Goal: Task Accomplishment & Management: Complete application form

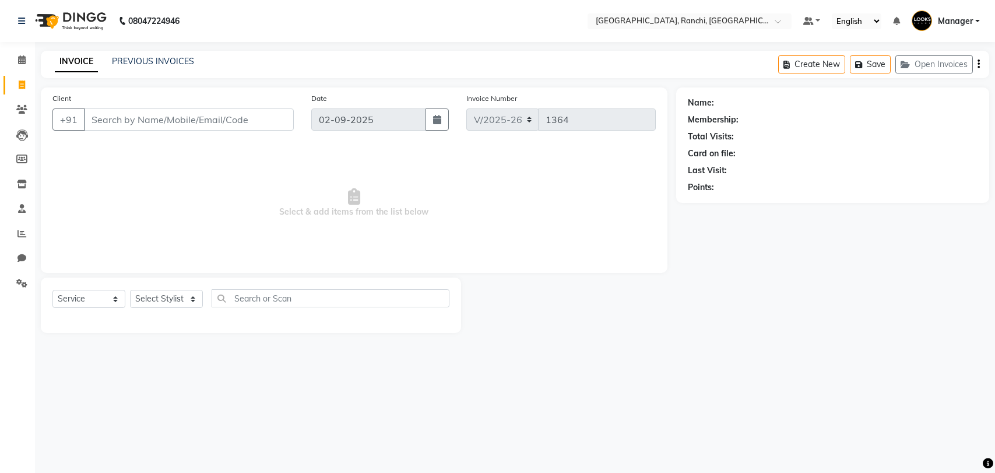
select select "6463"
select select "service"
click at [27, 52] on link "Calendar" at bounding box center [17, 60] width 28 height 19
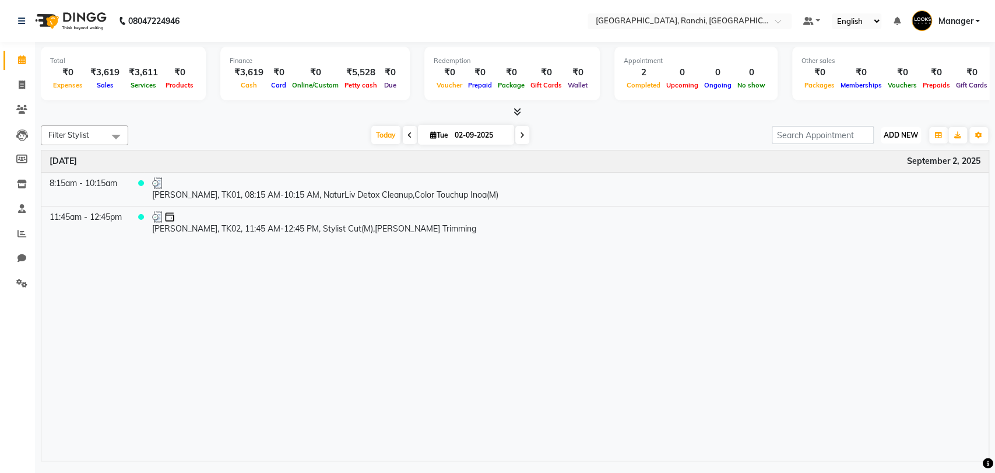
click at [914, 142] on button "ADD NEW Toggle Dropdown" at bounding box center [901, 135] width 40 height 16
click at [882, 184] on link "Add Expense" at bounding box center [874, 187] width 92 height 15
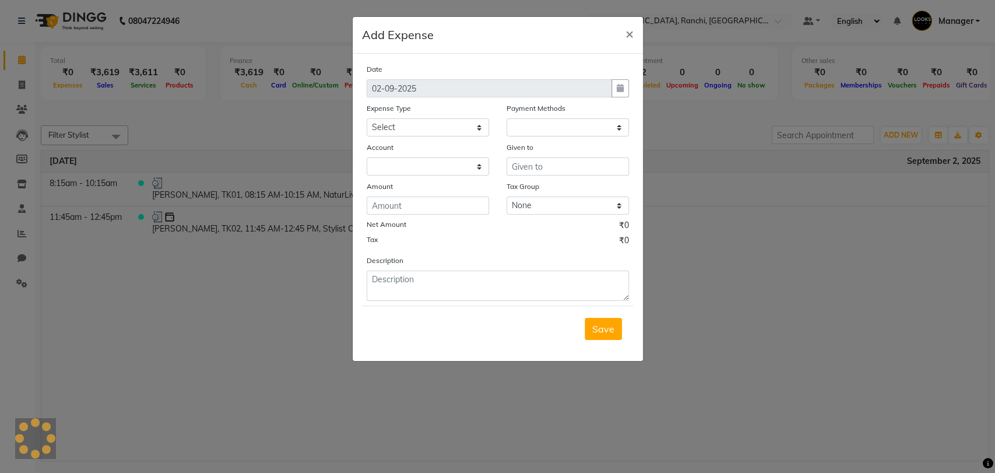
select select "1"
select select "5485"
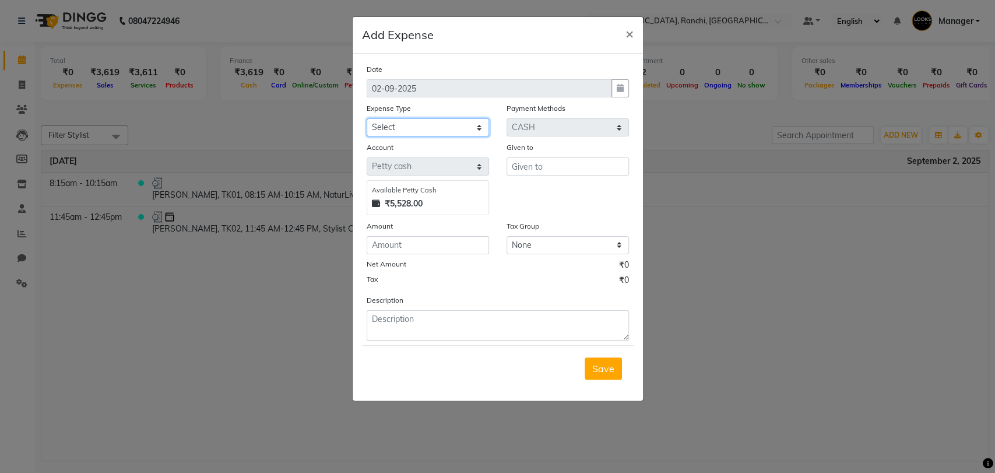
click at [399, 118] on select "Select Bank Deposit Blinkit Cash Handover CLIENT Client ordered food Client Ref…" at bounding box center [428, 127] width 122 height 18
select select "23704"
click at [367, 118] on select "Select Bank Deposit Blinkit Cash Handover CLIENT Client ordered food Client Ref…" at bounding box center [428, 127] width 122 height 18
click at [524, 171] on input "text" at bounding box center [568, 166] width 122 height 18
type input "ELECTRICIAN"
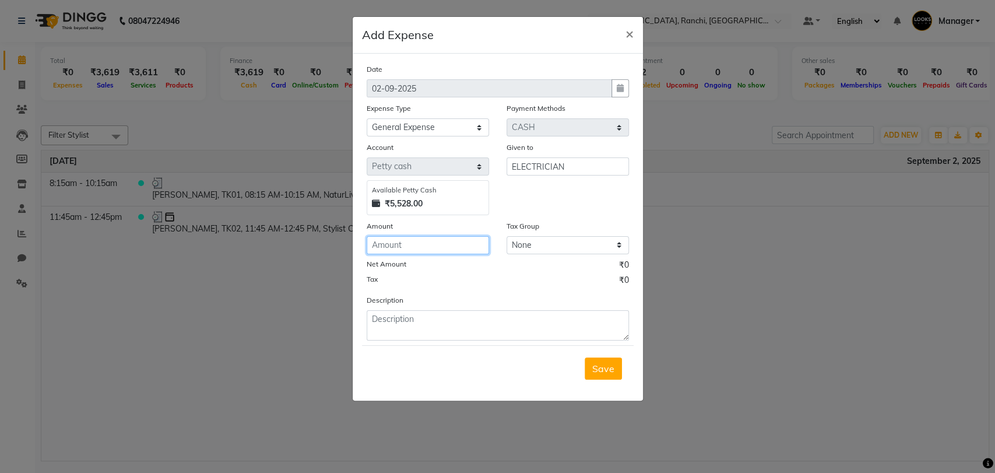
click at [413, 244] on input "number" at bounding box center [428, 245] width 122 height 18
type input "700"
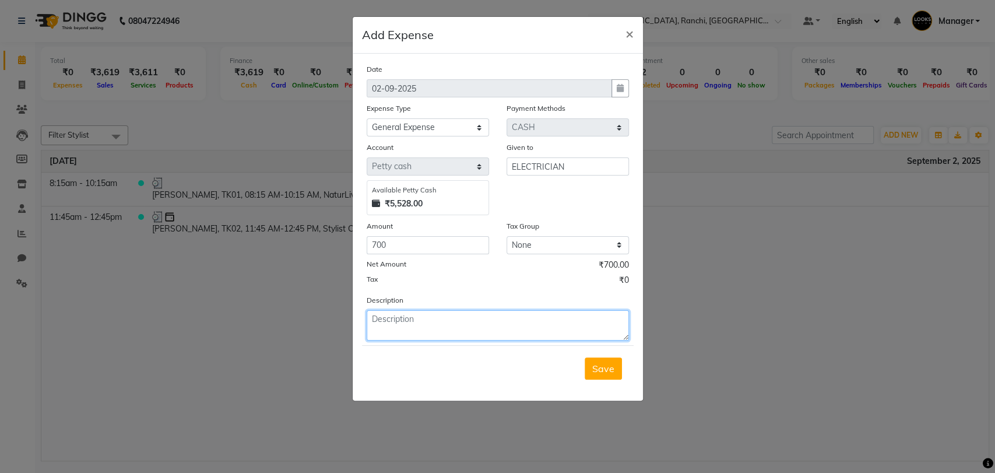
click at [401, 330] on textarea at bounding box center [498, 325] width 262 height 30
type textarea "PAID FOR PEDICURE CHAIR REPAIRING"
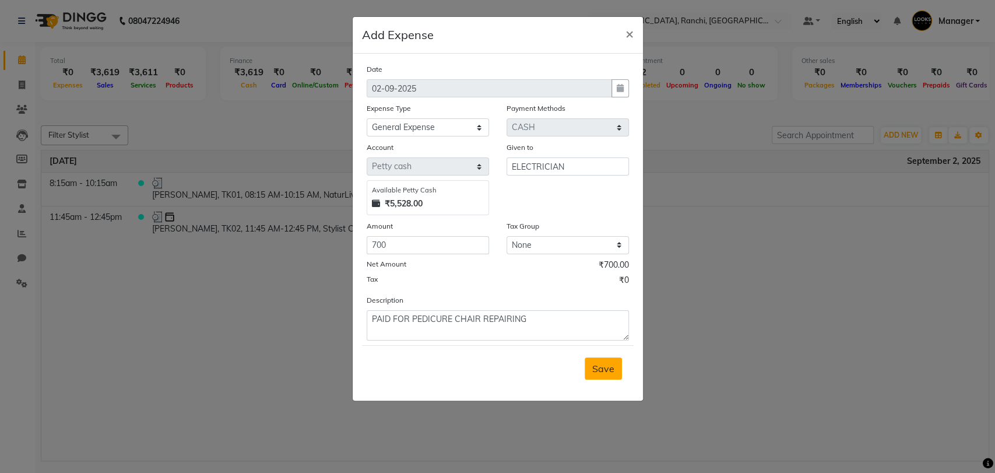
click at [602, 369] on span "Save" at bounding box center [603, 369] width 22 height 12
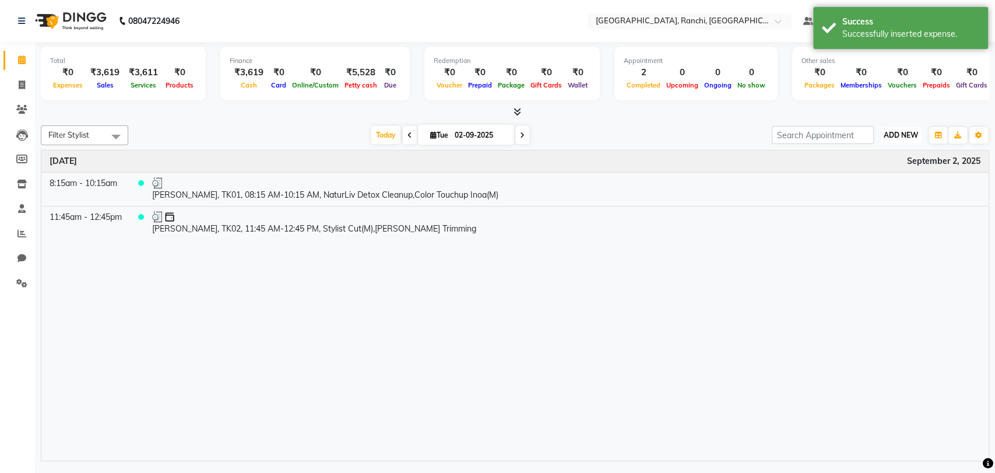
click at [891, 132] on span "ADD NEW" at bounding box center [901, 135] width 34 height 9
click at [877, 184] on link "Add Expense" at bounding box center [874, 187] width 92 height 15
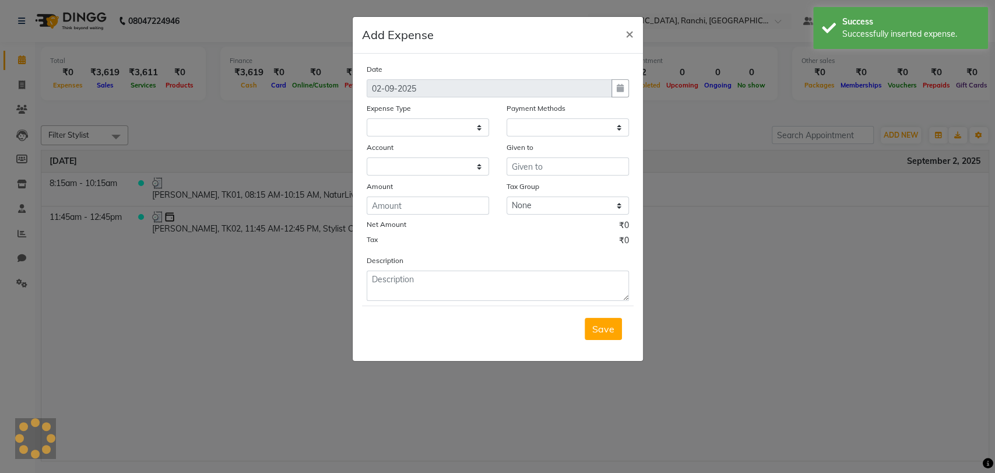
select select
select select "1"
select select "5485"
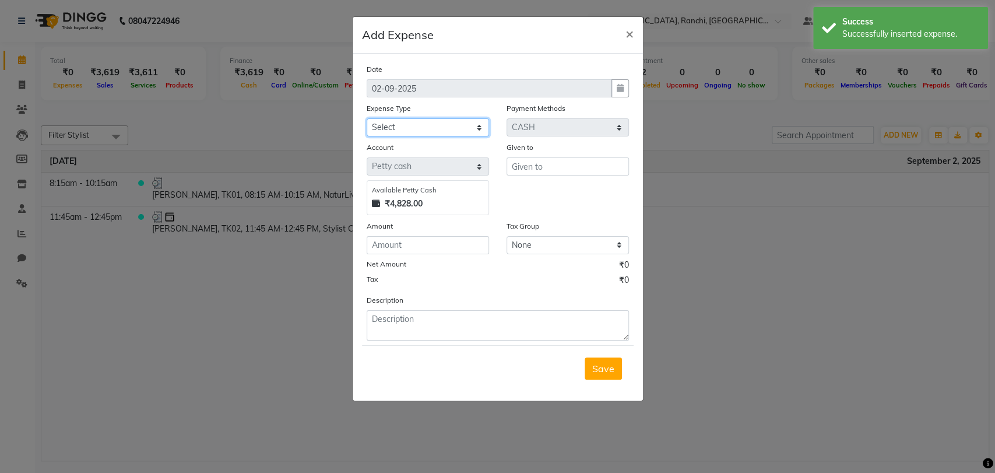
click at [424, 129] on select "Select Bank Deposit Blinkit Cash Handover CLIENT Client ordered food Client Ref…" at bounding box center [428, 127] width 122 height 18
select select "23704"
click at [367, 118] on select "Select Bank Deposit Blinkit Cash Handover CLIENT Client ordered food Client Ref…" at bounding box center [428, 127] width 122 height 18
click at [539, 167] on input "text" at bounding box center [568, 166] width 122 height 18
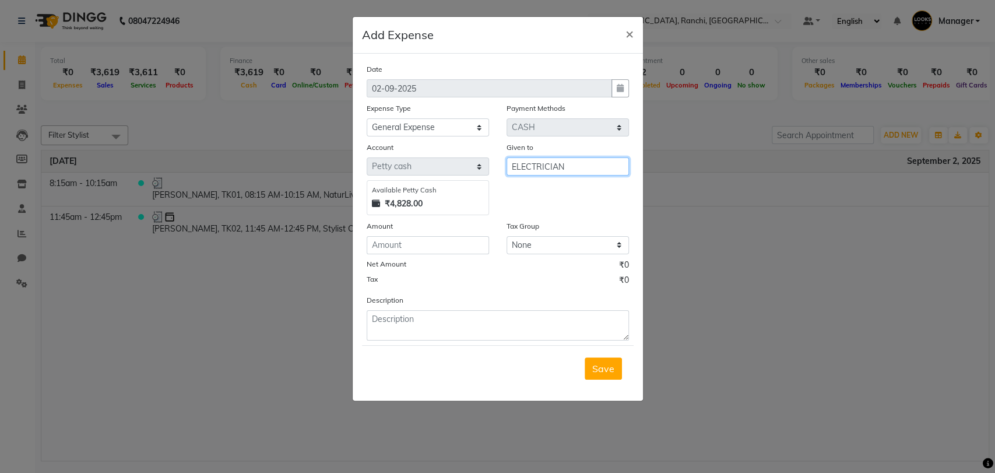
type input "ELECTRICIAN"
click at [409, 247] on input "number" at bounding box center [428, 245] width 122 height 18
type input "300"
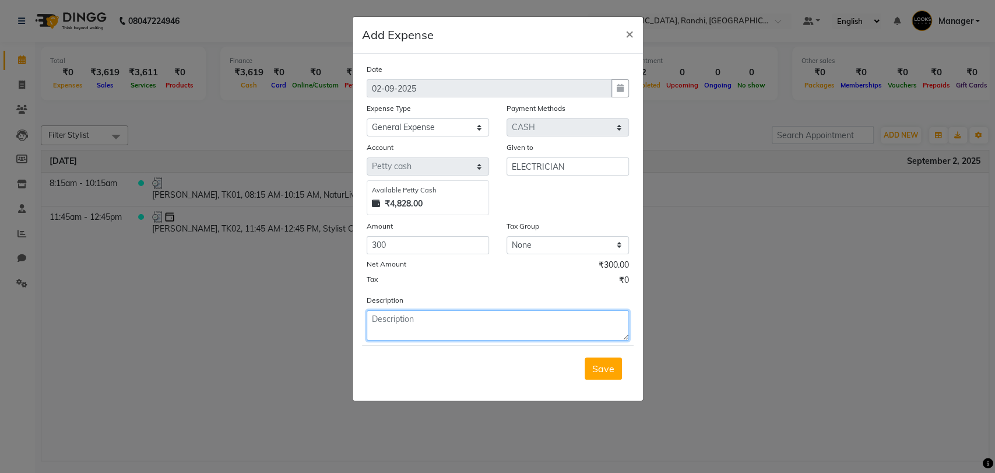
click at [395, 328] on textarea at bounding box center [498, 325] width 262 height 30
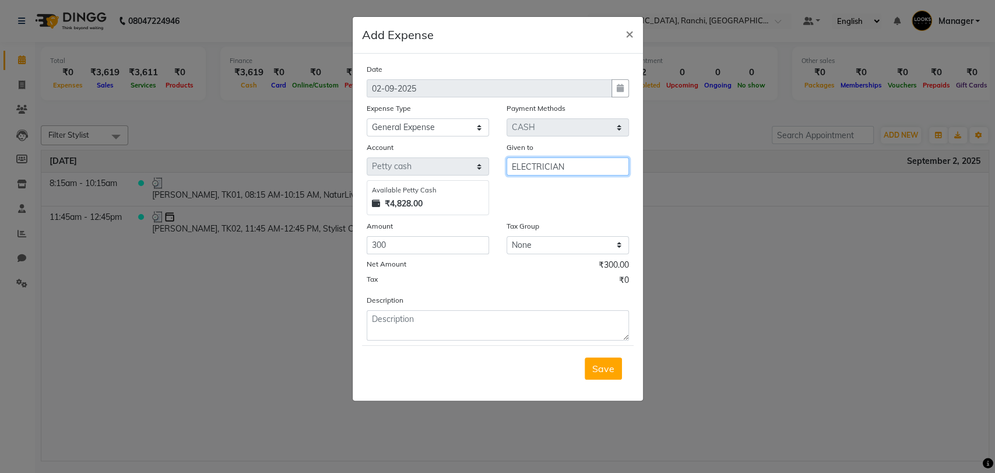
click at [574, 168] on input "ELECTRICIAN" at bounding box center [568, 166] width 122 height 18
type input "E"
type input "D"
type input "SERVICE BOY"
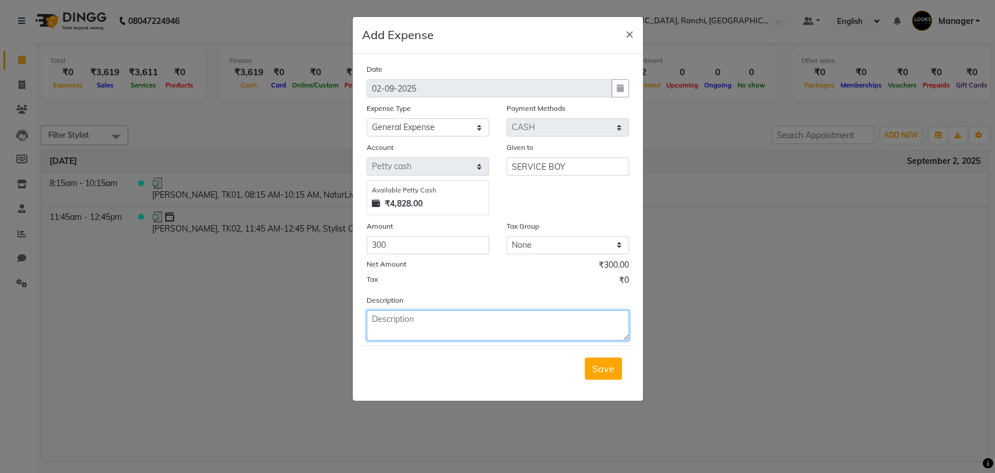
click at [405, 324] on textarea at bounding box center [498, 325] width 262 height 30
type textarea "P"
type textarea "PAID FOR PEDICURE KIT INSTALLATION"
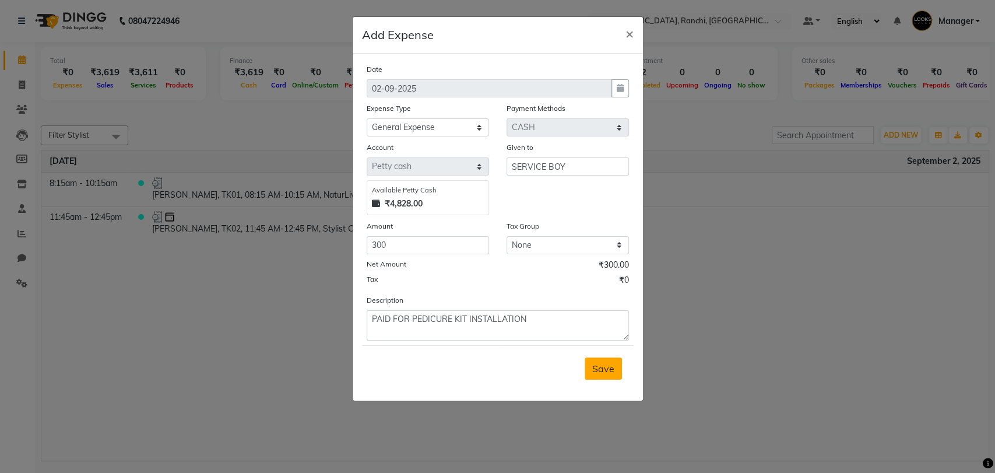
click at [599, 364] on span "Save" at bounding box center [603, 369] width 22 height 12
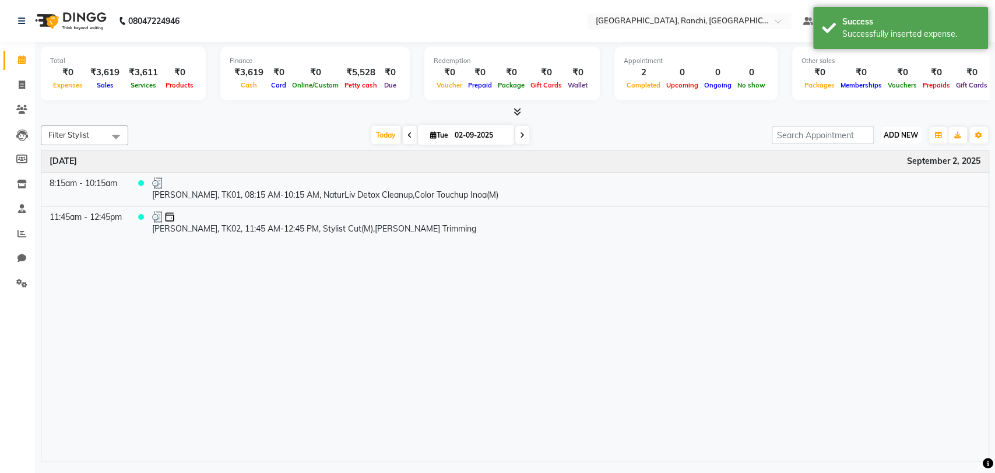
click at [902, 132] on span "ADD NEW" at bounding box center [901, 135] width 34 height 9
click at [862, 191] on link "Add Expense" at bounding box center [874, 187] width 92 height 15
select select "5486"
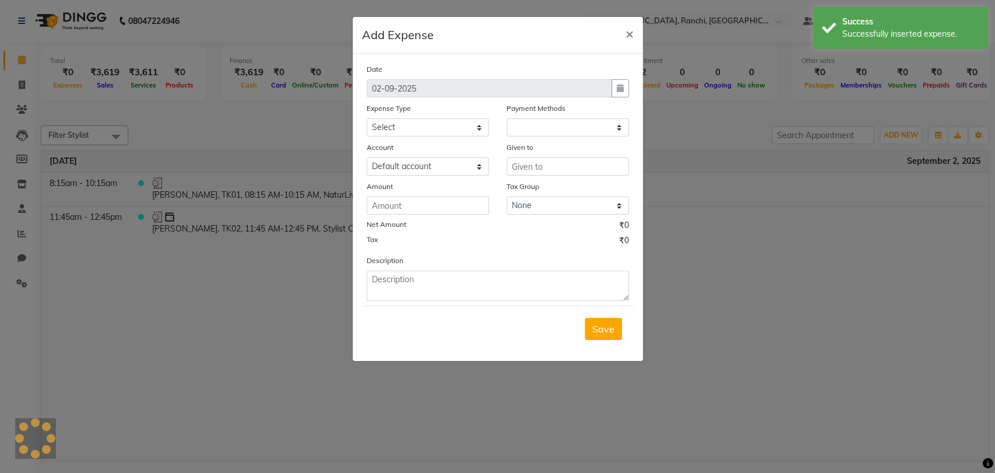
select select "1"
select select "5485"
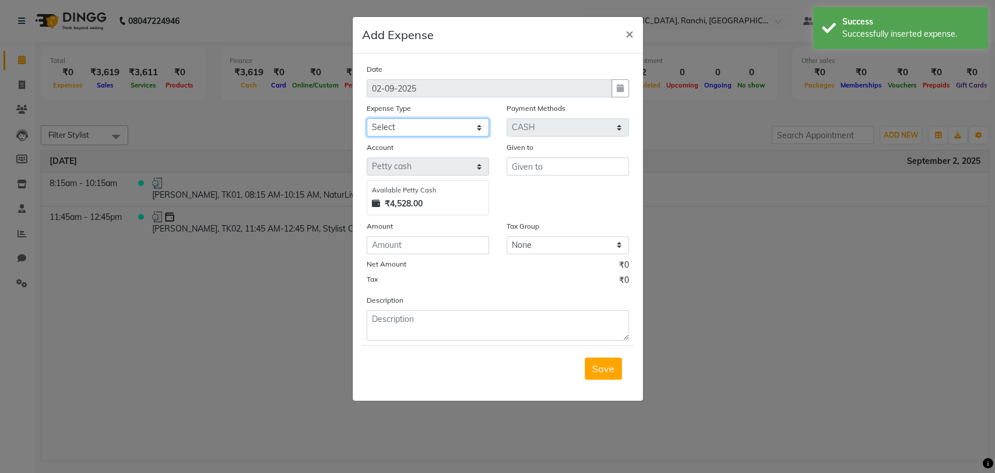
click at [402, 127] on select "Select Bank Deposit Blinkit Cash Handover CLIENT Client ordered food Client Ref…" at bounding box center [428, 127] width 122 height 18
select select "23704"
click at [367, 118] on select "Select Bank Deposit Blinkit Cash Handover CLIENT Client ordered food Client Ref…" at bounding box center [428, 127] width 122 height 18
click at [522, 161] on input "text" at bounding box center [568, 166] width 122 height 18
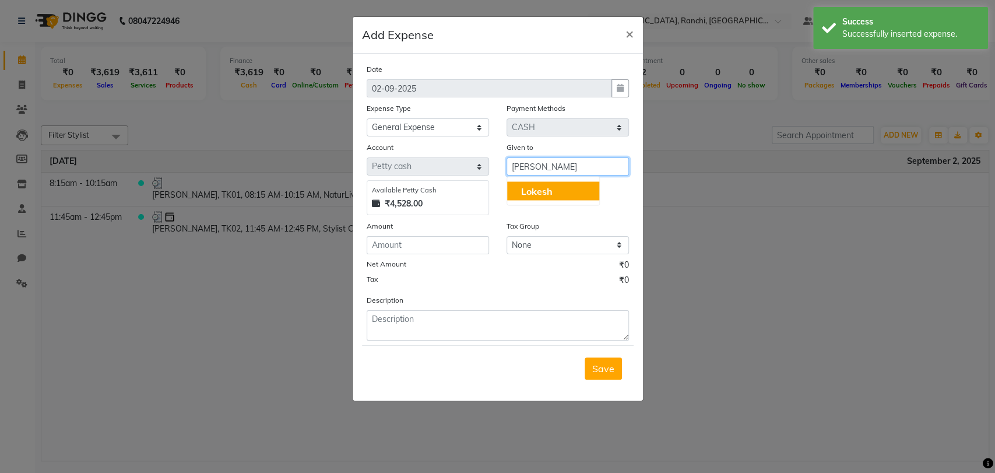
click at [544, 190] on span "Lokesh" at bounding box center [536, 191] width 31 height 12
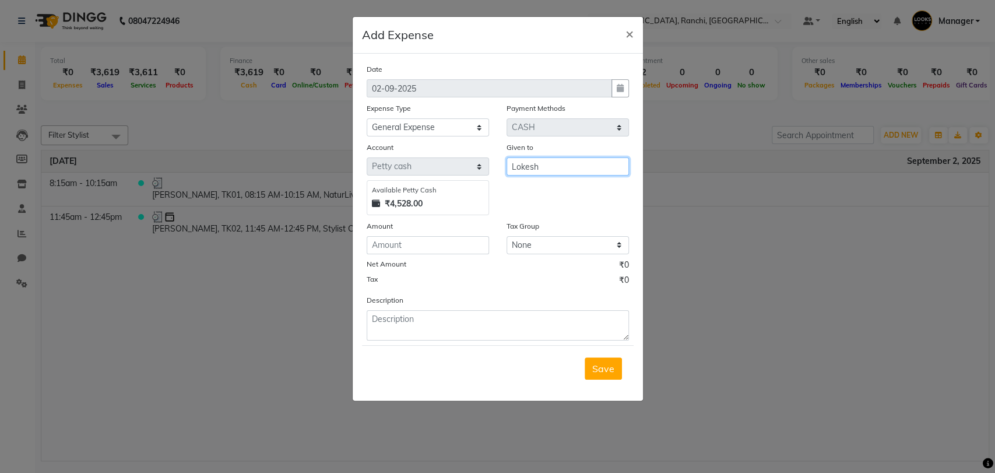
type input "Lokesh"
click at [391, 246] on input "number" at bounding box center [428, 245] width 122 height 18
type input "50"
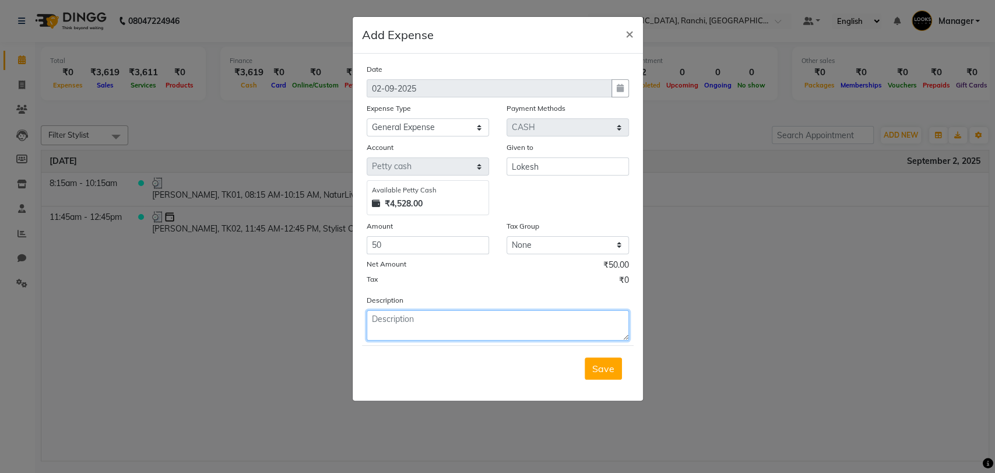
click at [402, 325] on textarea at bounding box center [498, 325] width 262 height 30
type textarea "PETROL"
click at [605, 368] on span "Save" at bounding box center [603, 369] width 22 height 12
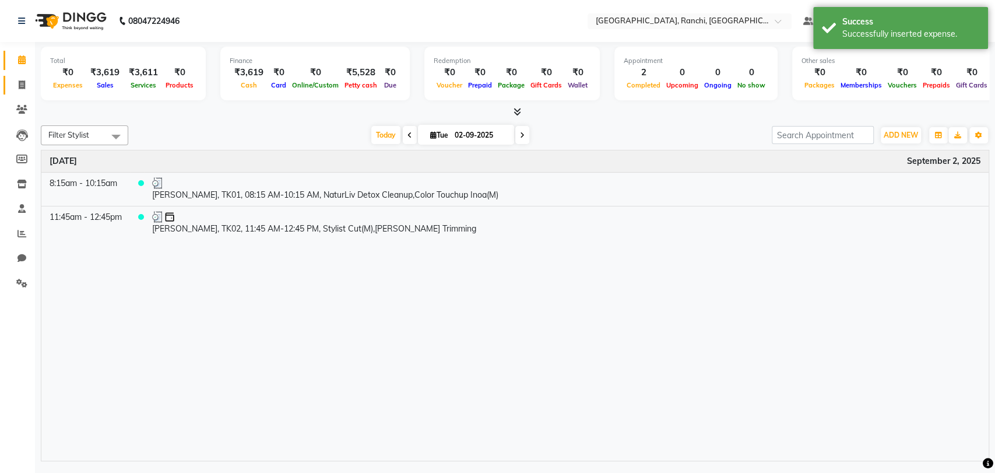
click at [22, 82] on icon at bounding box center [22, 84] width 6 height 9
select select "service"
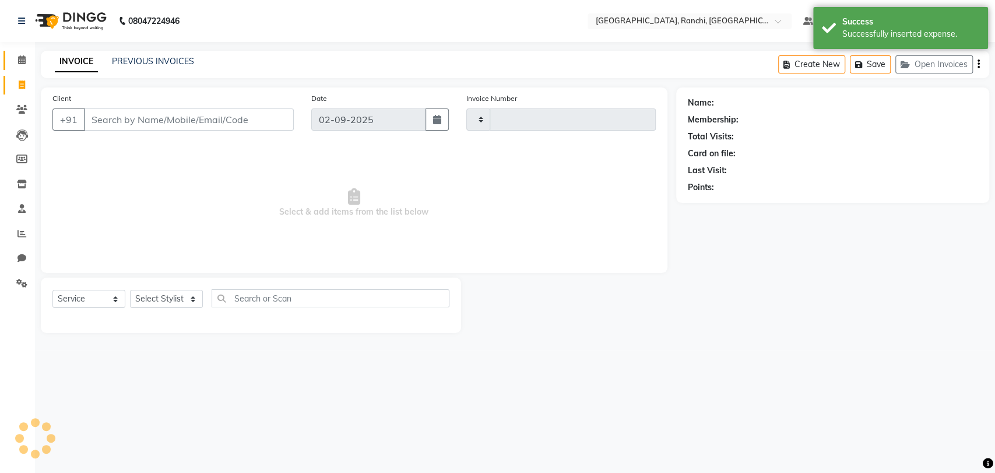
type input "1364"
select select "6463"
click at [21, 55] on span at bounding box center [22, 60] width 20 height 13
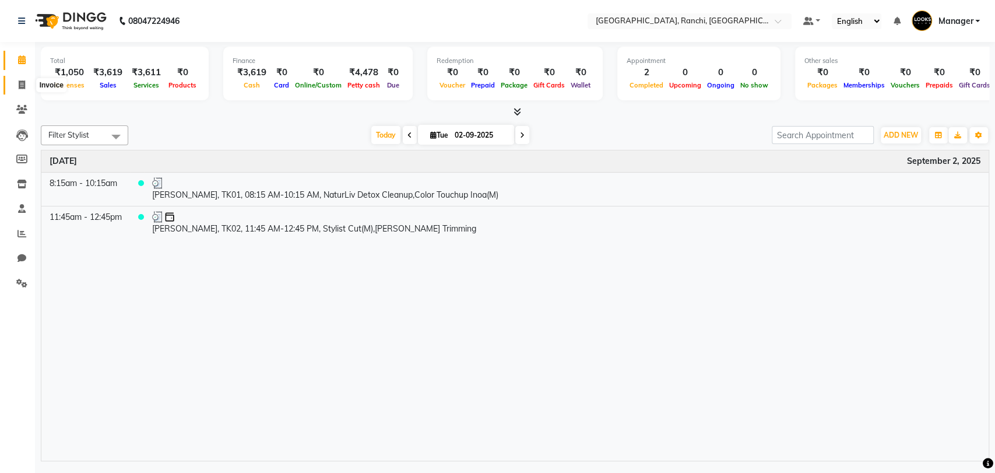
click at [22, 84] on icon at bounding box center [22, 84] width 6 height 9
select select "service"
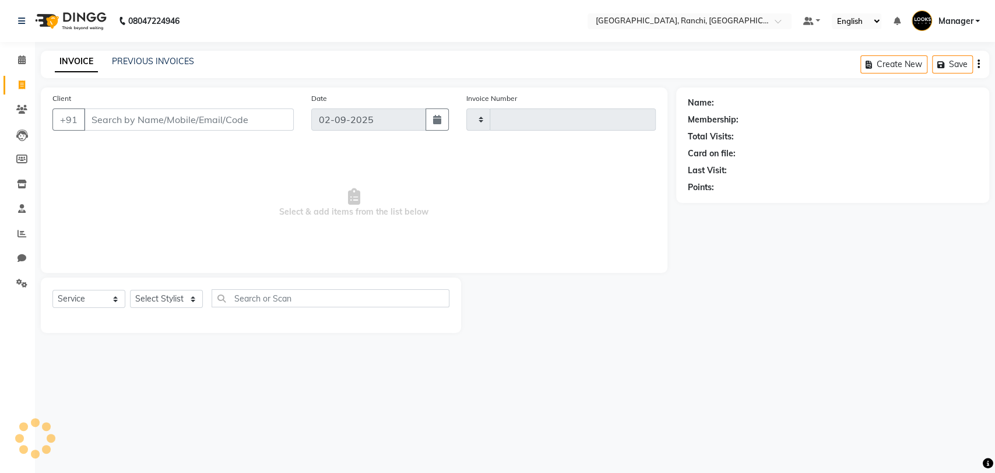
type input "1364"
select select "6463"
click at [19, 59] on icon at bounding box center [22, 59] width 8 height 9
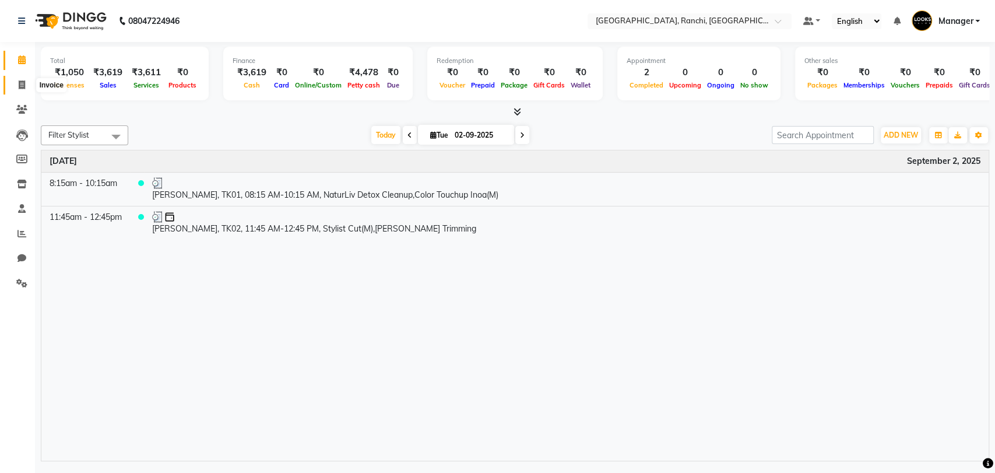
click at [23, 90] on span at bounding box center [22, 85] width 20 height 13
select select "6463"
select select "service"
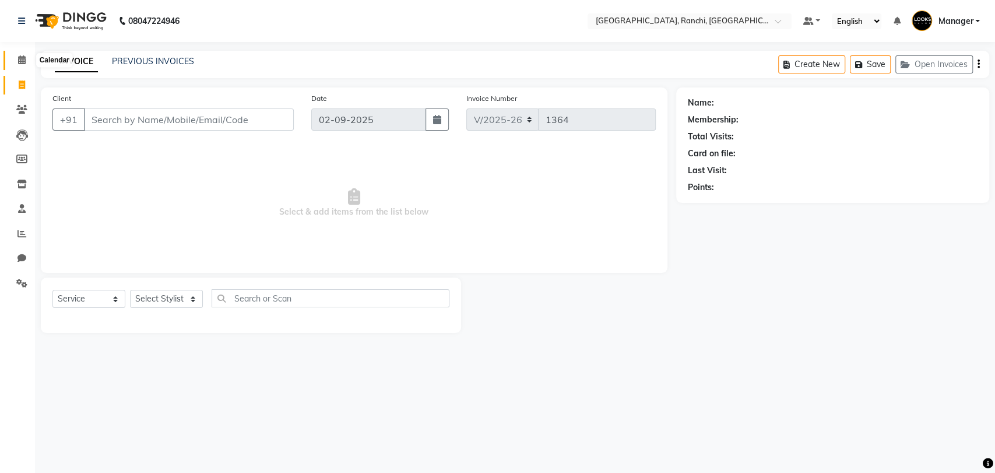
click at [18, 55] on icon at bounding box center [22, 59] width 8 height 9
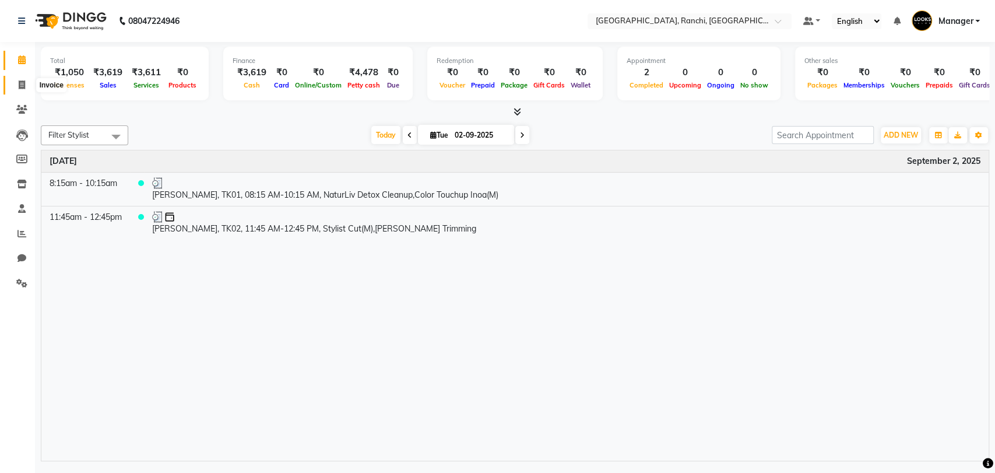
click at [22, 88] on icon at bounding box center [22, 84] width 6 height 9
select select "6463"
select select "service"
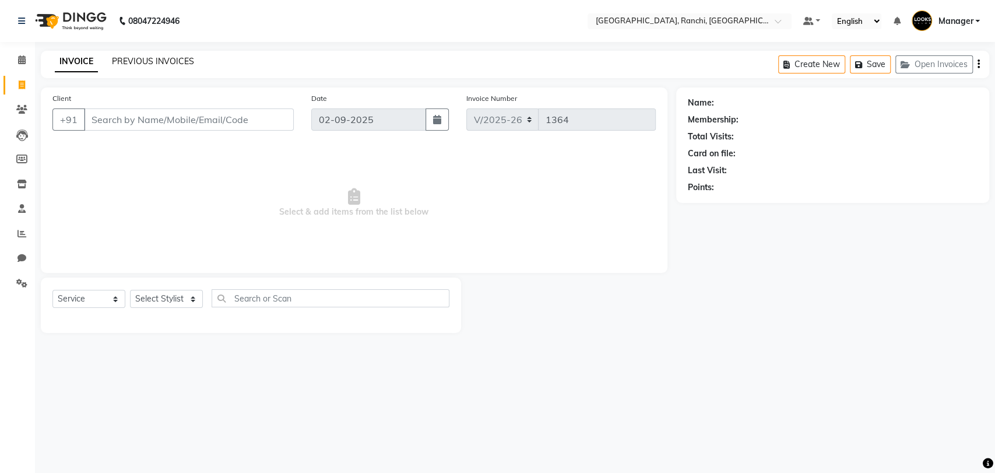
click at [146, 59] on link "PREVIOUS INVOICES" at bounding box center [153, 61] width 82 height 10
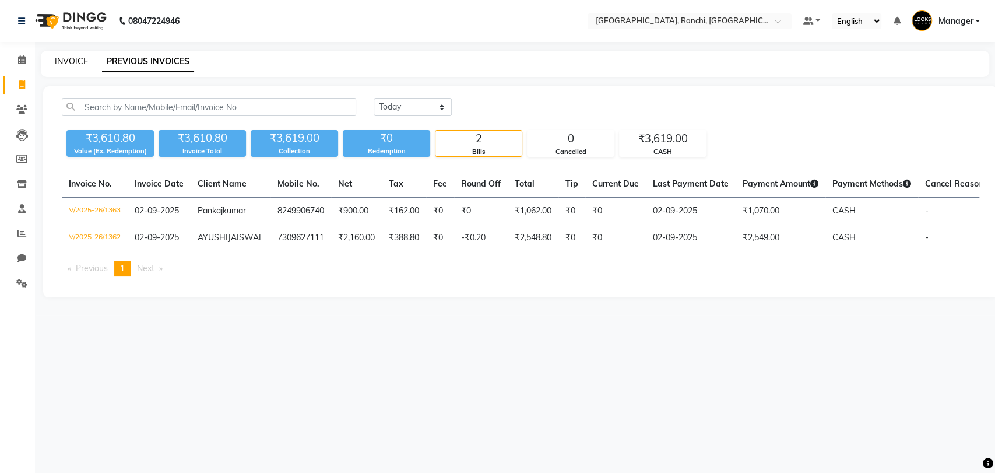
click at [75, 60] on link "INVOICE" at bounding box center [71, 61] width 33 height 10
select select "6463"
select select "service"
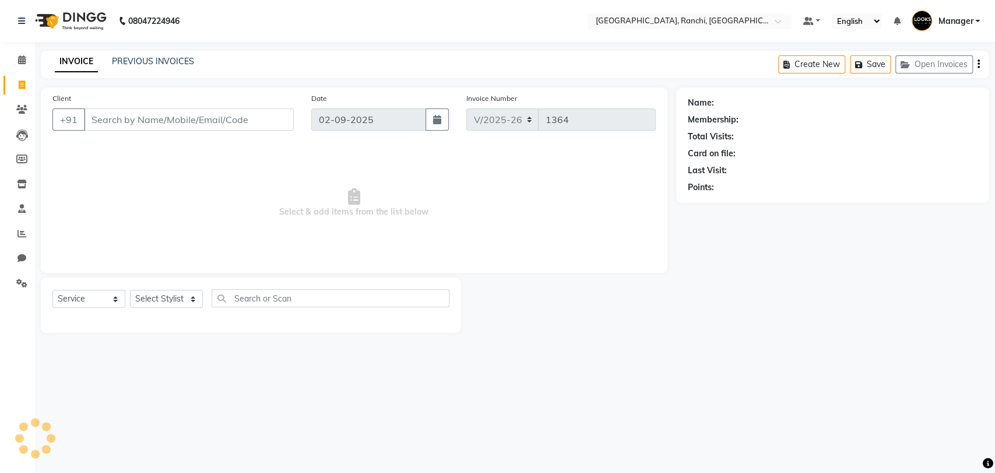
click at [140, 120] on input "Client" at bounding box center [189, 119] width 210 height 22
click at [149, 126] on input "Client" at bounding box center [189, 119] width 210 height 22
type input "9155857589"
click at [261, 121] on span "Add Client" at bounding box center [264, 120] width 46 height 12
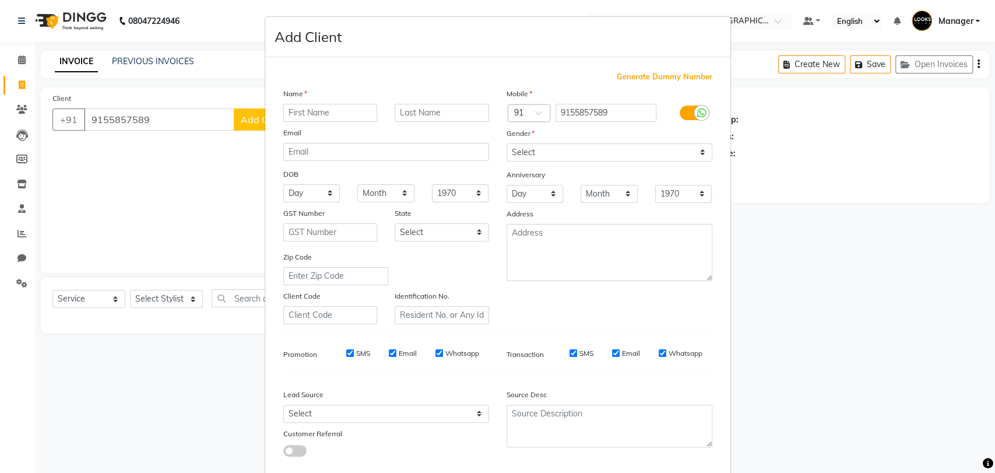
click at [307, 113] on input "text" at bounding box center [330, 113] width 94 height 18
type input "MONIKA"
click at [401, 110] on input "text" at bounding box center [442, 113] width 94 height 18
type input "KUMARI"
click at [530, 157] on select "Select Male Female Other Prefer Not To Say" at bounding box center [610, 152] width 206 height 18
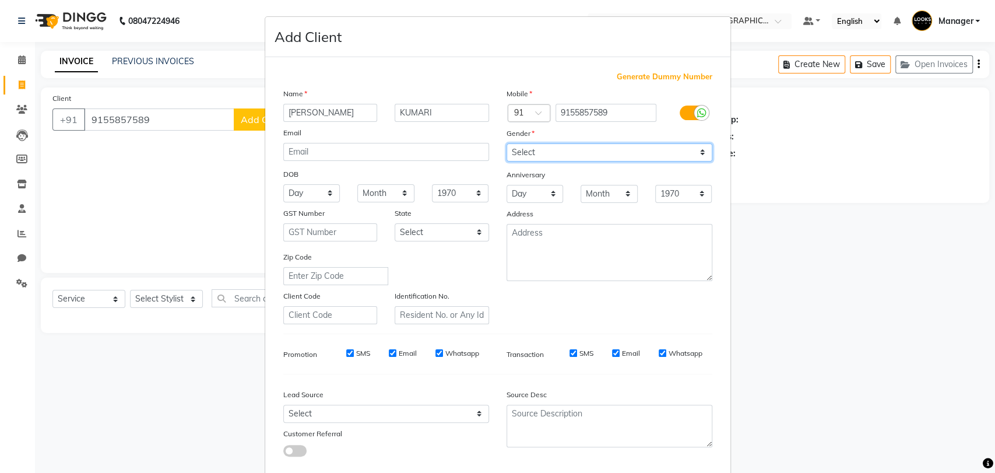
select select "female"
click at [507, 143] on select "Select Male Female Other Prefer Not To Say" at bounding box center [610, 152] width 206 height 18
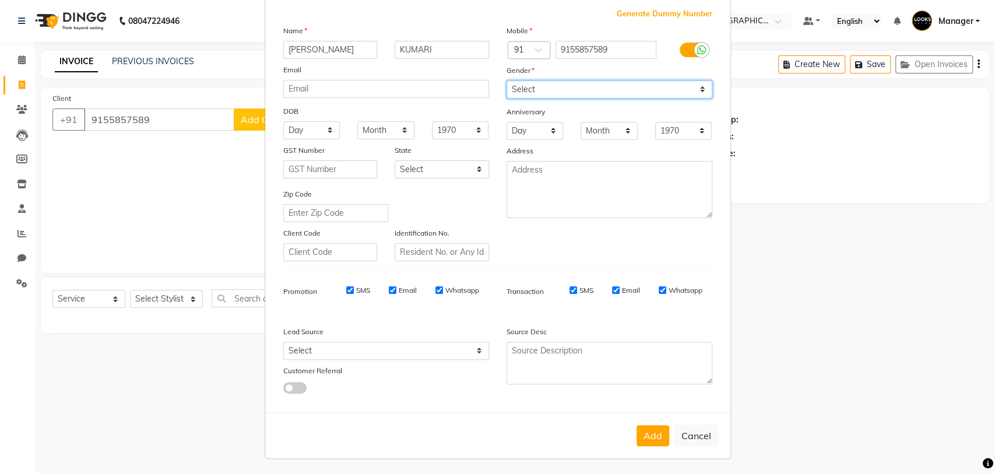
scroll to position [62, 0]
click at [644, 426] on button "Add" at bounding box center [653, 436] width 33 height 21
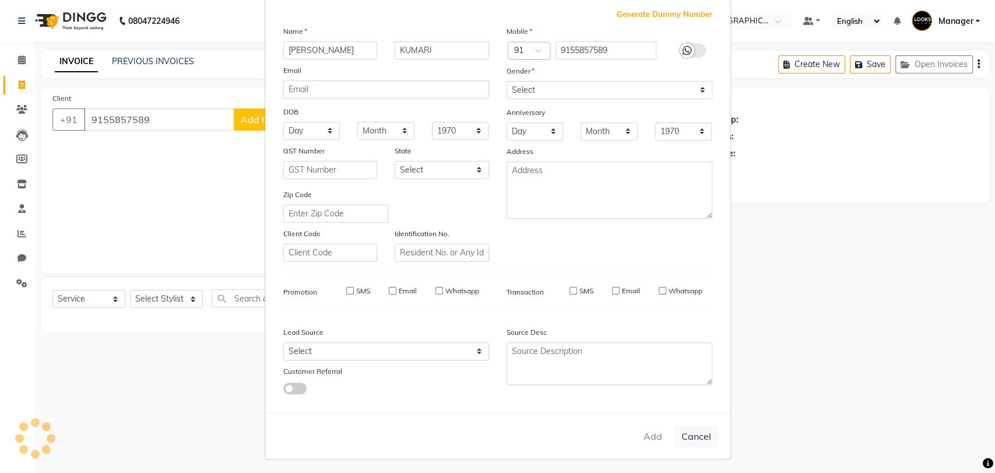
select select
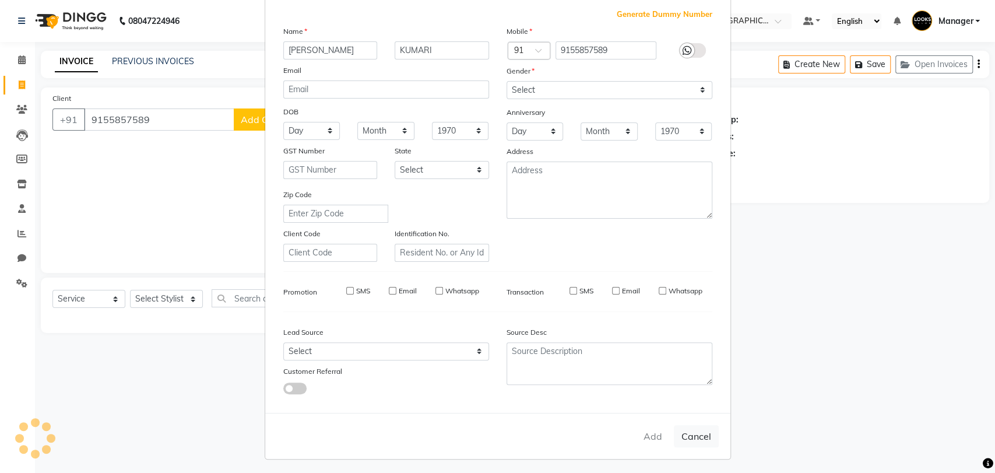
select select
checkbox input "false"
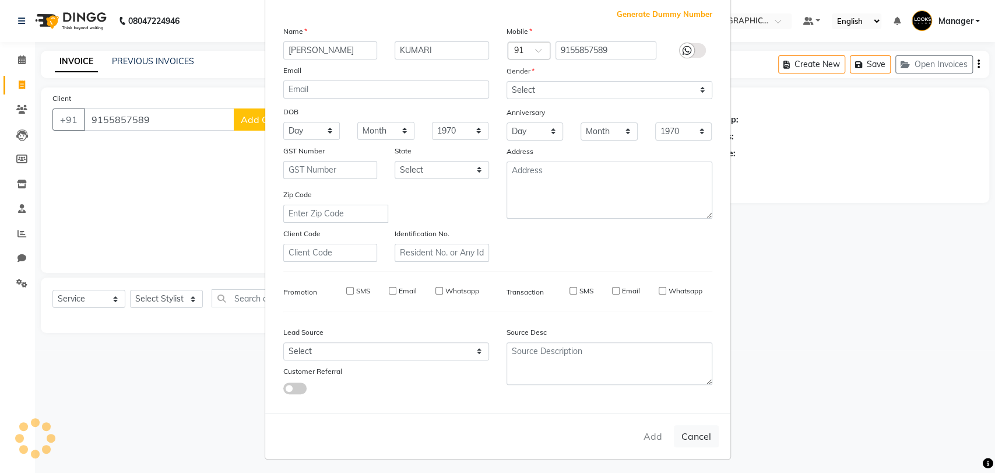
checkbox input "false"
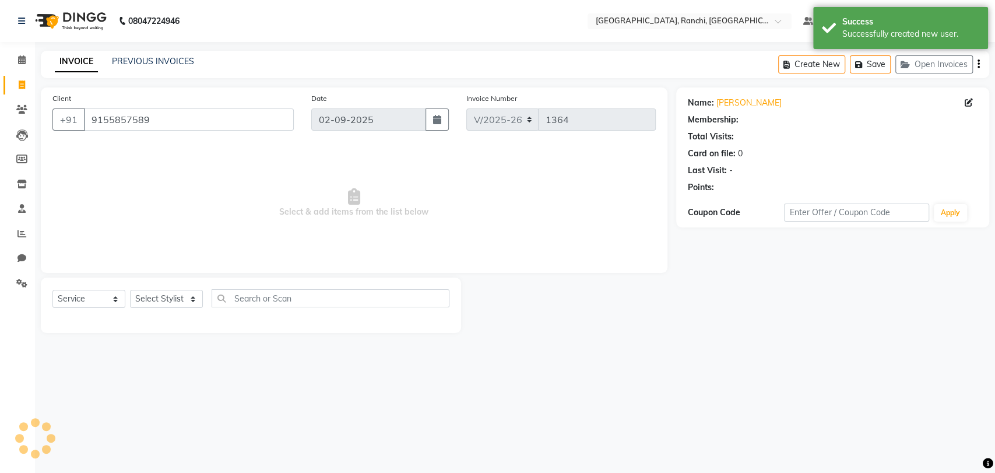
select select "1: Object"
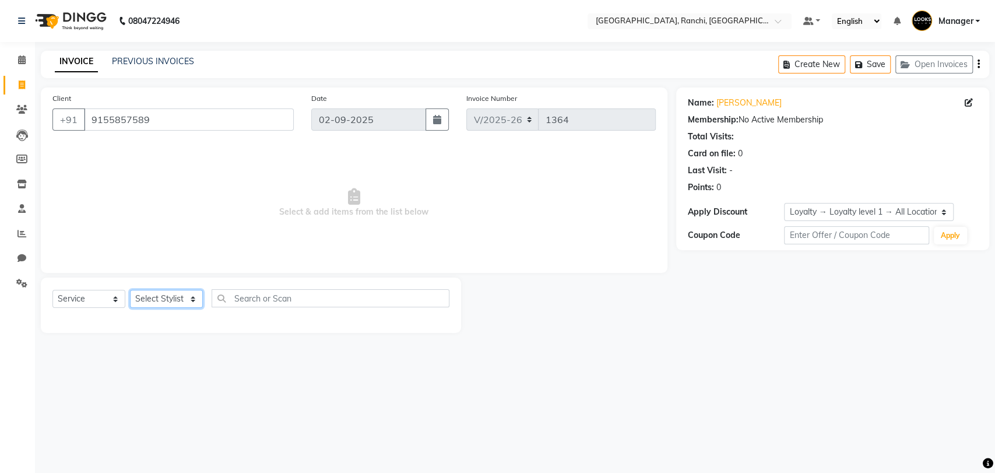
click at [162, 294] on select "Select Stylist Aman Anjana COUNTER_SALES Gautam_pdct Lokesh Manager Pravin Priy…" at bounding box center [166, 299] width 73 height 18
select select "59280"
click at [130, 290] on select "Select Stylist Aman Anjana COUNTER_SALES Gautam_pdct Lokesh Manager Pravin Priy…" at bounding box center [166, 299] width 73 height 18
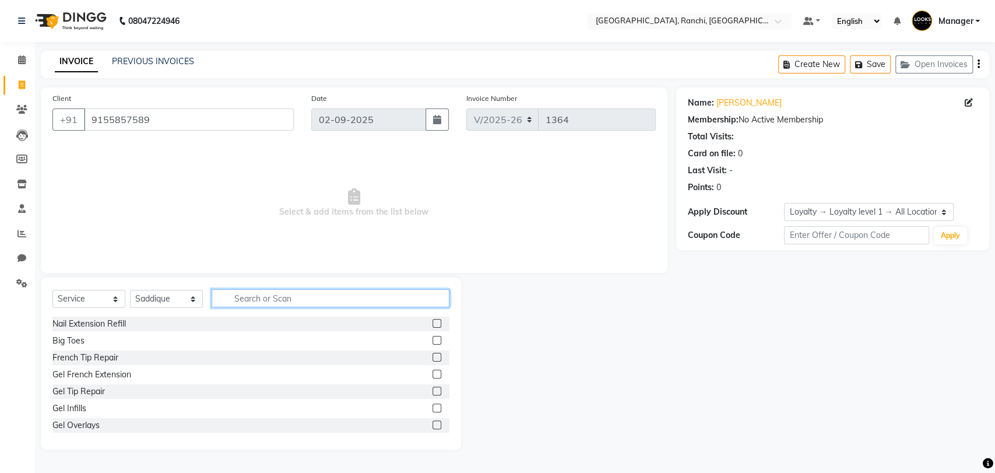
click at [272, 300] on input "text" at bounding box center [331, 298] width 238 height 18
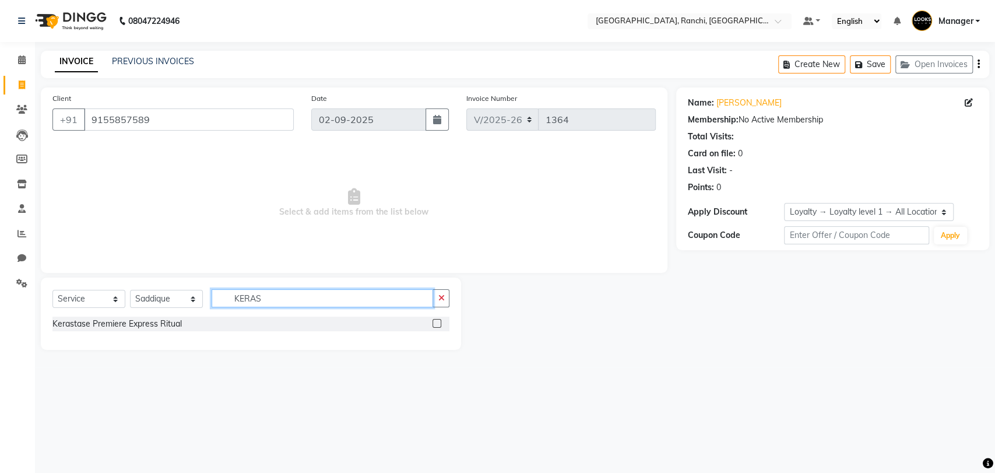
type input "KERAS"
click at [436, 325] on label at bounding box center [437, 323] width 9 height 9
click at [436, 325] on input "checkbox" at bounding box center [437, 324] width 8 height 8
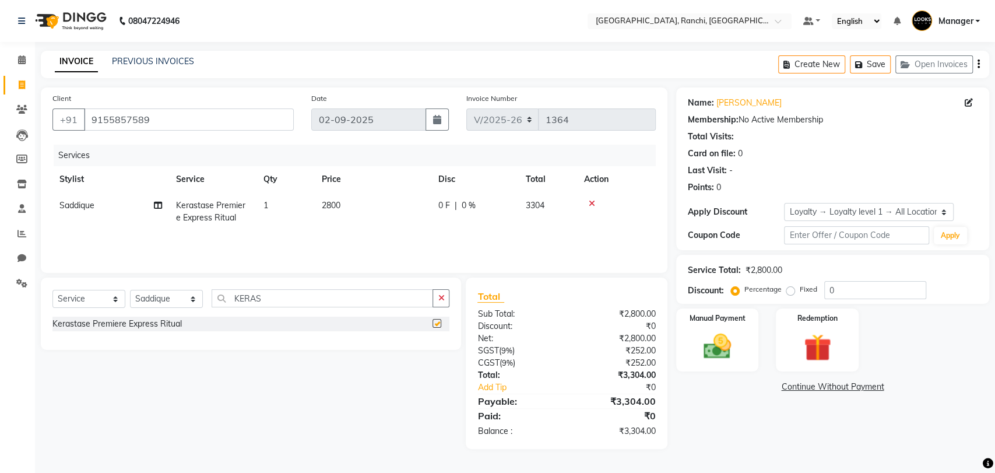
checkbox input "false"
click at [331, 205] on span "2800" at bounding box center [331, 205] width 19 height 10
select select "59280"
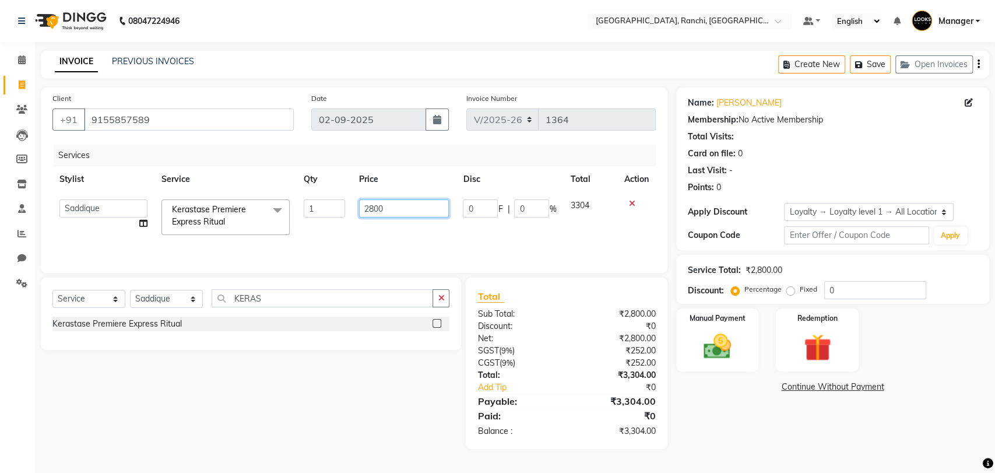
click at [370, 209] on input "2800" at bounding box center [404, 208] width 90 height 18
click at [374, 209] on input "2800" at bounding box center [404, 208] width 90 height 18
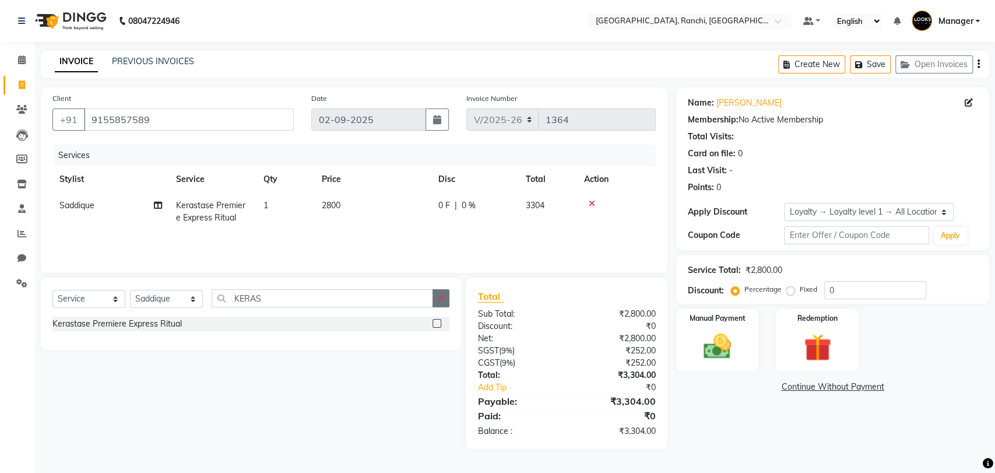
click at [442, 296] on icon "button" at bounding box center [441, 298] width 6 height 8
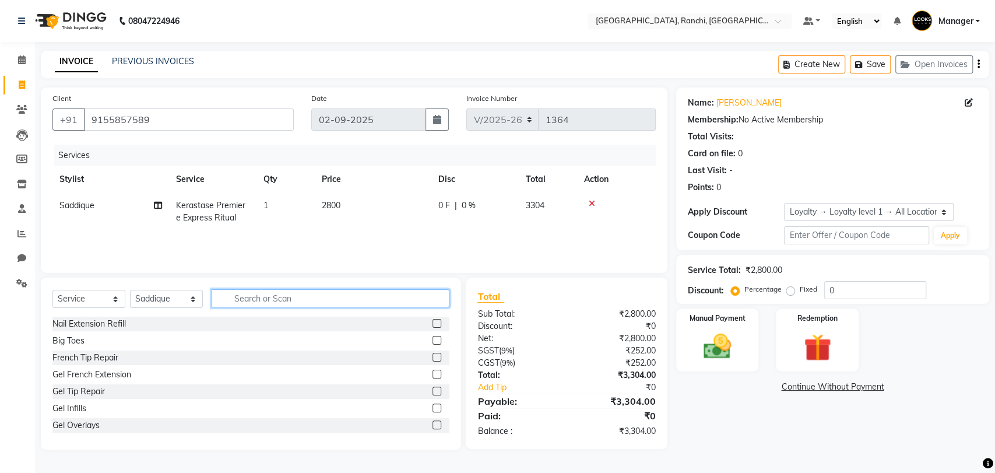
click at [281, 300] on input "text" at bounding box center [331, 298] width 238 height 18
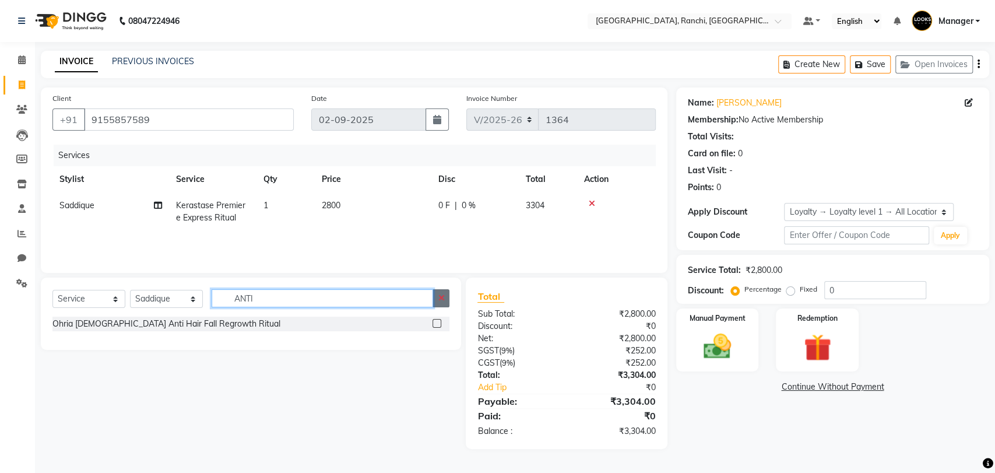
type input "ANTI"
click at [440, 301] on icon "button" at bounding box center [441, 298] width 6 height 8
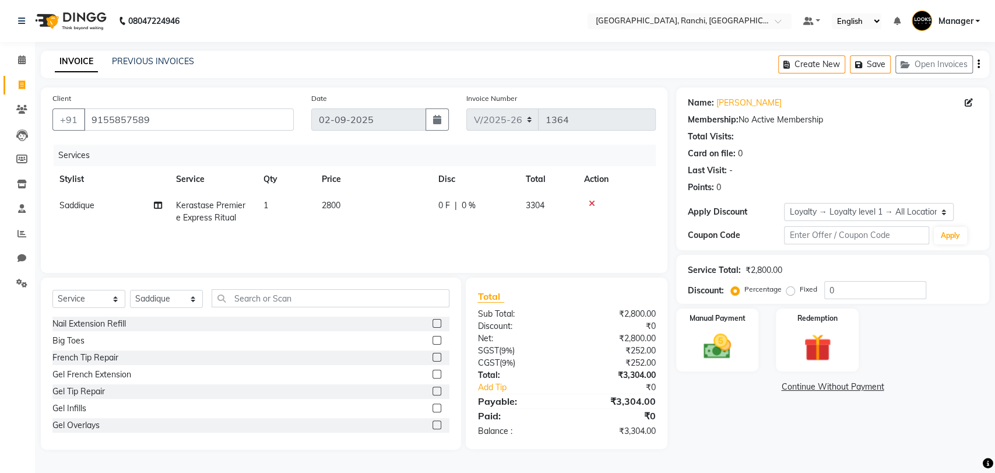
click at [331, 202] on span "2800" at bounding box center [331, 205] width 19 height 10
select select "59280"
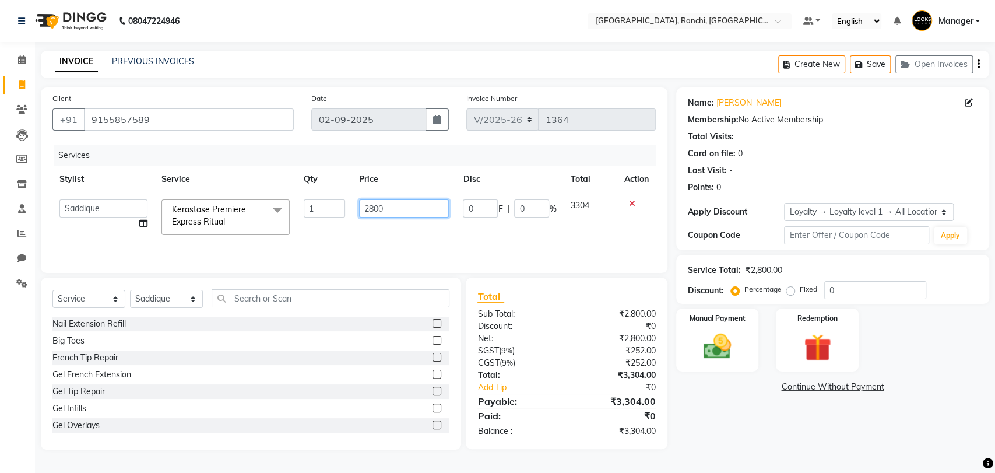
click at [417, 209] on input "2800" at bounding box center [404, 208] width 90 height 18
type input "2"
type input "3600"
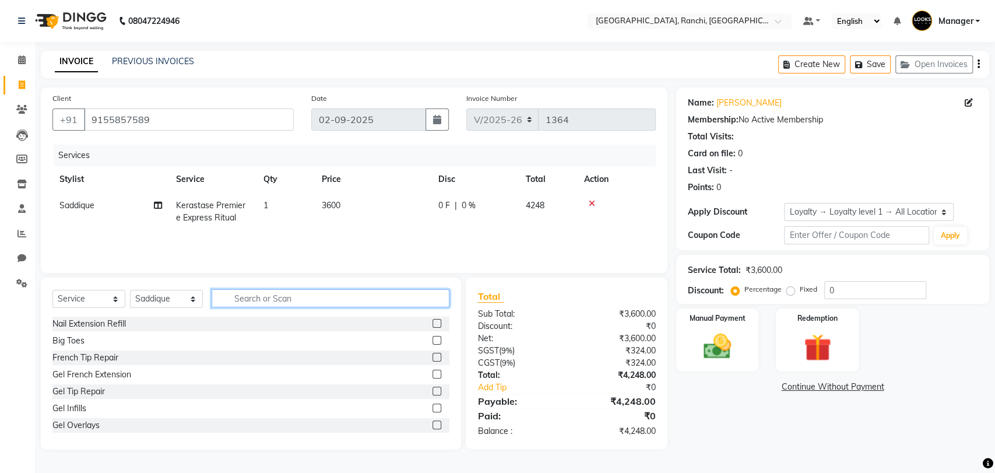
click at [359, 301] on input "text" at bounding box center [331, 298] width 238 height 18
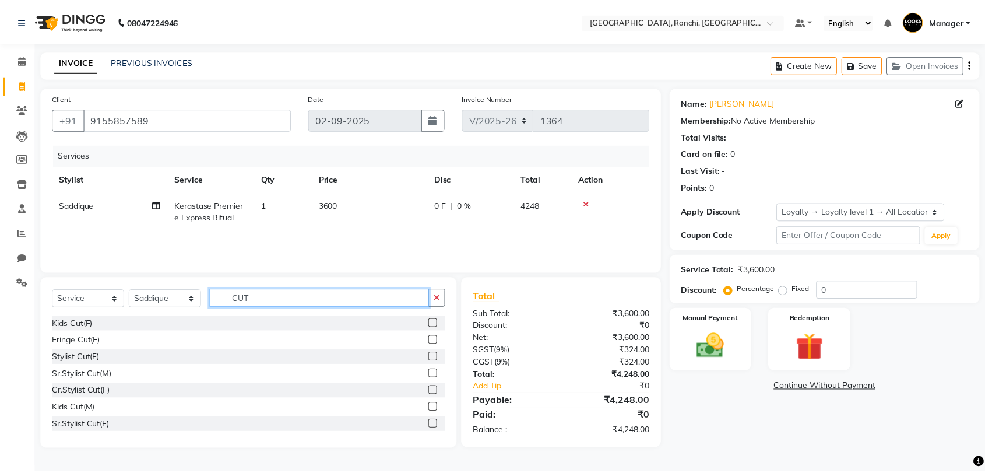
scroll to position [33, 0]
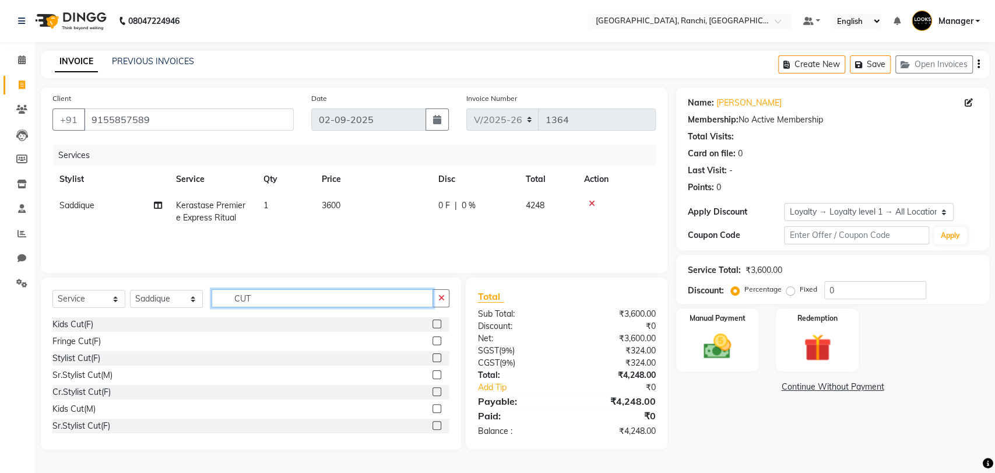
type input "CUT"
click at [421, 426] on div "Sr.Stylist Cut(F)" at bounding box center [250, 426] width 397 height 15
click at [433, 426] on label at bounding box center [437, 425] width 9 height 9
click at [433, 426] on input "checkbox" at bounding box center [437, 426] width 8 height 8
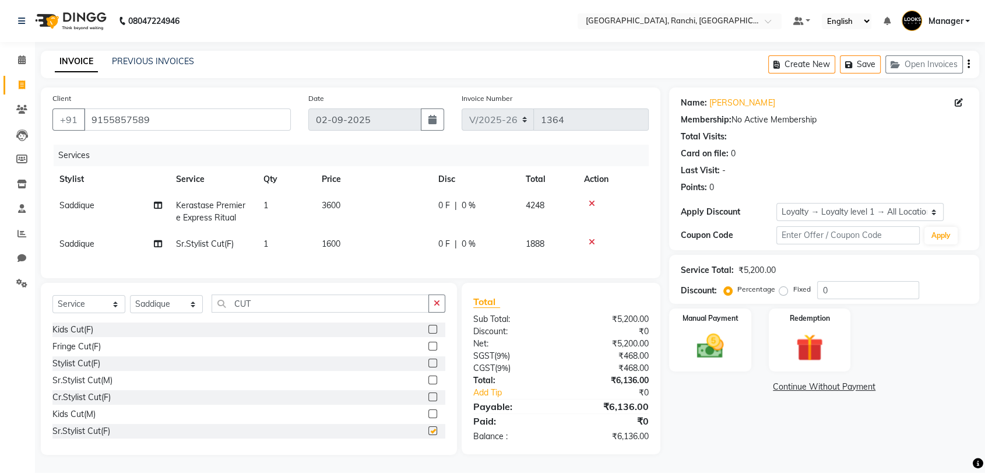
checkbox input "false"
click at [333, 237] on td "1600" at bounding box center [373, 244] width 117 height 26
select select "59280"
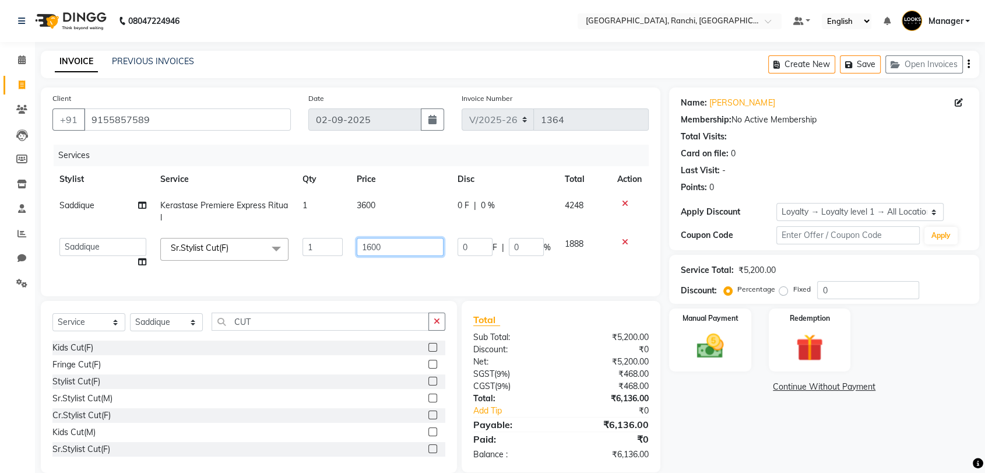
click at [371, 248] on input "1600" at bounding box center [400, 247] width 87 height 18
type input "900"
click at [371, 294] on div "Client +91 9155857589 Date 02-09-2025 Invoice Number V/2025 V/2025-26 1364 Serv…" at bounding box center [350, 279] width 637 height 385
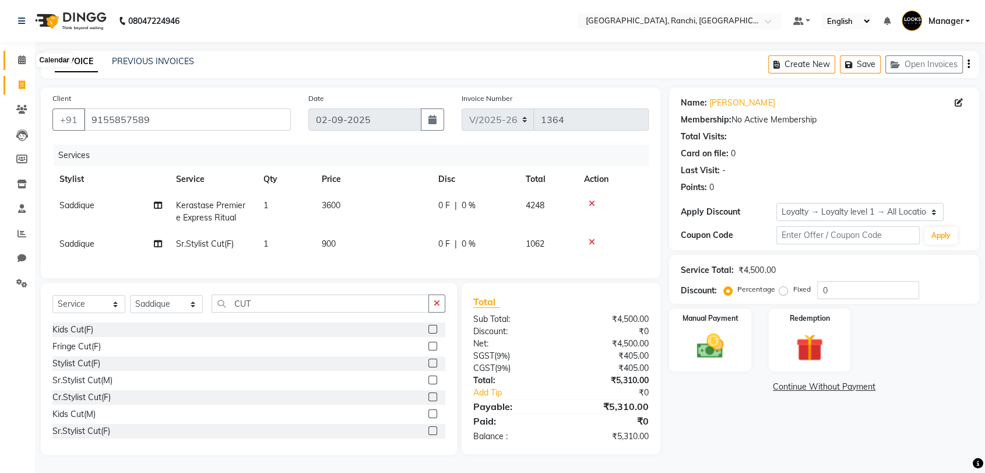
click at [22, 59] on icon at bounding box center [22, 59] width 8 height 9
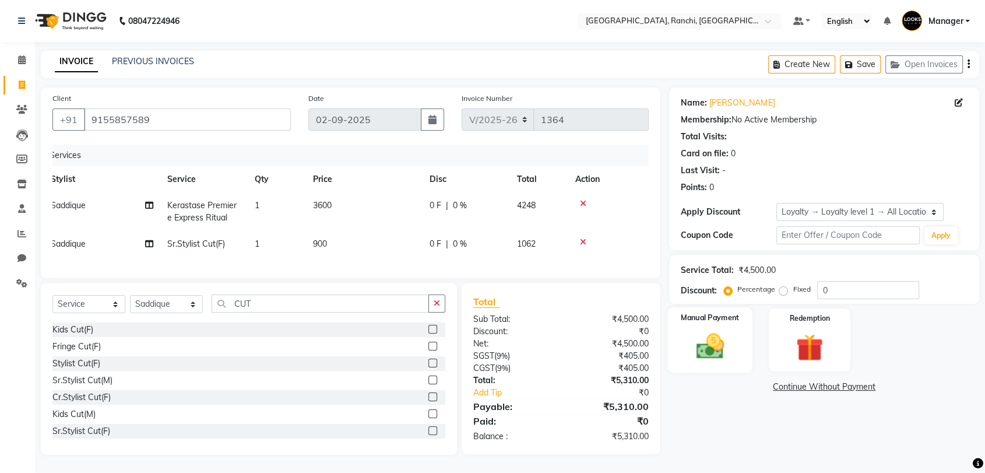
click at [722, 344] on img at bounding box center [709, 346] width 45 height 33
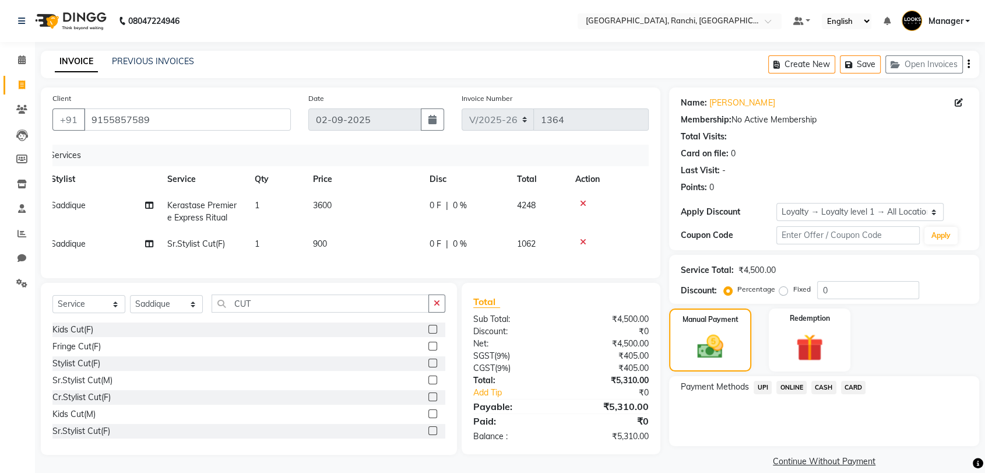
click at [765, 384] on span "UPI" at bounding box center [763, 387] width 18 height 13
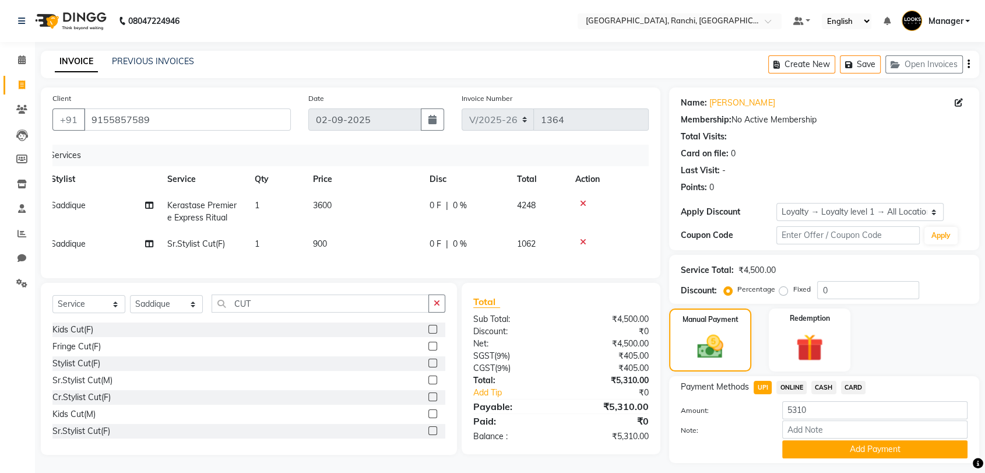
scroll to position [31, 0]
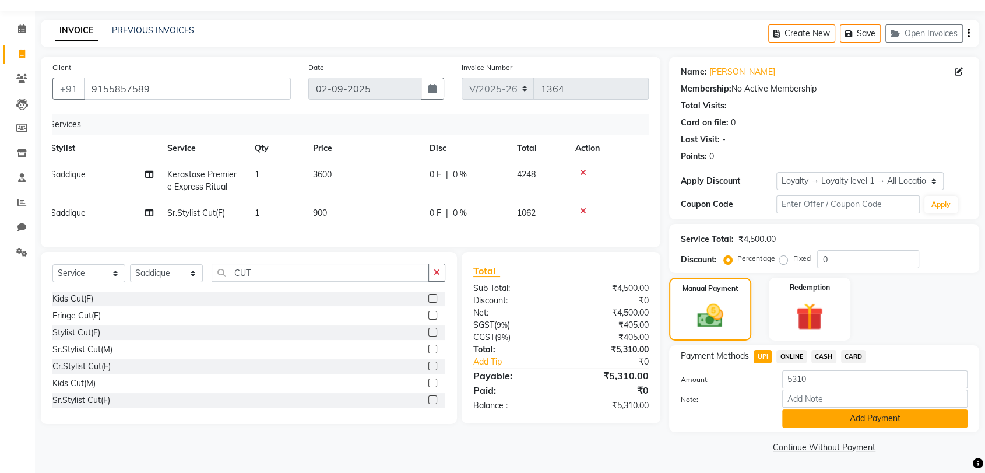
click at [849, 417] on button "Add Payment" at bounding box center [874, 418] width 185 height 18
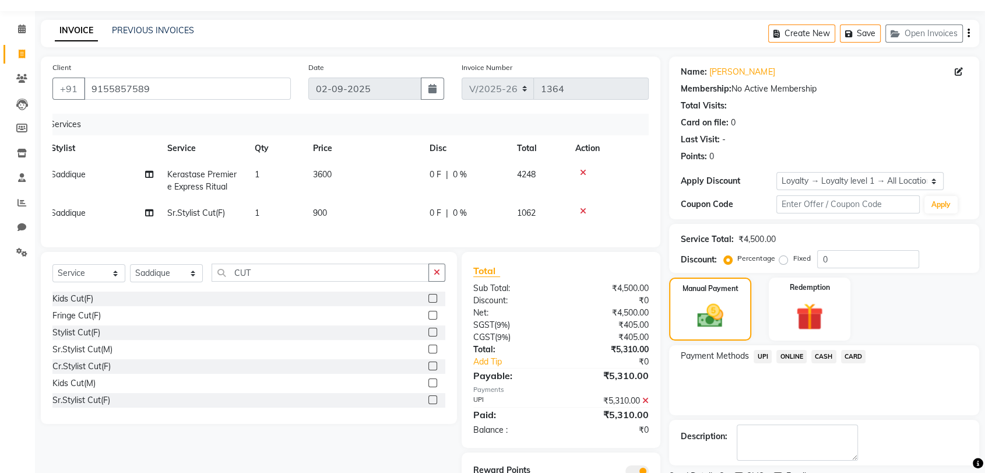
scroll to position [90, 0]
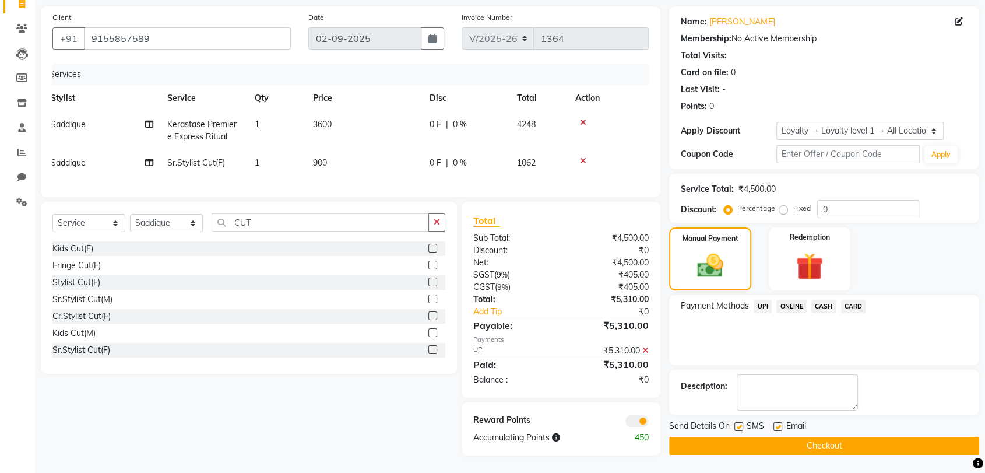
click at [803, 437] on button "Checkout" at bounding box center [824, 446] width 310 height 18
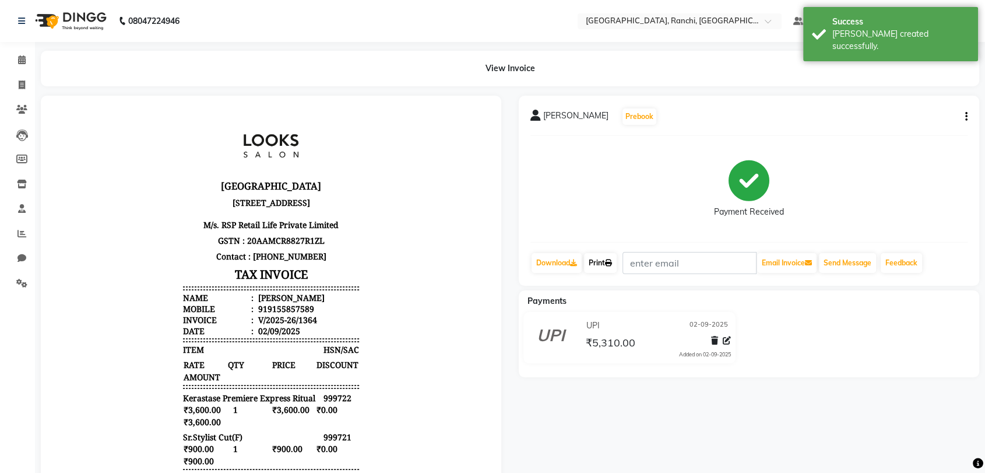
click at [599, 263] on link "Print" at bounding box center [600, 263] width 33 height 20
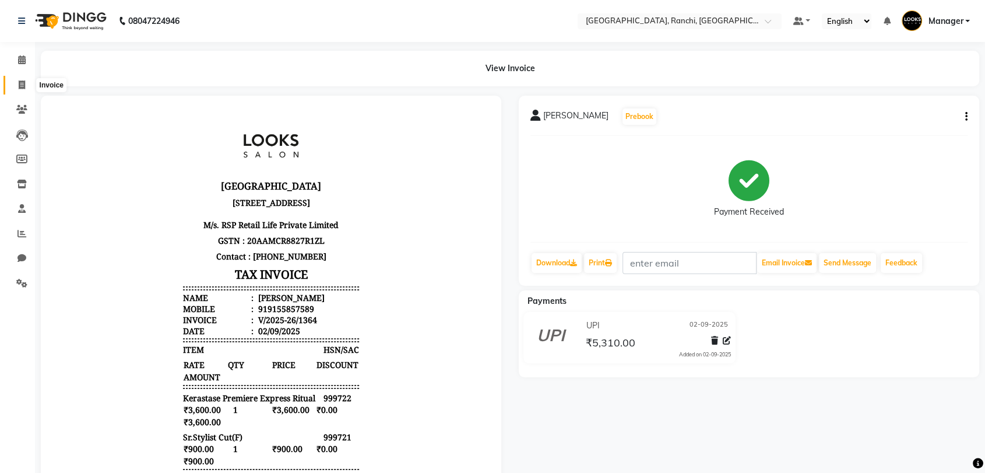
click at [15, 85] on span at bounding box center [22, 85] width 20 height 13
select select "service"
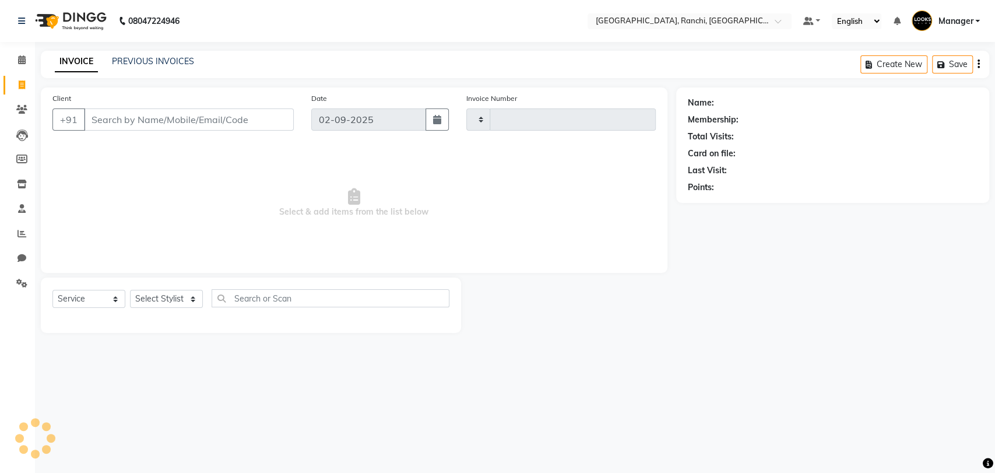
type input "1365"
select select "6463"
click at [149, 64] on link "PREVIOUS INVOICES" at bounding box center [153, 61] width 82 height 10
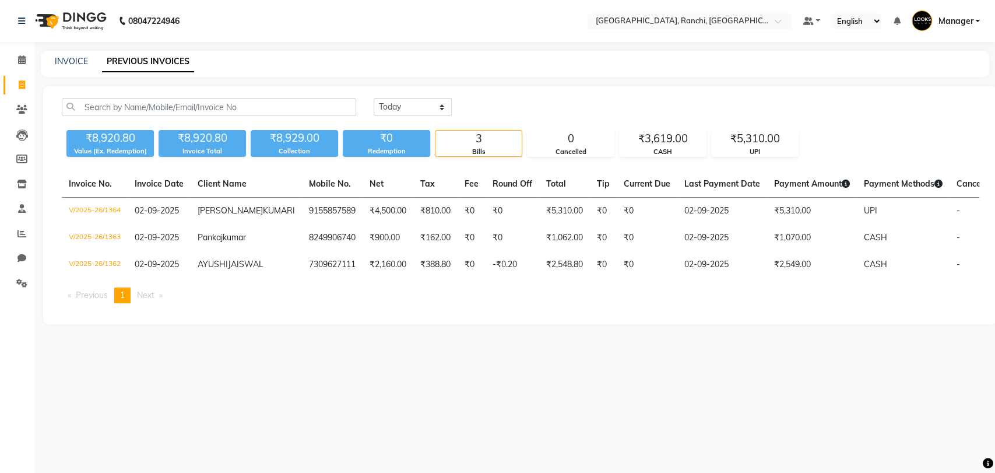
click at [66, 55] on div "INVOICE" at bounding box center [71, 61] width 33 height 12
click at [68, 56] on link "INVOICE" at bounding box center [71, 61] width 33 height 10
select select "6463"
select select "service"
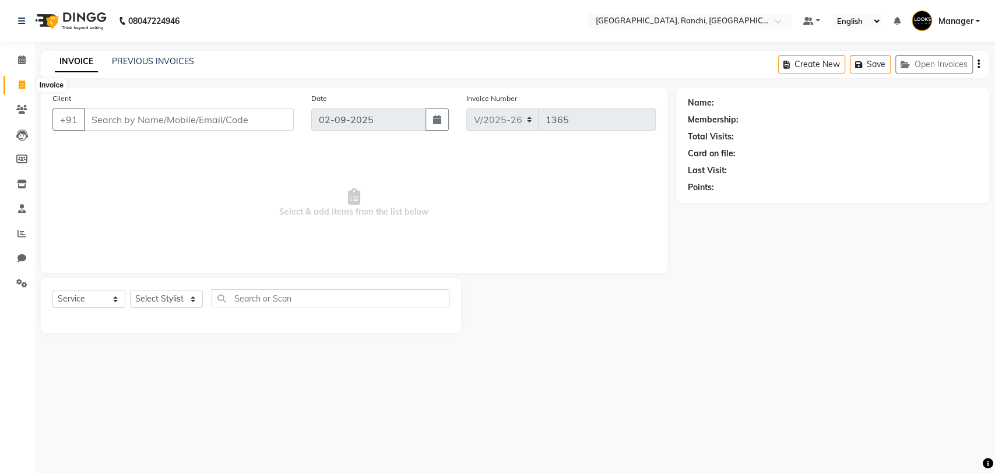
click at [22, 83] on icon at bounding box center [22, 84] width 6 height 9
select select "6463"
select select "service"
click at [115, 124] on input "Client" at bounding box center [189, 119] width 210 height 22
click at [135, 124] on input "Client" at bounding box center [189, 119] width 210 height 22
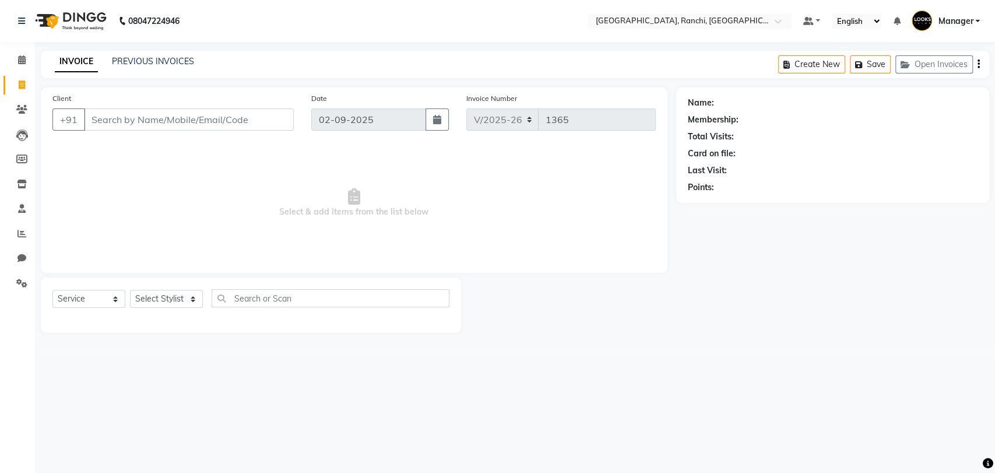
drag, startPoint x: 244, startPoint y: 121, endPoint x: 187, endPoint y: 122, distance: 57.7
click at [187, 122] on input "Client" at bounding box center [189, 119] width 210 height 22
click at [252, 121] on input "Client" at bounding box center [189, 119] width 210 height 22
click at [170, 60] on link "PREVIOUS INVOICES" at bounding box center [153, 61] width 82 height 10
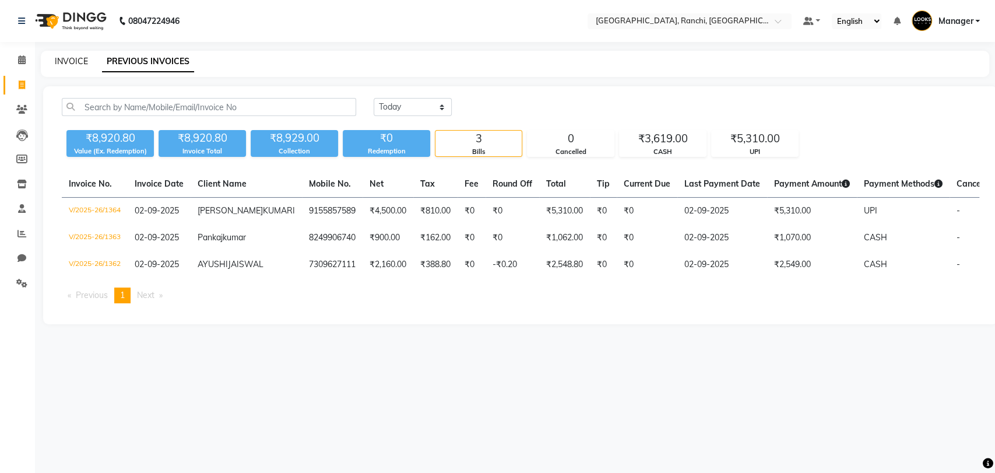
click at [72, 60] on link "INVOICE" at bounding box center [71, 61] width 33 height 10
select select "service"
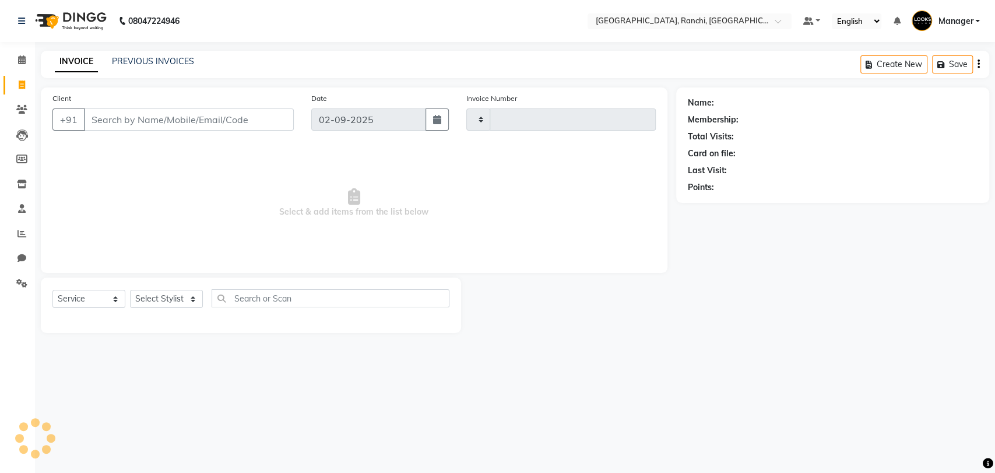
type input "1365"
select select "6463"
click at [170, 61] on link "PREVIOUS INVOICES" at bounding box center [153, 61] width 82 height 10
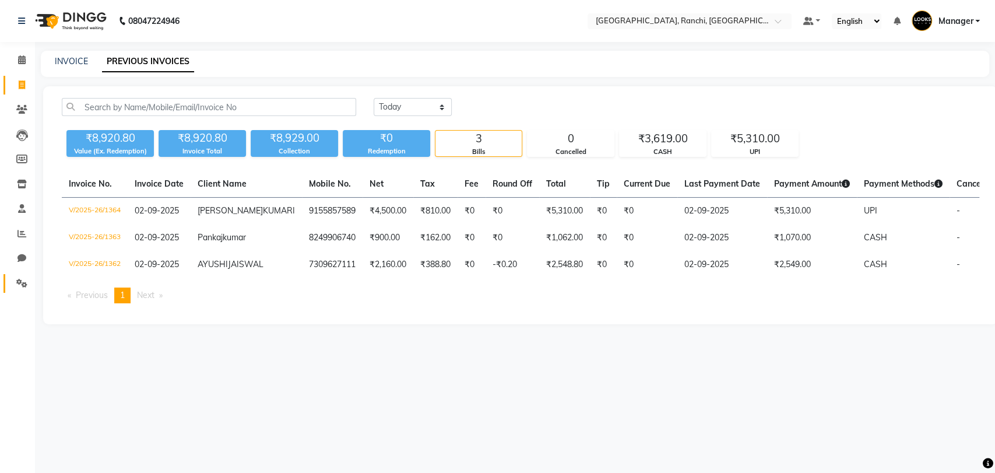
click at [27, 286] on icon at bounding box center [21, 283] width 11 height 9
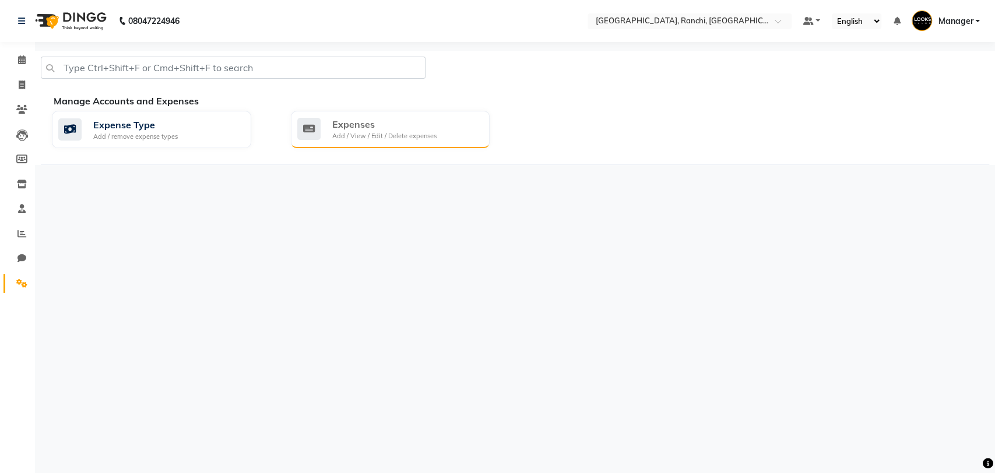
click at [399, 122] on div "Expenses" at bounding box center [384, 124] width 104 height 14
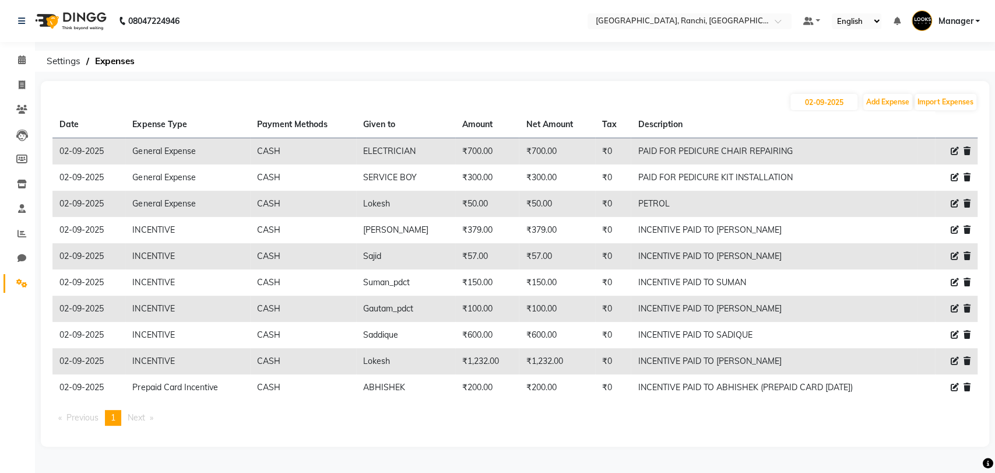
click at [955, 390] on icon at bounding box center [955, 387] width 8 height 8
select select "24169"
select select "1"
select select "5485"
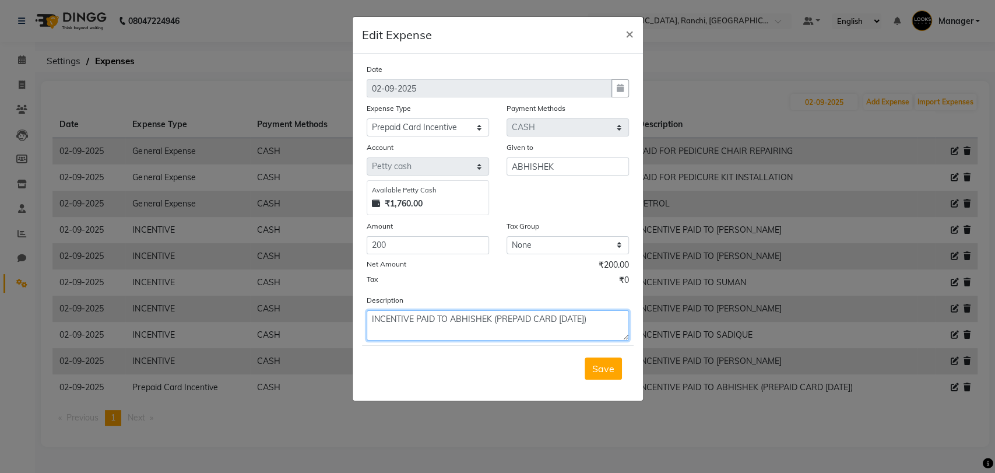
click at [595, 319] on textarea "INCENTIVE PAID TO ABHISHEK (PREPAID CARD 31ST JULY)" at bounding box center [498, 325] width 262 height 30
type textarea "INCENTIVE PAID TO ABHISHEK (PREPAID CARD 31ST AUGUST)"
click at [605, 374] on button "Save" at bounding box center [603, 368] width 37 height 22
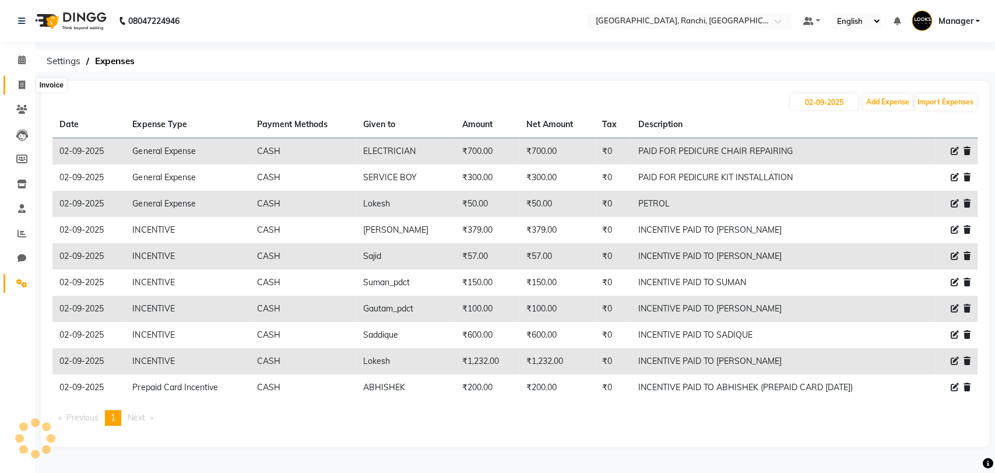
click at [20, 86] on icon at bounding box center [22, 84] width 6 height 9
select select "6463"
select select "service"
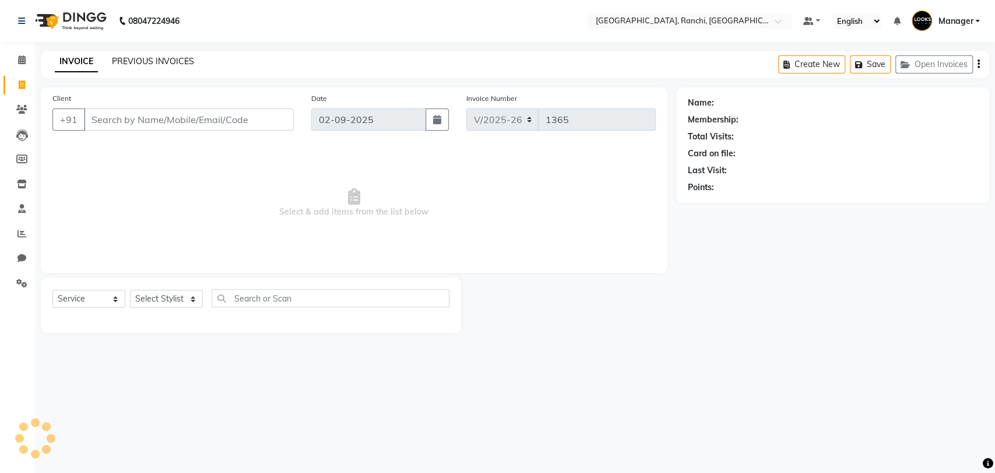
click at [156, 65] on link "PREVIOUS INVOICES" at bounding box center [153, 61] width 82 height 10
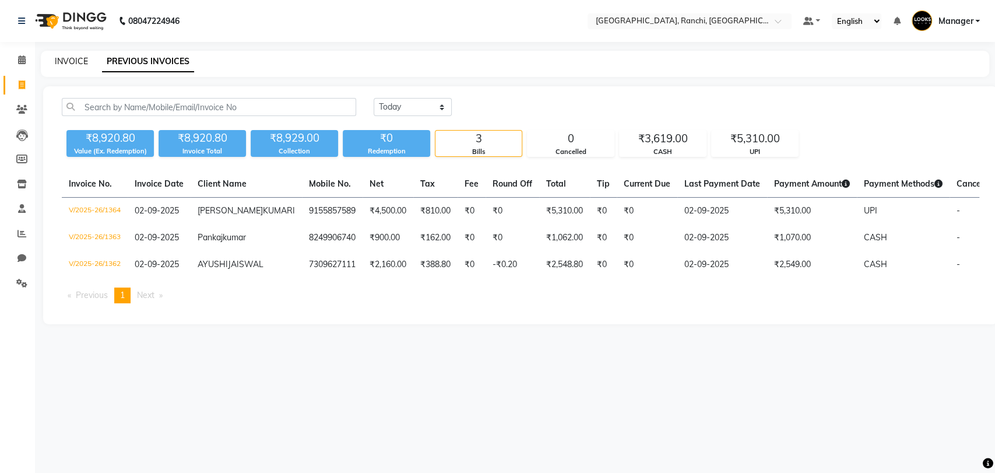
click at [80, 58] on link "INVOICE" at bounding box center [71, 61] width 33 height 10
select select "service"
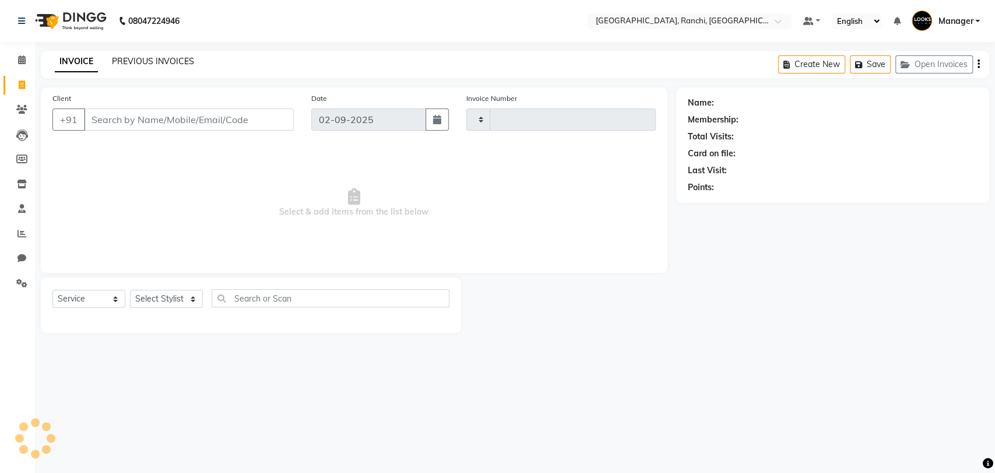
type input "1365"
select select "6463"
click at [145, 60] on link "PREVIOUS INVOICES" at bounding box center [153, 61] width 82 height 10
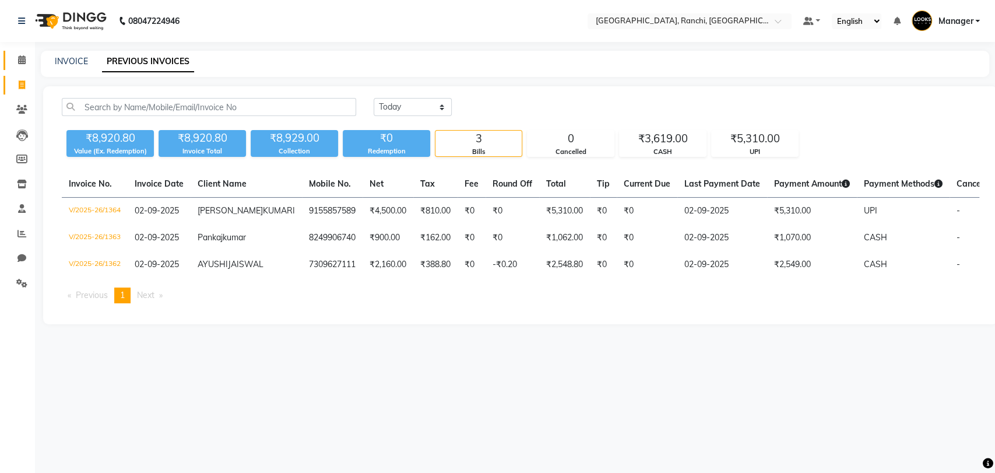
click at [17, 52] on link "Calendar" at bounding box center [17, 60] width 28 height 19
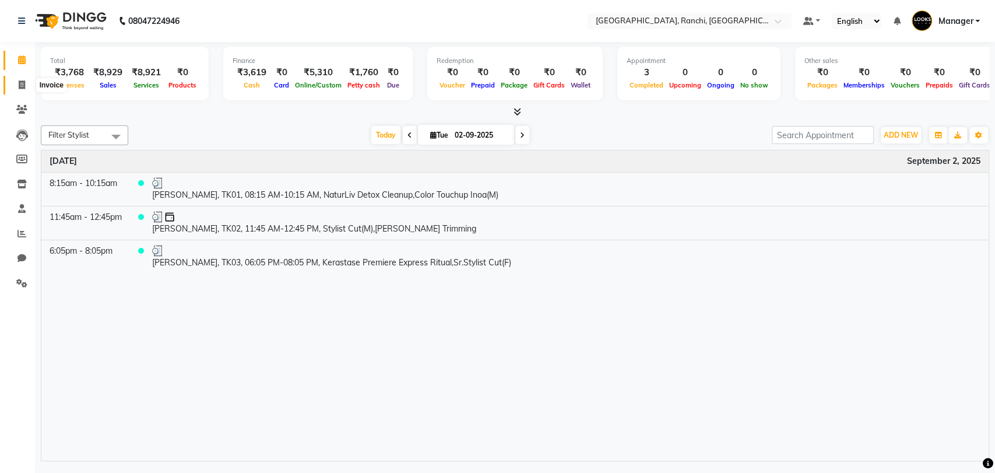
click at [23, 85] on icon at bounding box center [22, 84] width 6 height 9
select select "service"
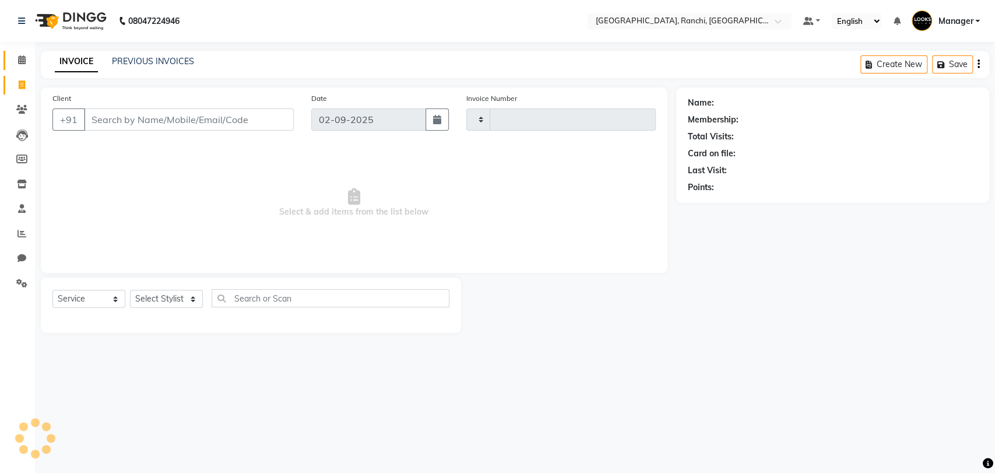
type input "1365"
select select "6463"
click at [149, 59] on link "PREVIOUS INVOICES" at bounding box center [153, 61] width 82 height 10
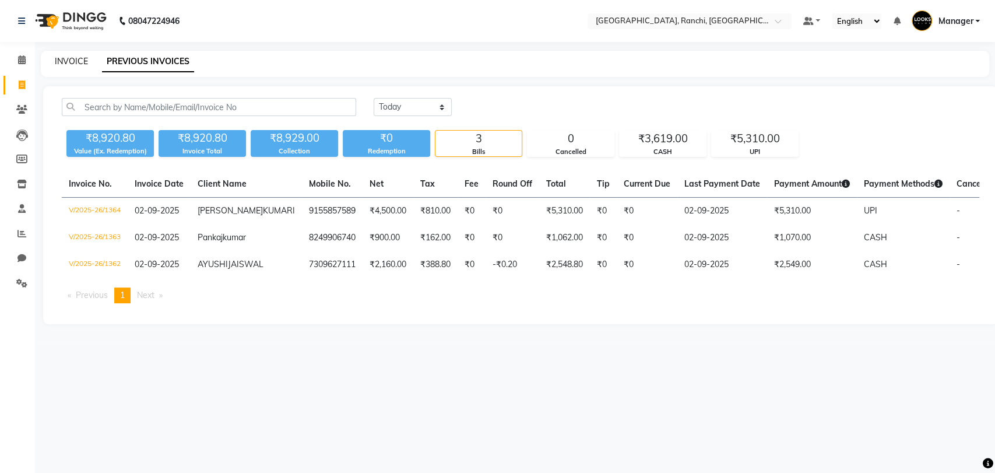
click at [76, 58] on link "INVOICE" at bounding box center [71, 61] width 33 height 10
select select "6463"
select select "service"
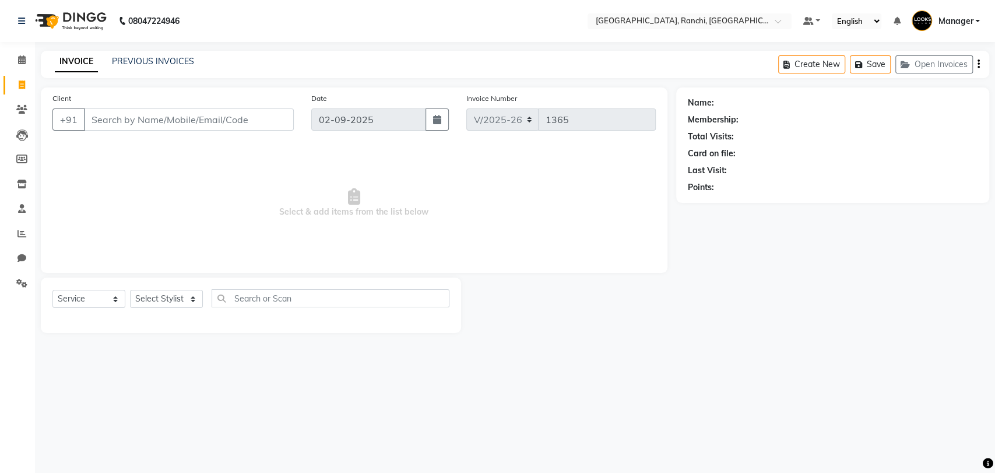
click at [153, 68] on div "INVOICE PREVIOUS INVOICES" at bounding box center [124, 61] width 167 height 13
click at [149, 63] on link "PREVIOUS INVOICES" at bounding box center [153, 61] width 82 height 10
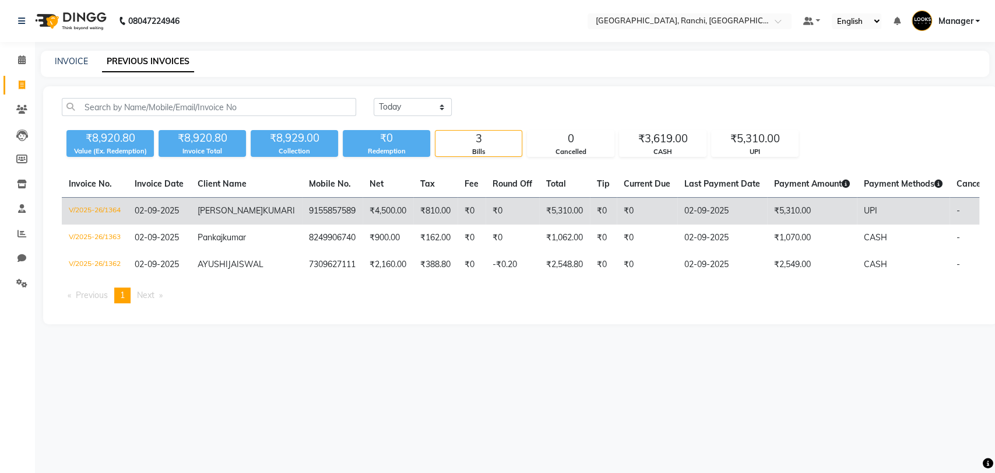
click at [104, 213] on td "V/2025-26/1364" at bounding box center [95, 211] width 66 height 27
click at [93, 219] on td "V/2025-26/1364" at bounding box center [95, 211] width 66 height 27
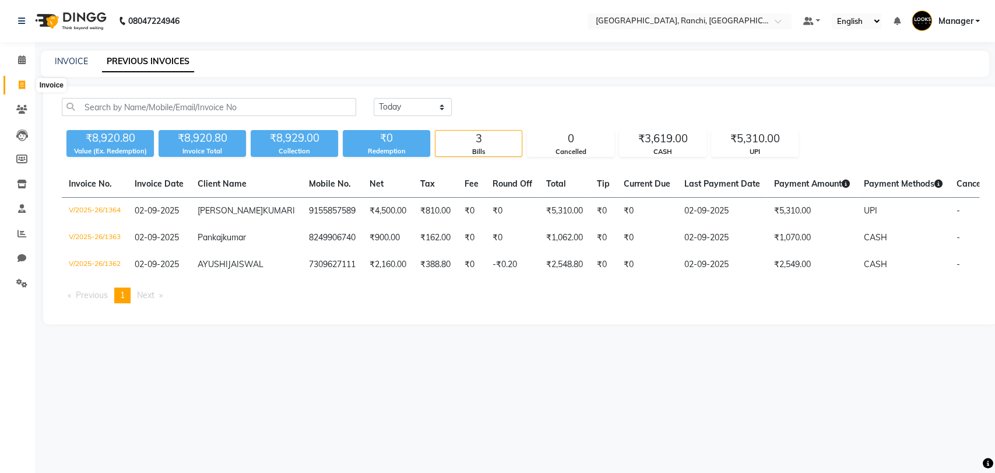
click at [15, 81] on span at bounding box center [22, 85] width 20 height 13
select select "6463"
select select "service"
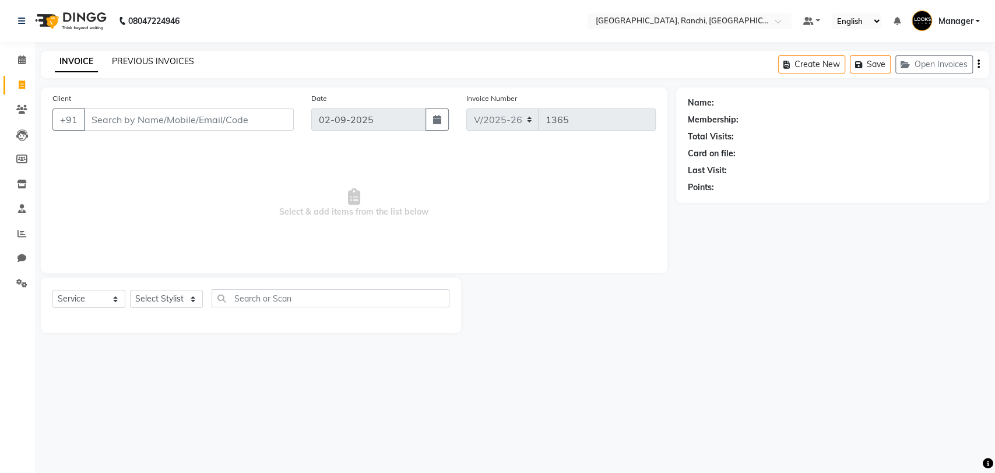
click at [172, 57] on link "PREVIOUS INVOICES" at bounding box center [153, 61] width 82 height 10
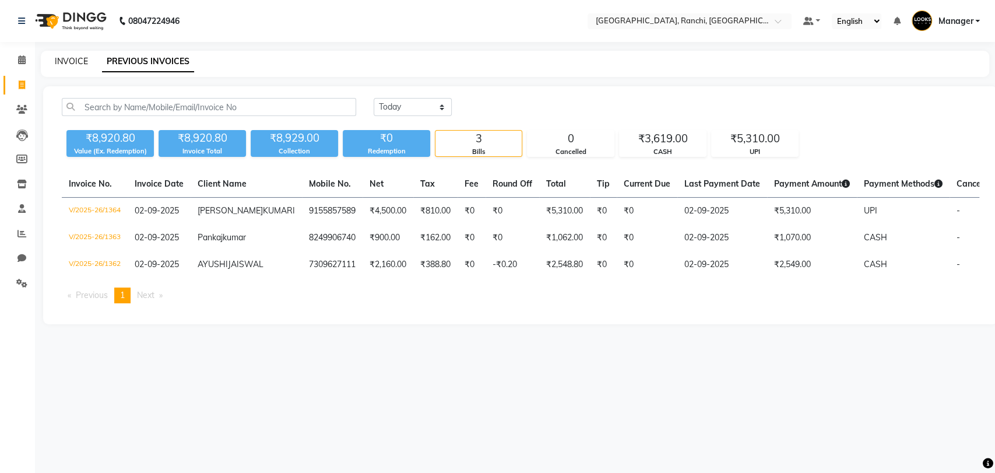
click at [73, 56] on link "INVOICE" at bounding box center [71, 61] width 33 height 10
select select "6463"
select select "service"
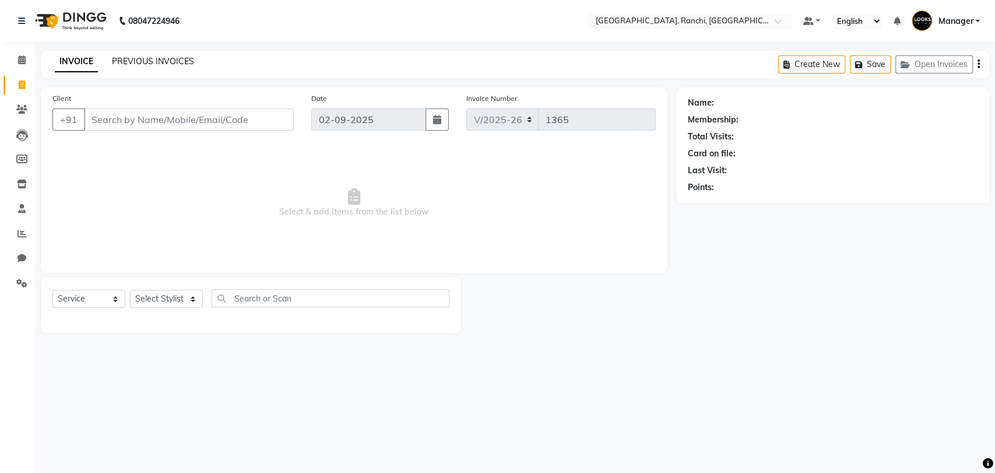
click at [158, 62] on link "PREVIOUS INVOICES" at bounding box center [153, 61] width 82 height 10
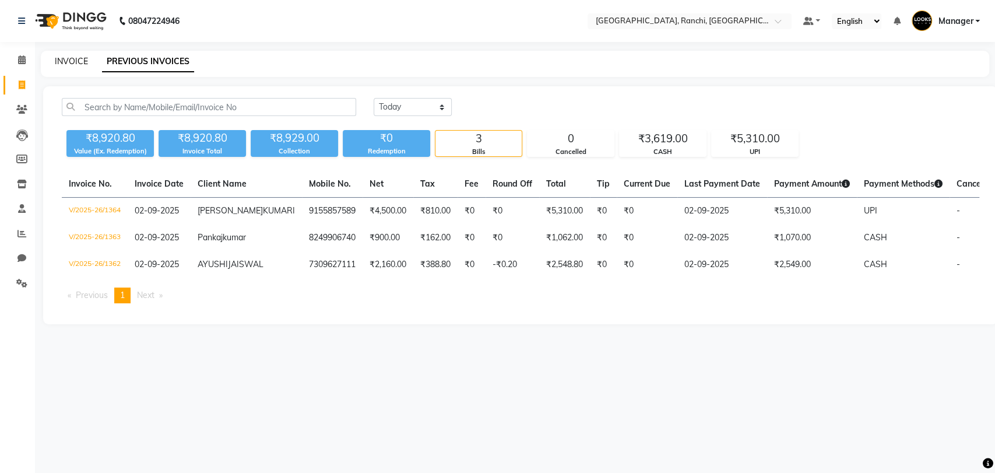
click at [72, 57] on link "INVOICE" at bounding box center [71, 61] width 33 height 10
select select "service"
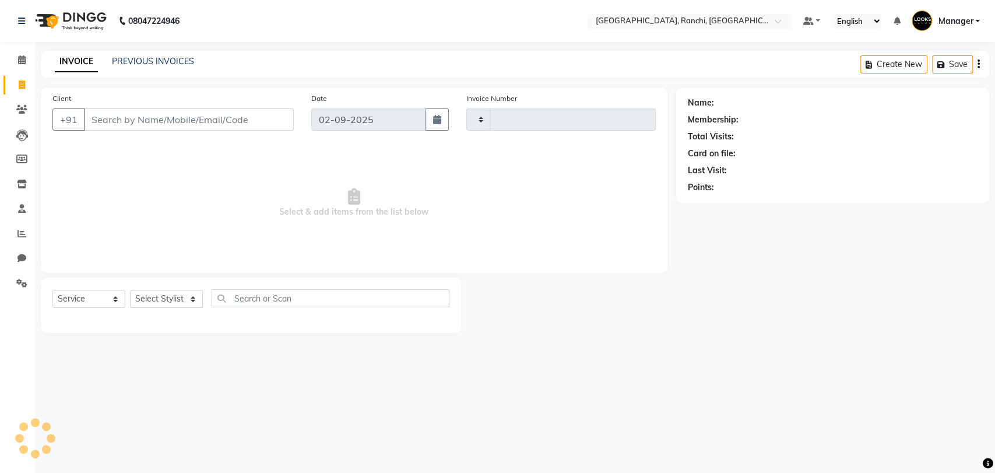
type input "1365"
select select "6463"
click at [174, 60] on link "PREVIOUS INVOICES" at bounding box center [153, 61] width 82 height 10
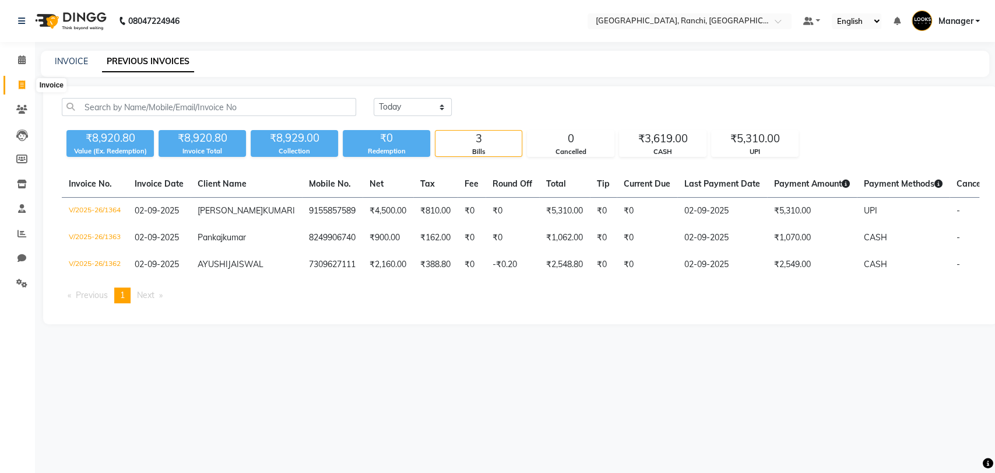
click at [22, 86] on icon at bounding box center [22, 84] width 6 height 9
select select "6463"
select select "service"
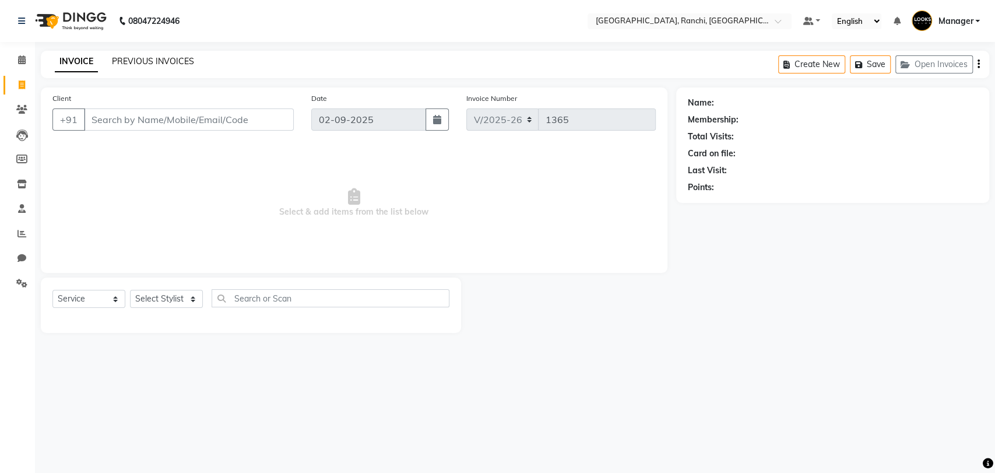
click at [147, 64] on link "PREVIOUS INVOICES" at bounding box center [153, 61] width 82 height 10
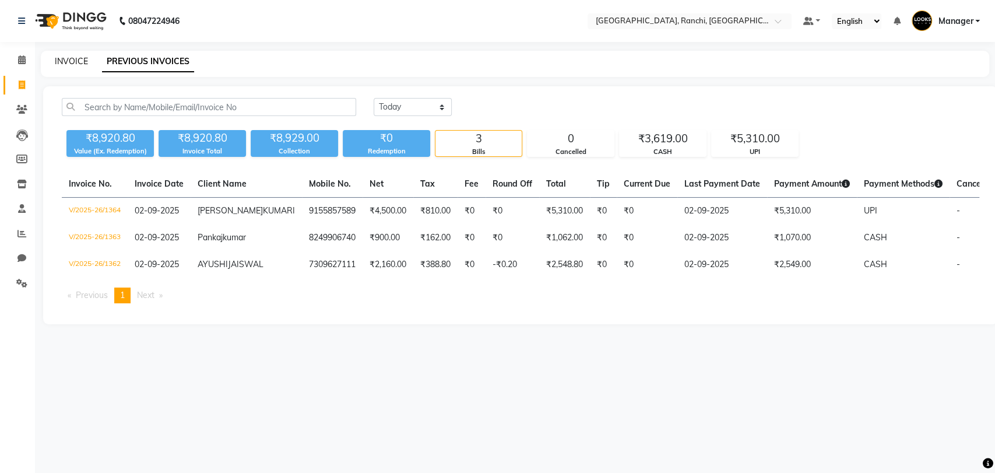
click at [75, 61] on link "INVOICE" at bounding box center [71, 61] width 33 height 10
select select "service"
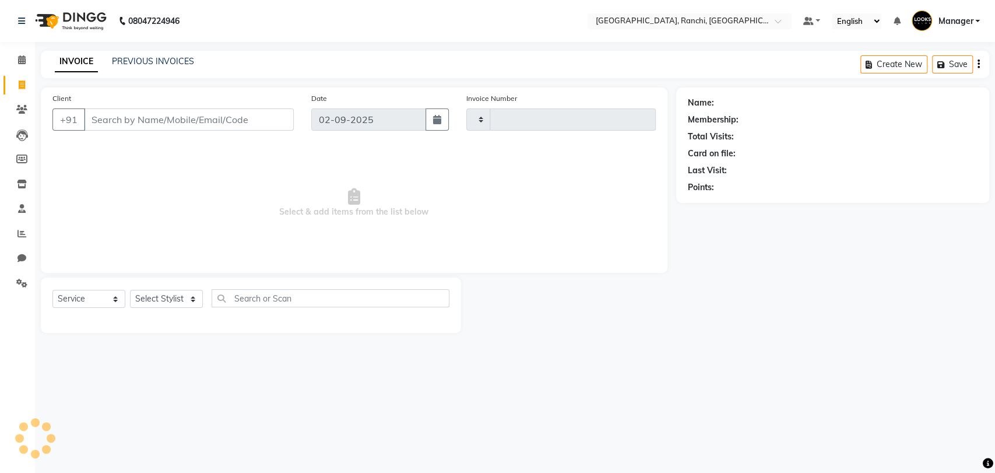
type input "1365"
select select "6463"
click at [24, 61] on icon at bounding box center [22, 59] width 8 height 9
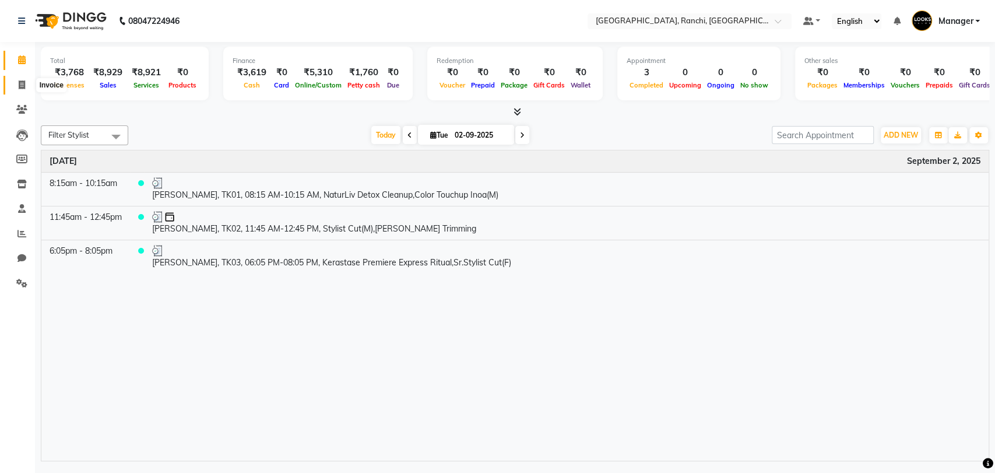
click at [17, 87] on span at bounding box center [22, 85] width 20 height 13
select select "service"
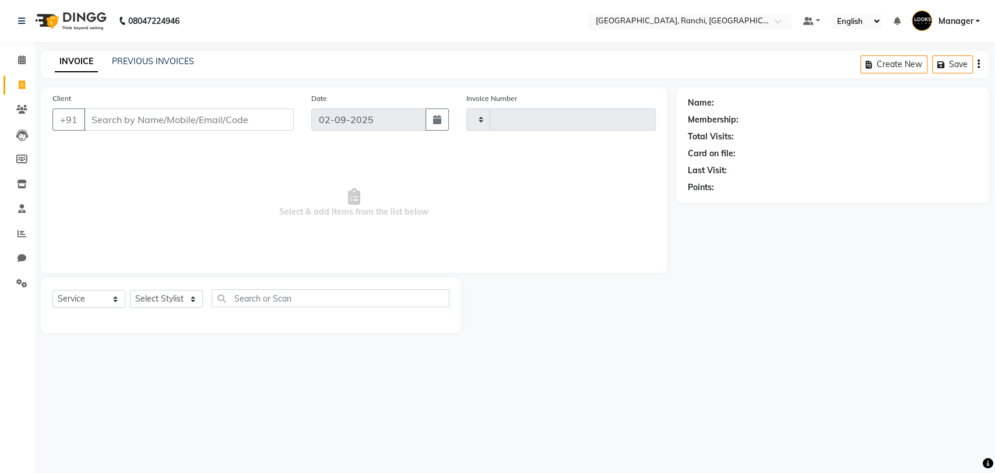
type input "1365"
select select "6463"
click at [163, 63] on link "PREVIOUS INVOICES" at bounding box center [153, 61] width 82 height 10
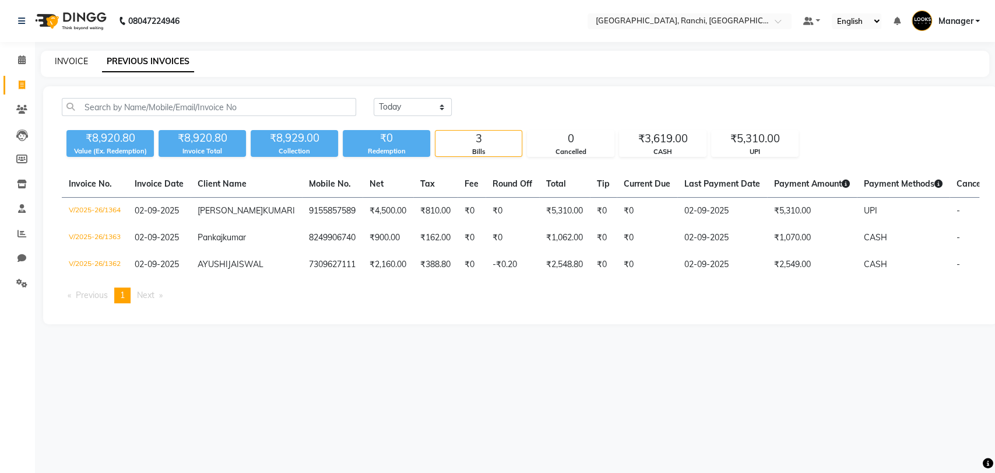
click at [79, 58] on link "INVOICE" at bounding box center [71, 61] width 33 height 10
select select "6463"
select select "service"
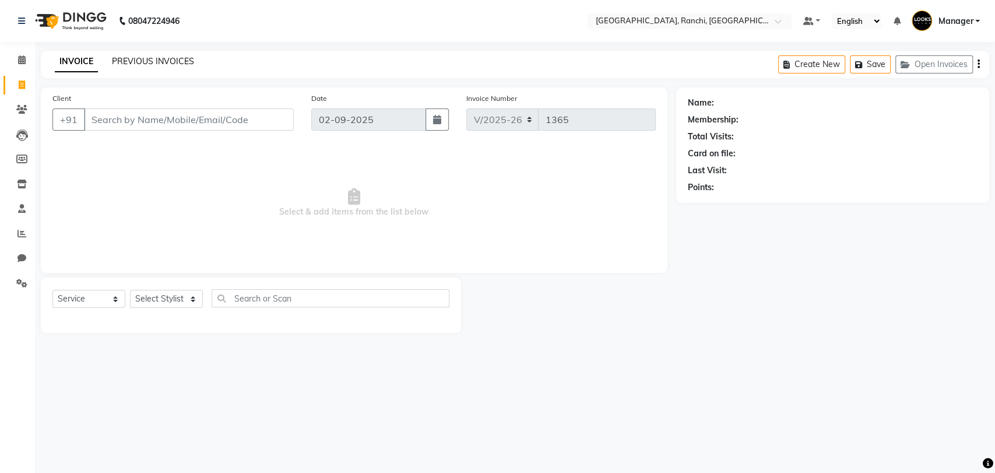
click at [166, 62] on link "PREVIOUS INVOICES" at bounding box center [153, 61] width 82 height 10
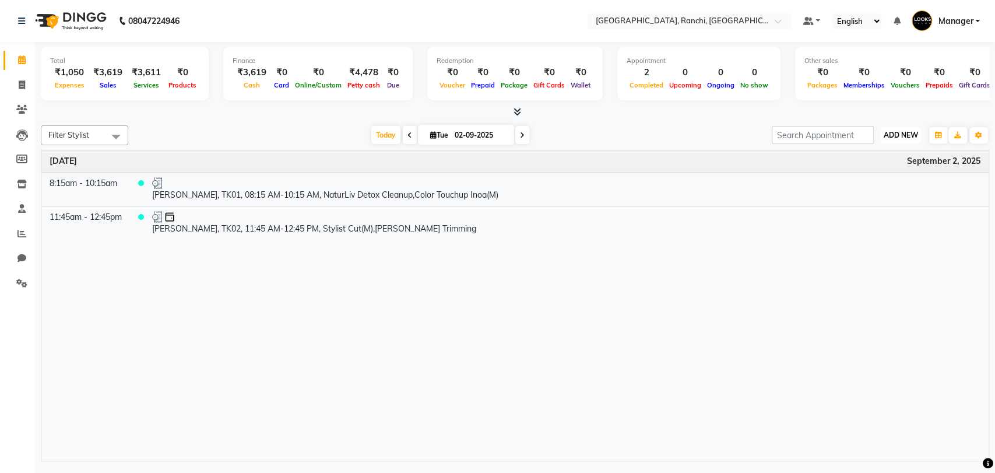
click at [891, 136] on span "ADD NEW" at bounding box center [901, 135] width 34 height 9
click at [866, 182] on link "Add Expense" at bounding box center [874, 187] width 92 height 15
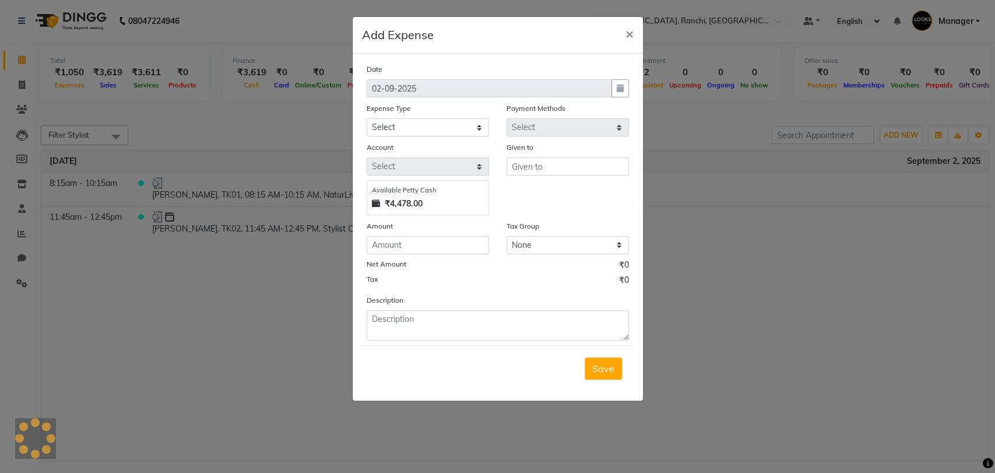
select select "1"
select select "5485"
click at [414, 127] on select "Select Bank Deposit Blinkit Cash Handover CLIENT Client ordered food Client Ref…" at bounding box center [428, 127] width 122 height 18
select select "24281"
click at [367, 118] on select "Select Bank Deposit Blinkit Cash Handover CLIENT Client ordered food Client Ref…" at bounding box center [428, 127] width 122 height 18
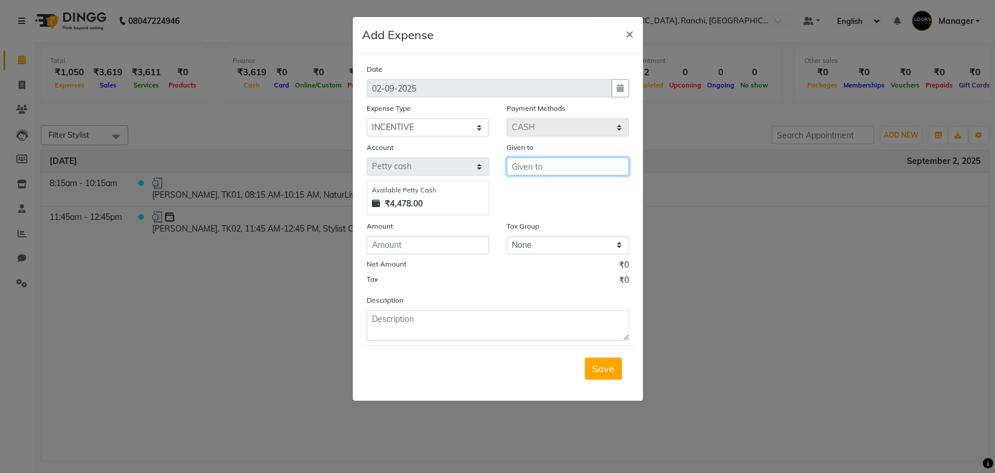
click at [546, 161] on input "text" at bounding box center [568, 166] width 122 height 18
click at [535, 187] on span "Pravi" at bounding box center [532, 191] width 23 height 12
type input "Pravin"
click at [413, 248] on input "number" at bounding box center [428, 245] width 122 height 18
type input "379"
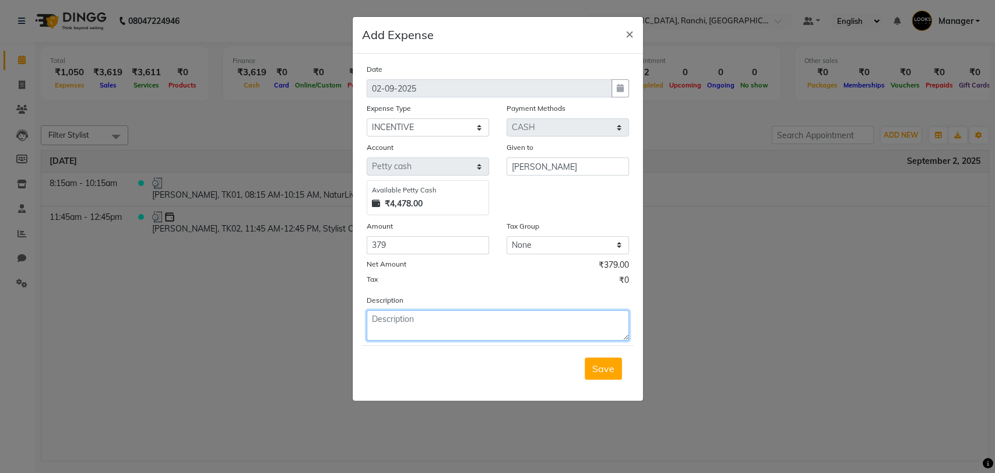
click at [409, 318] on textarea at bounding box center [498, 325] width 262 height 30
type textarea "INCENTIVE PAID TO PRAVIN"
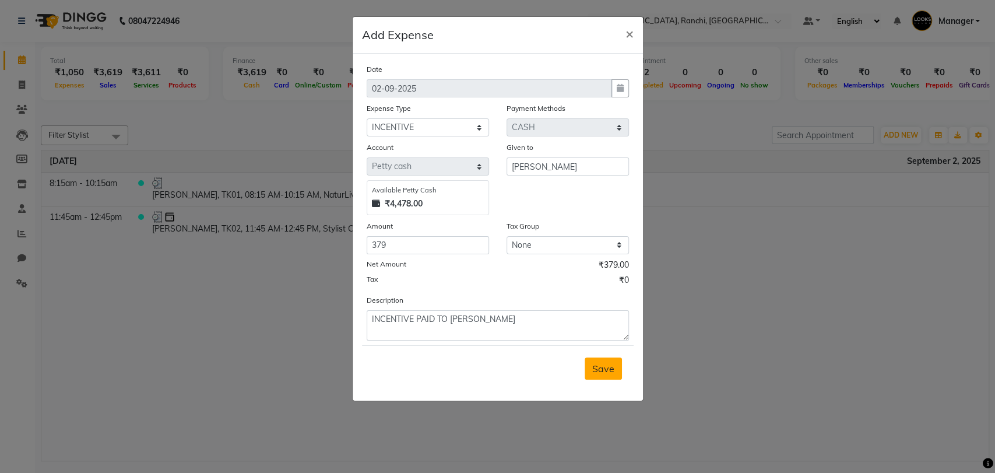
click at [610, 371] on span "Save" at bounding box center [603, 369] width 22 height 12
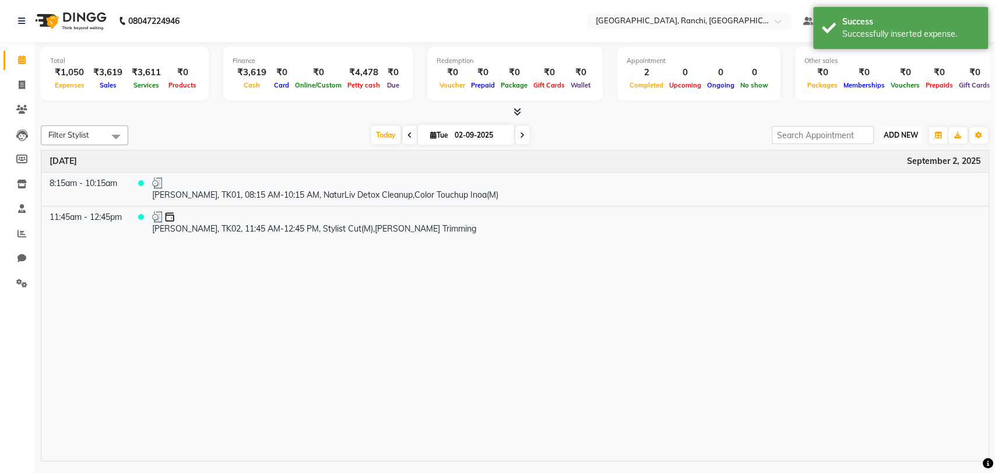
click at [895, 138] on span "ADD NEW" at bounding box center [901, 135] width 34 height 9
click at [871, 189] on link "Add Expense" at bounding box center [874, 187] width 92 height 15
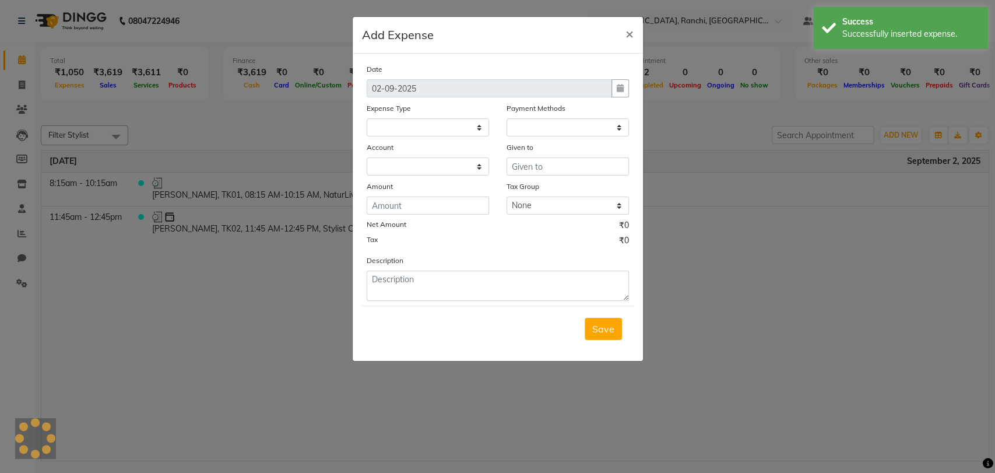
select select "1"
select select "5485"
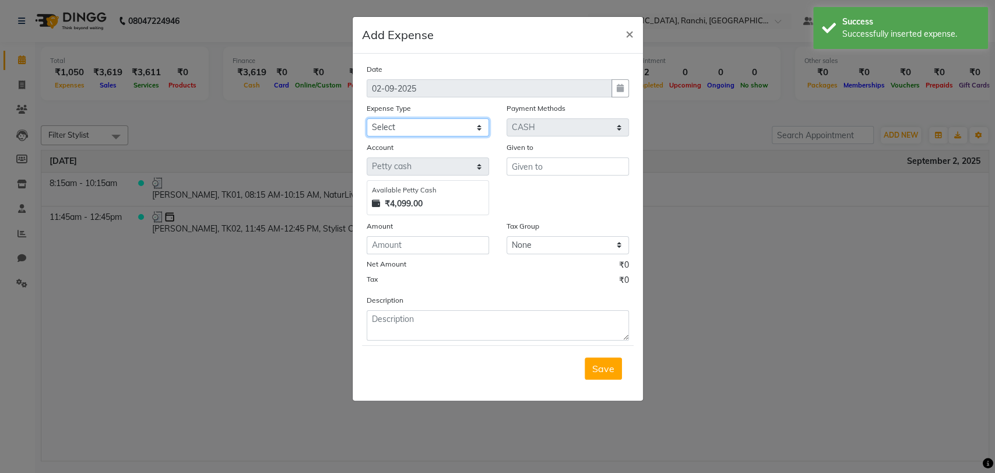
drag, startPoint x: 462, startPoint y: 118, endPoint x: 455, endPoint y: 128, distance: 12.3
click at [455, 128] on select "Select Bank Deposit Blinkit Cash Handover CLIENT Client ordered food Client Ref…" at bounding box center [428, 127] width 122 height 18
select select "24281"
click at [367, 118] on select "Select Bank Deposit Blinkit Cash Handover CLIENT Client ordered food Client Ref…" at bounding box center [428, 127] width 122 height 18
click at [528, 164] on input "text" at bounding box center [568, 166] width 122 height 18
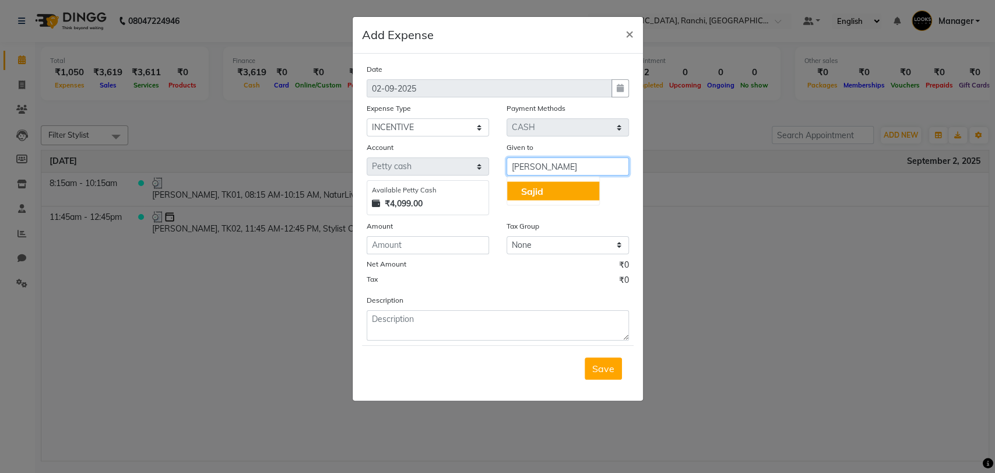
click at [530, 193] on span "Sajid" at bounding box center [532, 191] width 22 height 12
type input "Sajid"
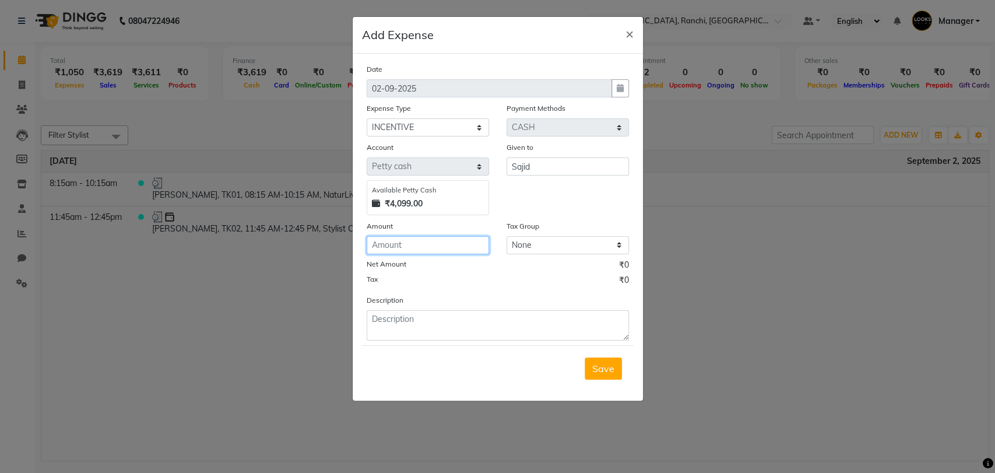
click at [387, 247] on input "number" at bounding box center [428, 245] width 122 height 18
type input "57"
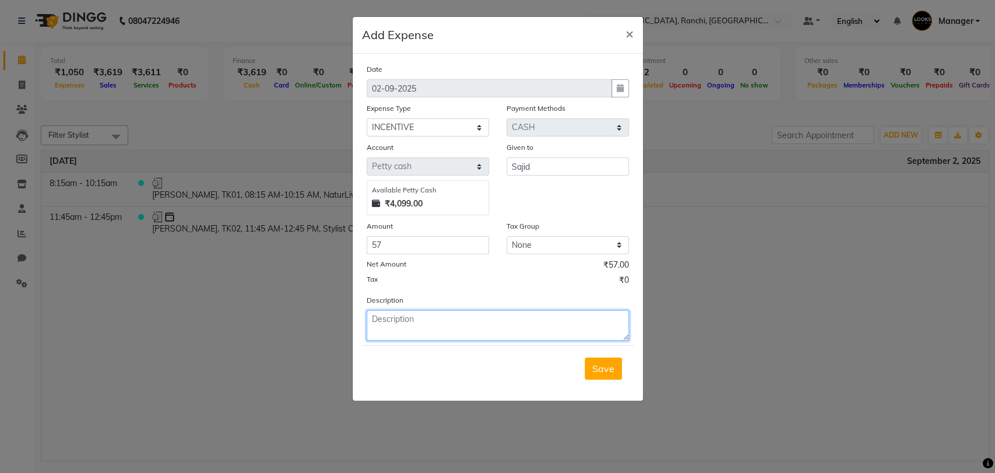
click at [388, 326] on textarea at bounding box center [498, 325] width 262 height 30
type textarea "INCENTIVE PAID TO SAJID"
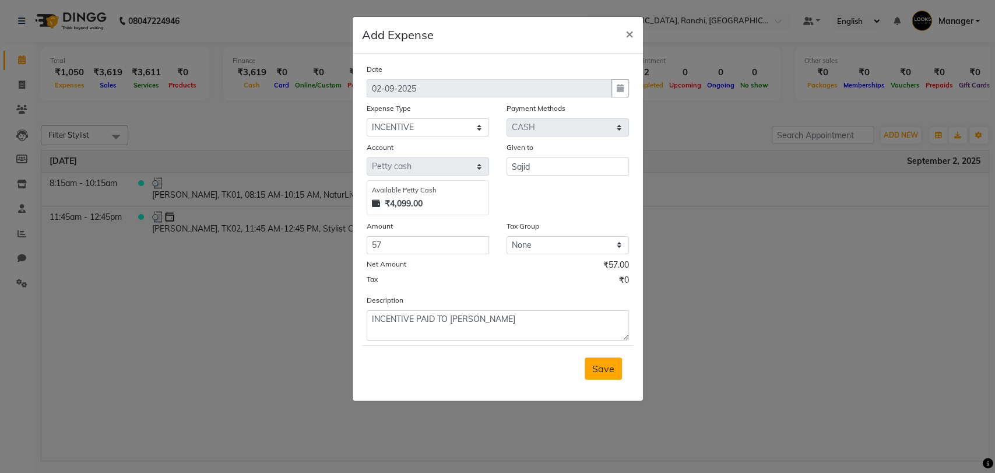
click at [597, 365] on span "Save" at bounding box center [603, 369] width 22 height 12
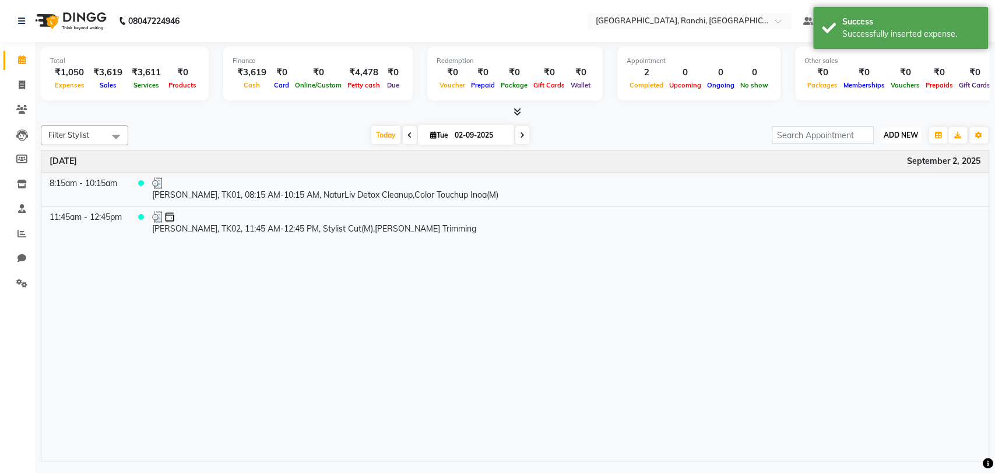
click at [894, 131] on span "ADD NEW" at bounding box center [901, 135] width 34 height 9
click at [876, 184] on link "Add Expense" at bounding box center [874, 187] width 92 height 15
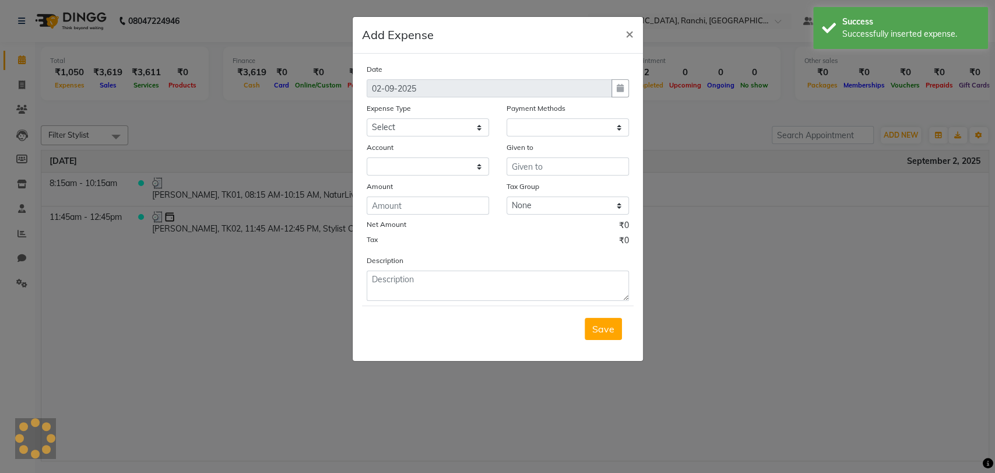
select select "1"
select select "5485"
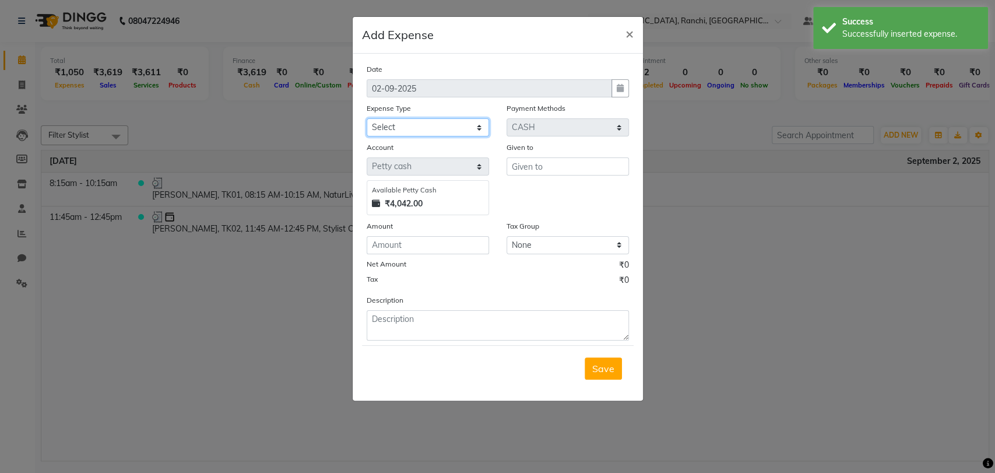
click at [421, 128] on select "Select Bank Deposit Blinkit Cash Handover CLIENT Client ordered food Client Ref…" at bounding box center [428, 127] width 122 height 18
select select "24281"
click at [367, 118] on select "Select Bank Deposit Blinkit Cash Handover CLIENT Client ordered food Client Ref…" at bounding box center [428, 127] width 122 height 18
click at [546, 168] on input "text" at bounding box center [568, 166] width 122 height 18
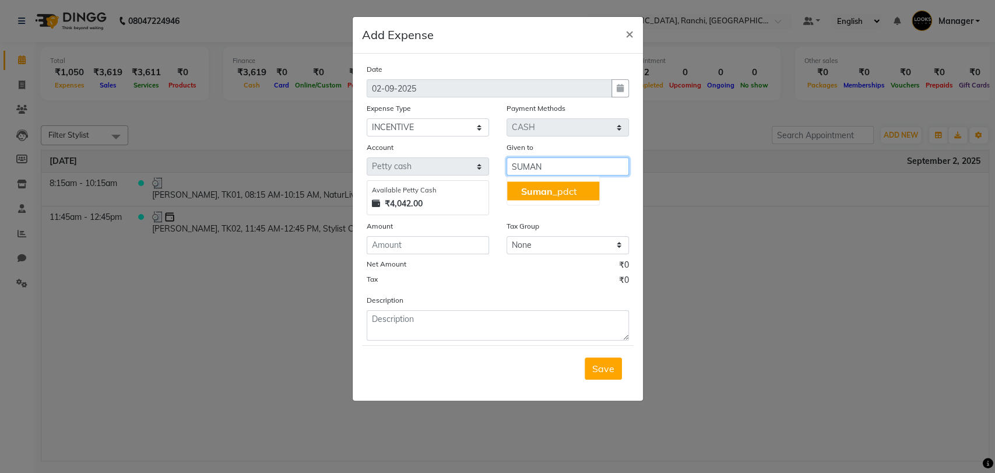
click at [526, 188] on span "Suman" at bounding box center [536, 191] width 31 height 12
type input "Suman_pdct"
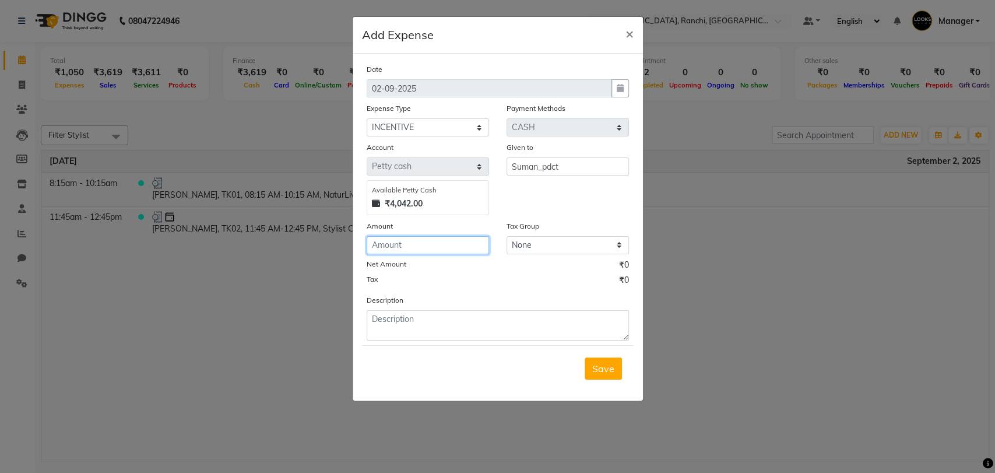
click at [388, 244] on input "number" at bounding box center [428, 245] width 122 height 18
type input "150"
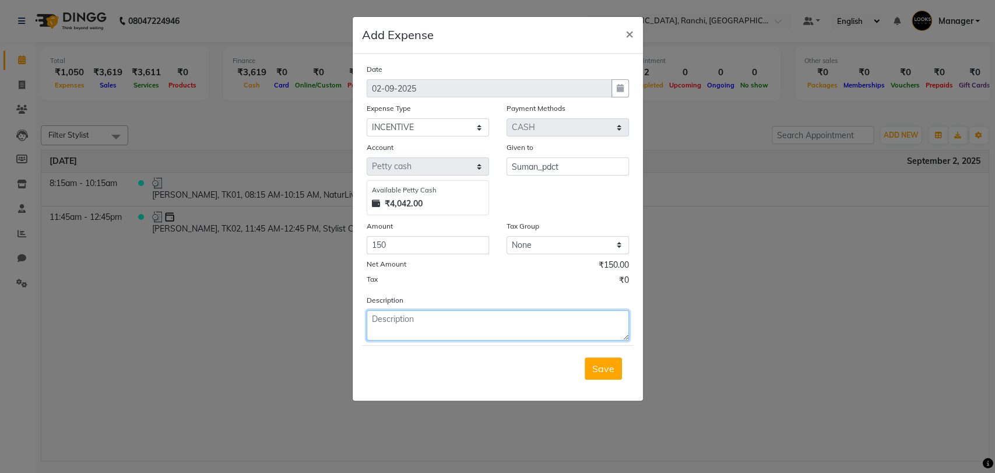
click at [398, 331] on textarea at bounding box center [498, 325] width 262 height 30
type textarea "INCENTIVE PAID TO SUMAN"
click at [611, 366] on span "Save" at bounding box center [603, 369] width 22 height 12
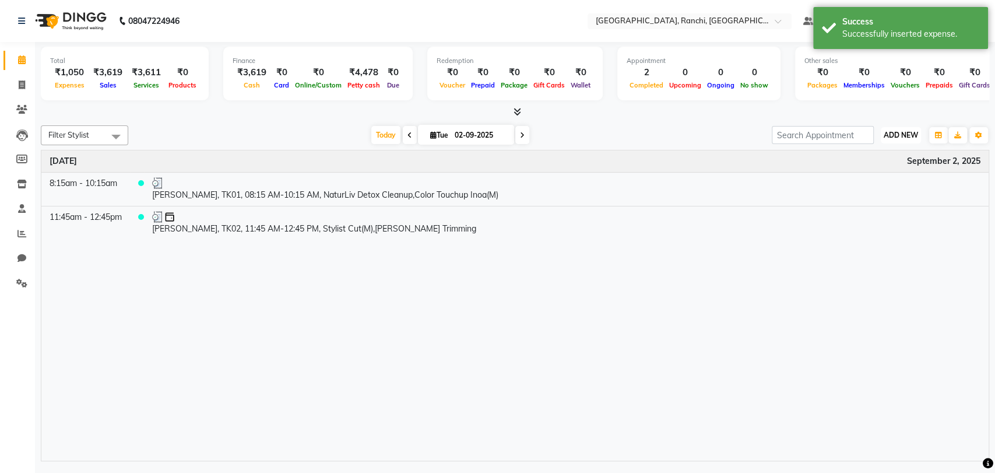
click at [898, 136] on span "ADD NEW" at bounding box center [901, 135] width 34 height 9
click at [881, 187] on link "Add Expense" at bounding box center [874, 187] width 92 height 15
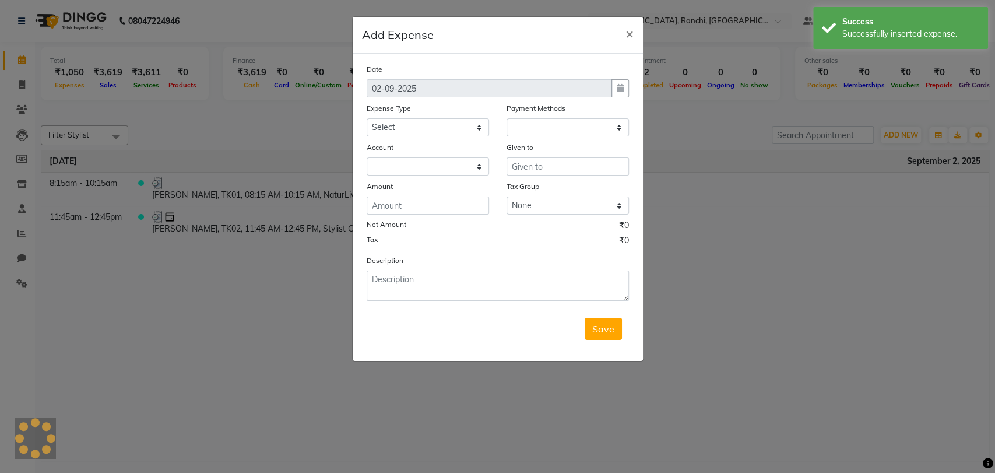
select select "1"
select select "5485"
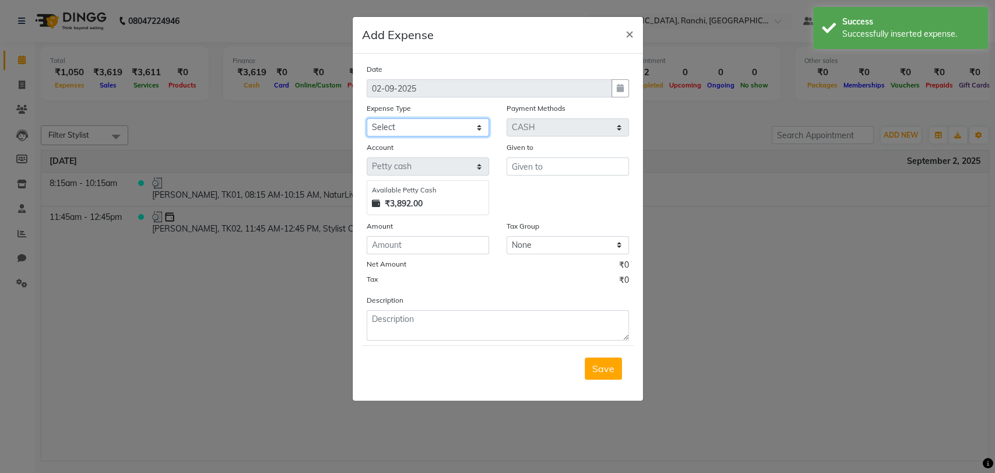
click at [420, 125] on select "Select Bank Deposit Blinkit Cash Handover CLIENT Client ordered food Client Ref…" at bounding box center [428, 127] width 122 height 18
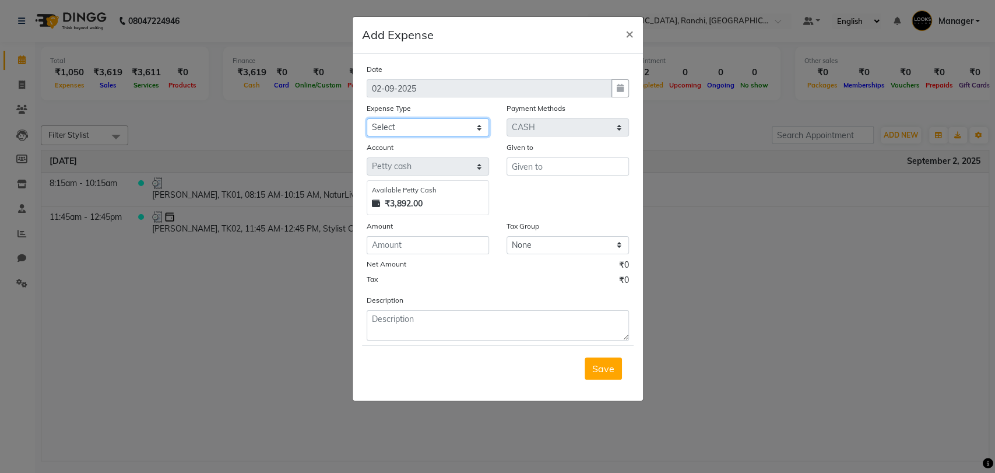
select select "24281"
click at [367, 118] on select "Select Bank Deposit Blinkit Cash Handover CLIENT Client ordered food Client Ref…" at bounding box center [428, 127] width 122 height 18
click at [551, 174] on input "text" at bounding box center [568, 166] width 122 height 18
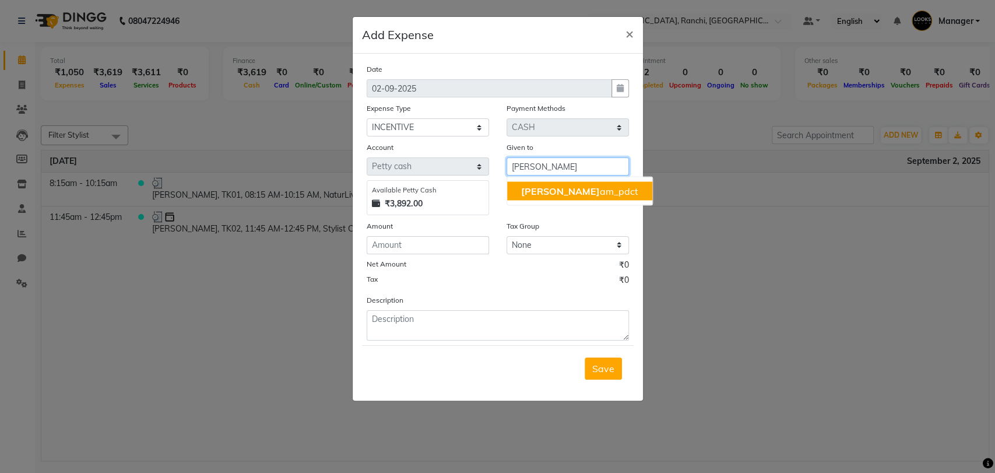
click at [550, 192] on ngb-highlight "Gaut am_pdct" at bounding box center [579, 191] width 117 height 12
type input "Gautam_pdct"
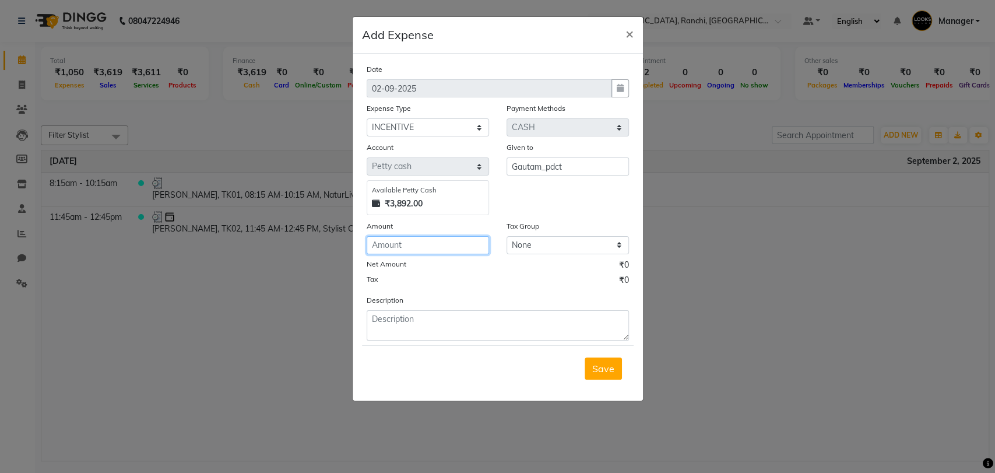
click at [409, 245] on input "number" at bounding box center [428, 245] width 122 height 18
type input "100"
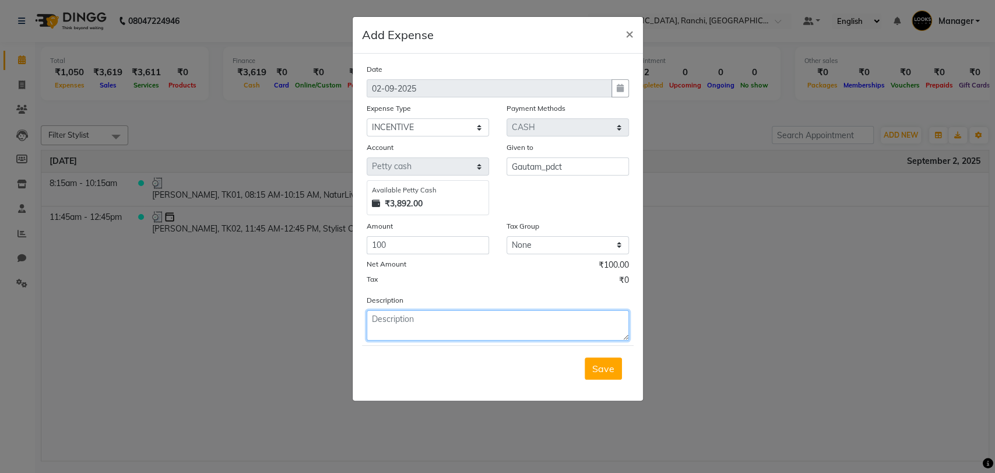
click at [398, 318] on textarea at bounding box center [498, 325] width 262 height 30
type textarea "INCENTIVE PAID TO GAUTAM"
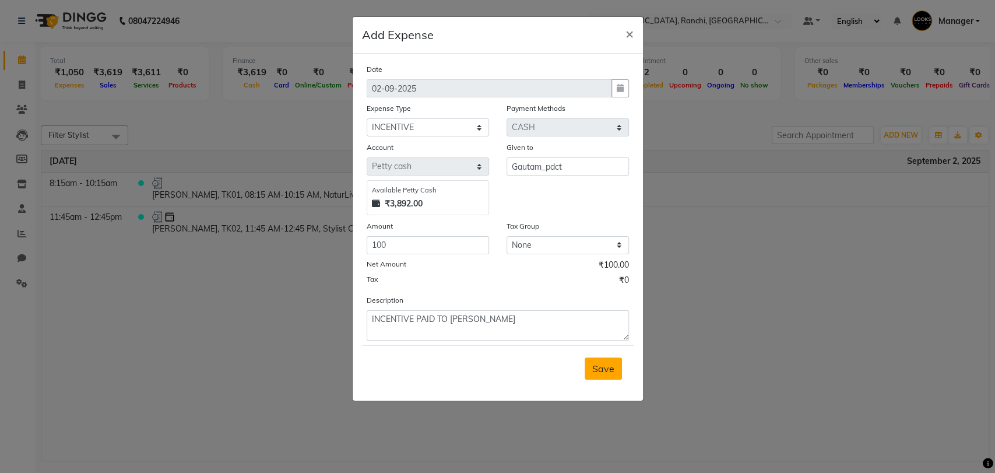
click at [612, 366] on span "Save" at bounding box center [603, 369] width 22 height 12
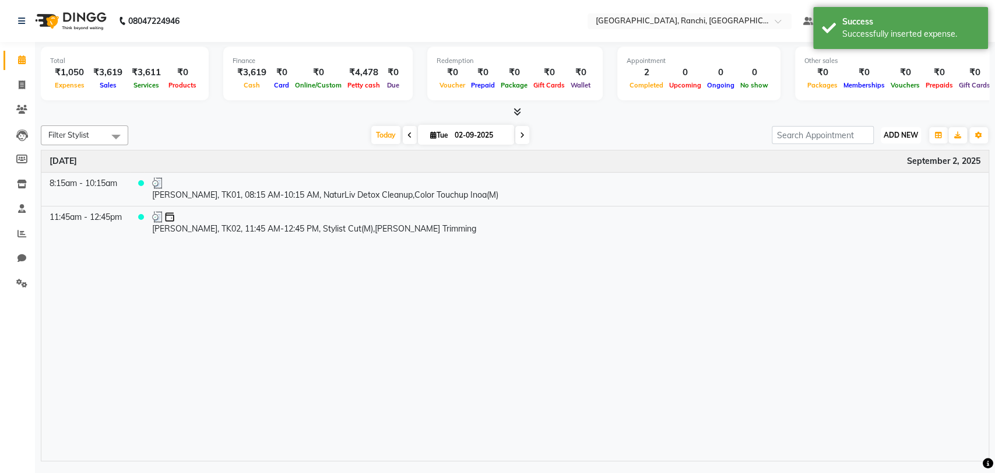
click at [899, 141] on button "ADD NEW Toggle Dropdown" at bounding box center [901, 135] width 40 height 16
click at [873, 183] on link "Add Expense" at bounding box center [874, 187] width 92 height 15
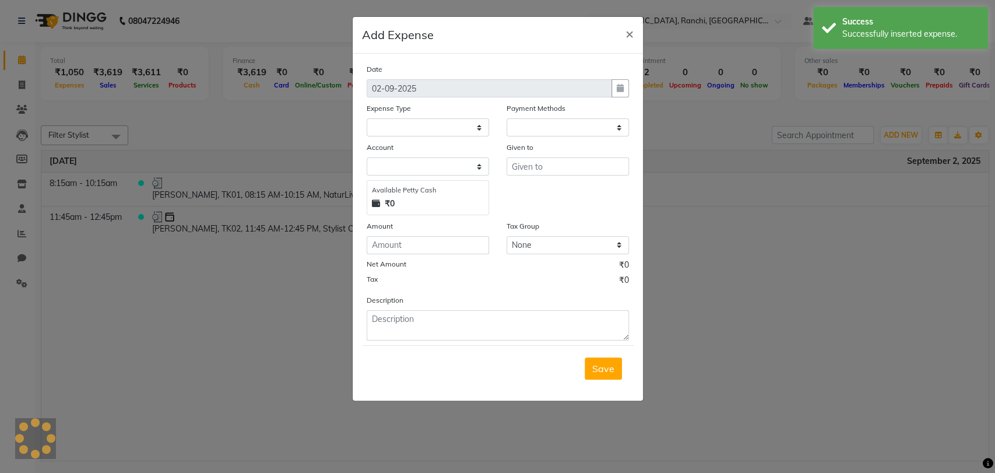
select select "1"
select select "5485"
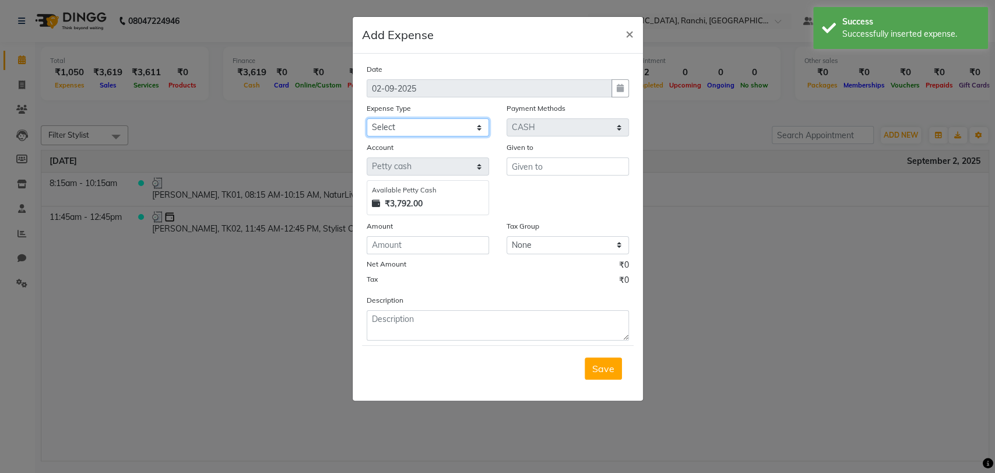
click at [405, 121] on select "Select Bank Deposit Blinkit Cash Handover CLIENT Client ordered food Client Ref…" at bounding box center [428, 127] width 122 height 18
select select "24281"
click at [367, 118] on select "Select Bank Deposit Blinkit Cash Handover CLIENT Client ordered food Client Ref…" at bounding box center [428, 127] width 122 height 18
click at [543, 165] on input "text" at bounding box center [568, 166] width 122 height 18
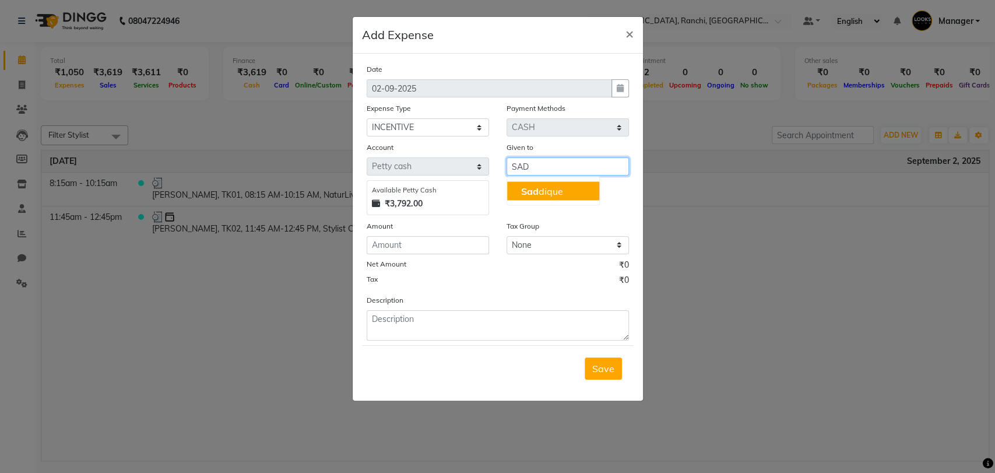
click at [545, 192] on ngb-highlight "Sad dique" at bounding box center [542, 191] width 42 height 12
type input "Saddique"
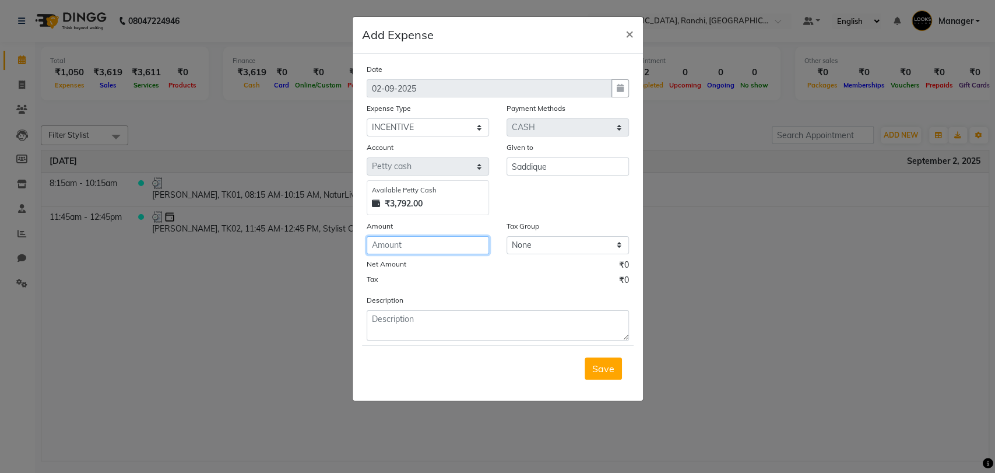
click at [419, 243] on input "number" at bounding box center [428, 245] width 122 height 18
type input "600"
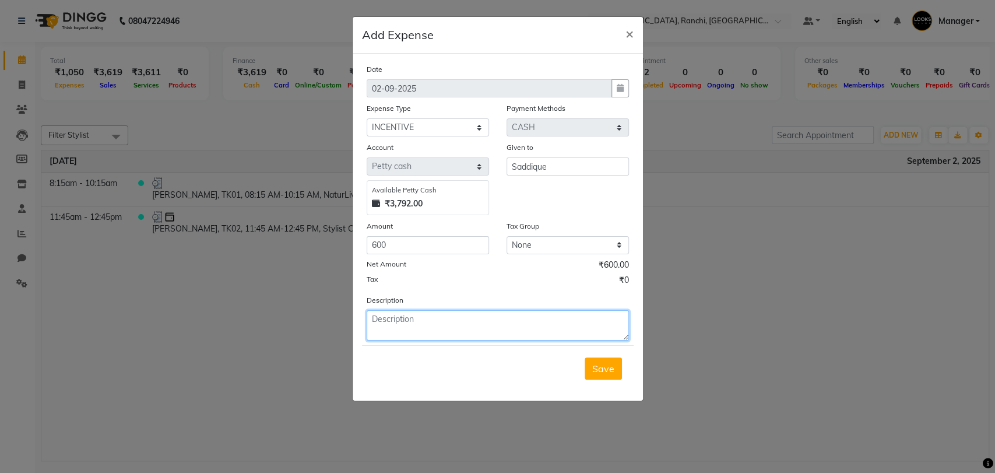
click at [394, 326] on textarea at bounding box center [498, 325] width 262 height 30
type textarea "INCENTIVE PAID TO SADIQUE"
click at [602, 369] on span "Save" at bounding box center [603, 369] width 22 height 12
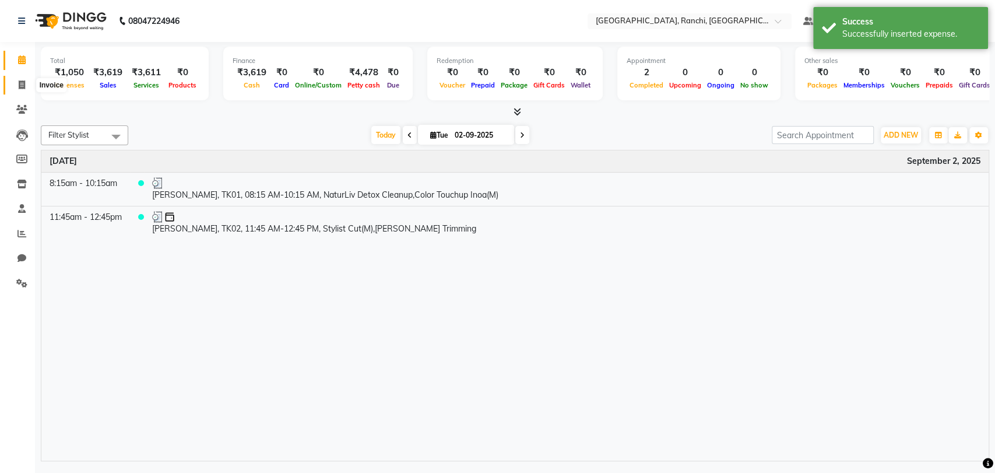
click at [19, 85] on icon at bounding box center [22, 84] width 6 height 9
select select "service"
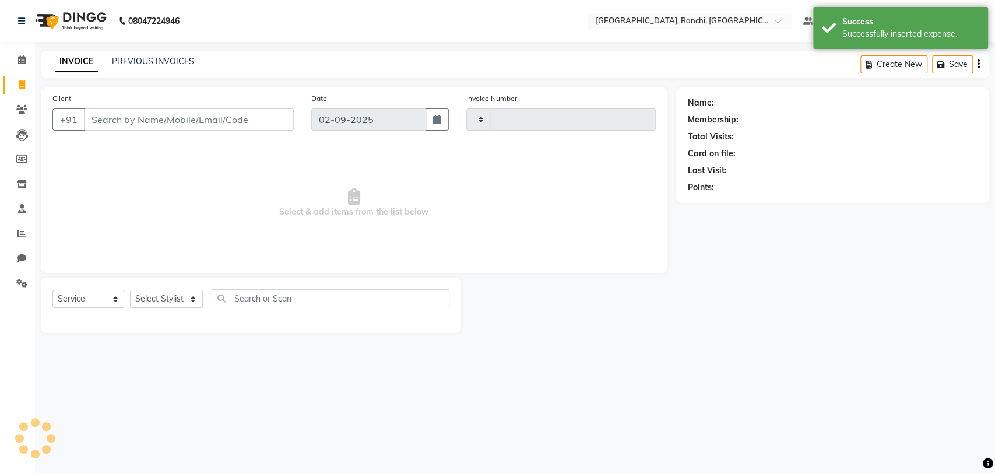
type input "1364"
select select "6463"
click at [146, 61] on link "PREVIOUS INVOICES" at bounding box center [153, 61] width 82 height 10
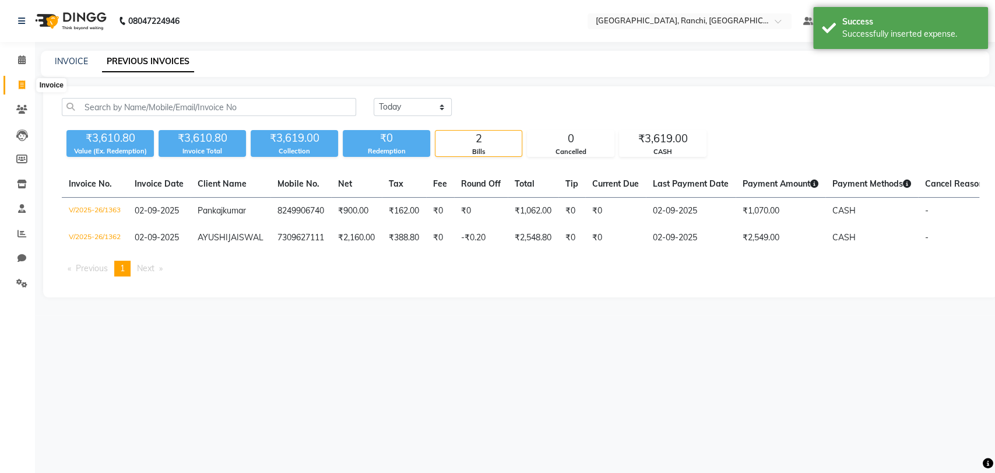
click at [23, 85] on icon at bounding box center [22, 84] width 6 height 9
select select "service"
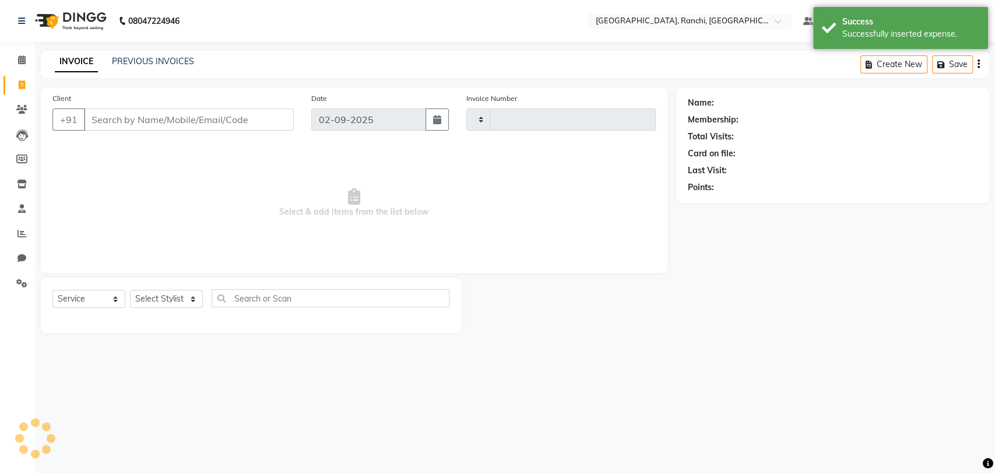
type input "1364"
select select "6463"
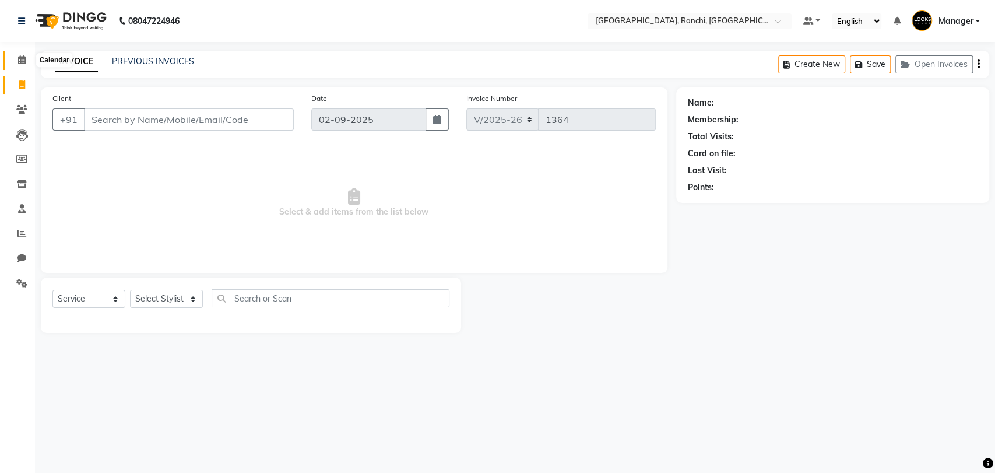
click at [21, 61] on icon at bounding box center [22, 59] width 8 height 9
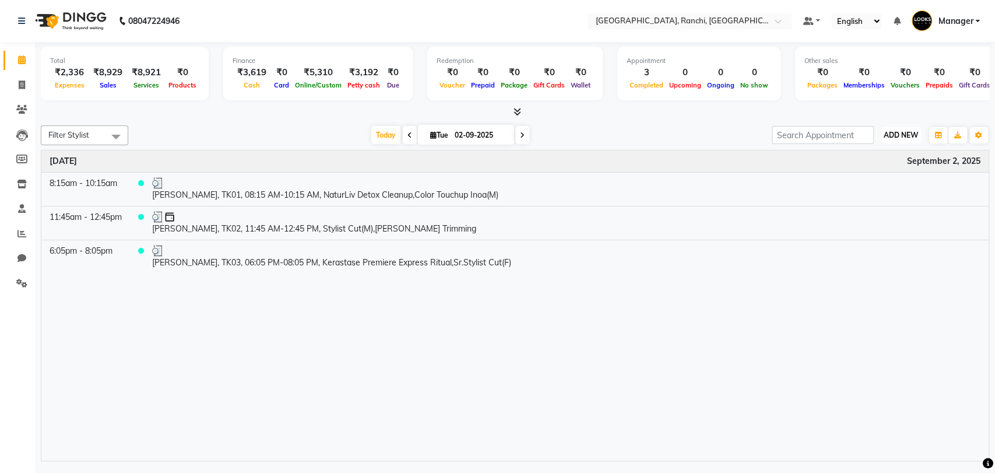
click at [901, 141] on button "ADD NEW Toggle Dropdown" at bounding box center [901, 135] width 40 height 16
click at [883, 188] on link "Add Expense" at bounding box center [874, 187] width 92 height 15
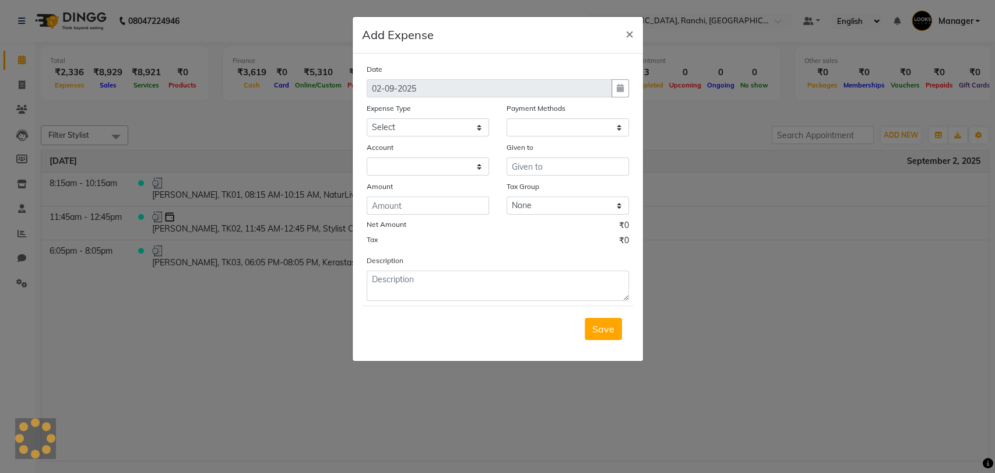
select select "1"
select select "5485"
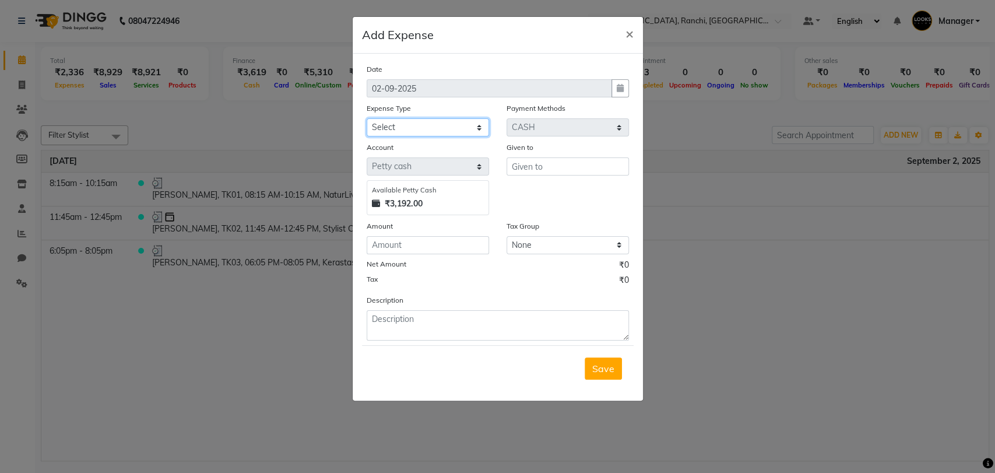
click at [414, 126] on select "Select Bank Deposit Blinkit Cash Handover CLIENT Client ordered food Client Ref…" at bounding box center [428, 127] width 122 height 18
select select "24281"
click at [367, 118] on select "Select Bank Deposit Blinkit Cash Handover CLIENT Client ordered food Client Ref…" at bounding box center [428, 127] width 122 height 18
click at [532, 168] on input "text" at bounding box center [568, 166] width 122 height 18
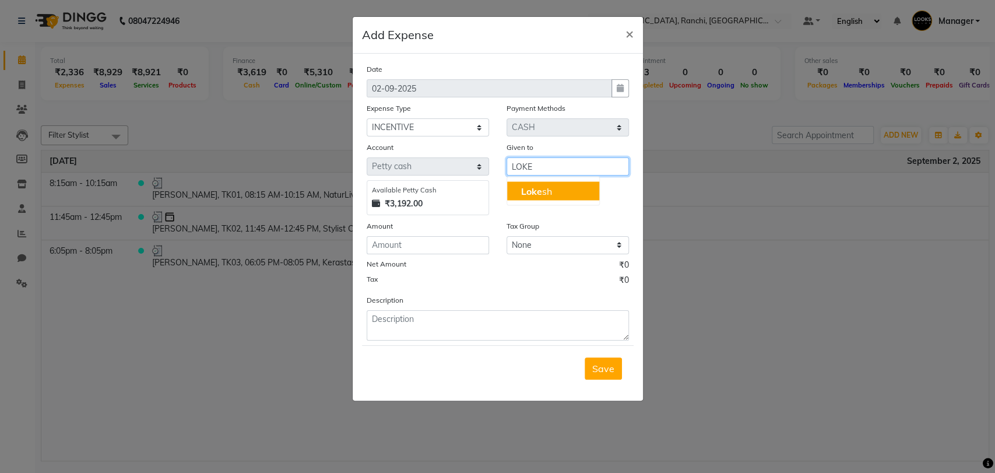
click at [568, 185] on button "Loke sh" at bounding box center [553, 190] width 92 height 19
type input "Lokesh"
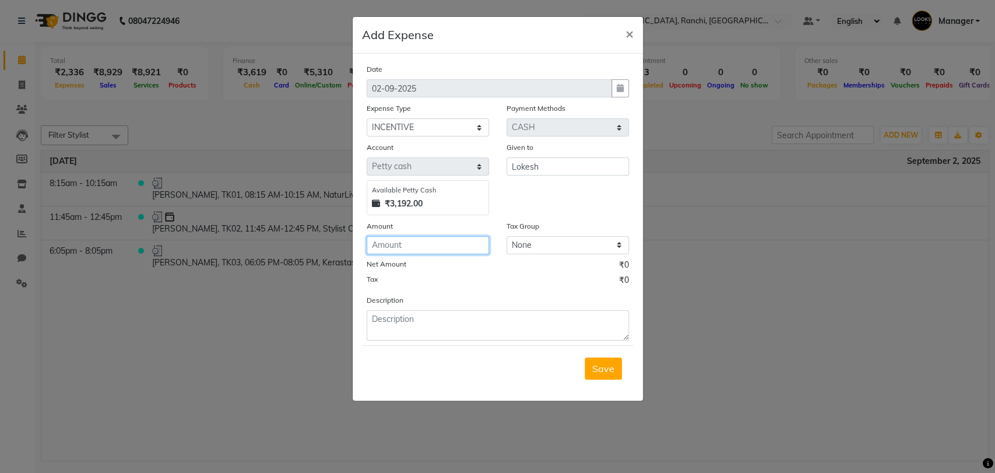
click at [416, 252] on input "number" at bounding box center [428, 245] width 122 height 18
type input "1232"
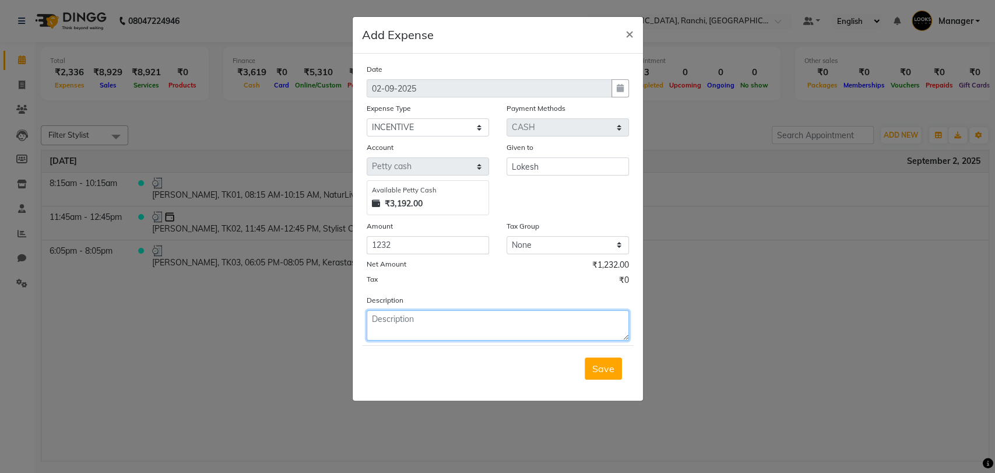
click at [409, 335] on textarea at bounding box center [498, 325] width 262 height 30
type textarea "INCENTIVE PAID TO LOKESH"
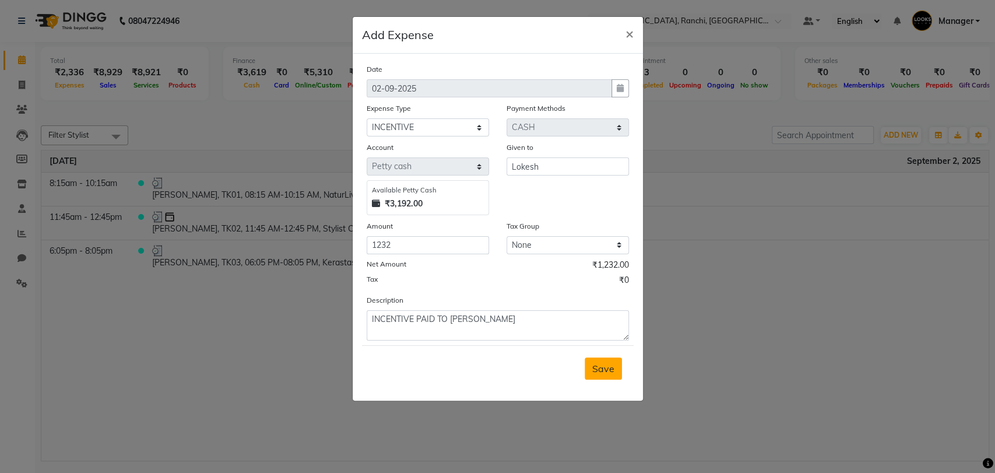
click at [597, 367] on span "Save" at bounding box center [603, 369] width 22 height 12
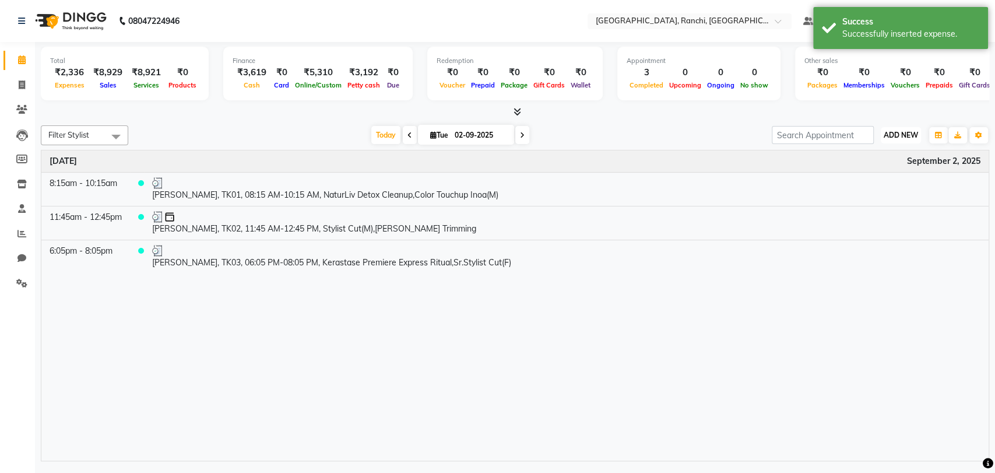
click at [912, 136] on span "ADD NEW" at bounding box center [901, 135] width 34 height 9
click at [867, 188] on link "Add Expense" at bounding box center [874, 187] width 92 height 15
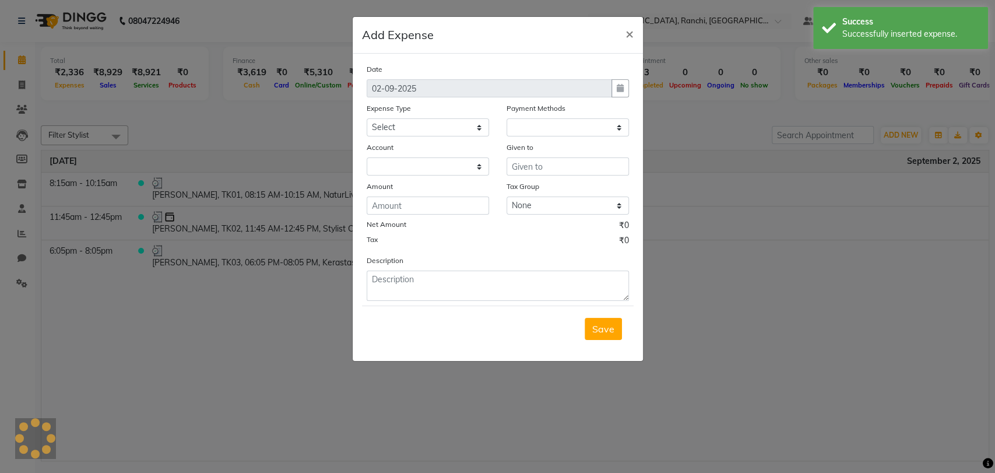
select select "1"
select select "5485"
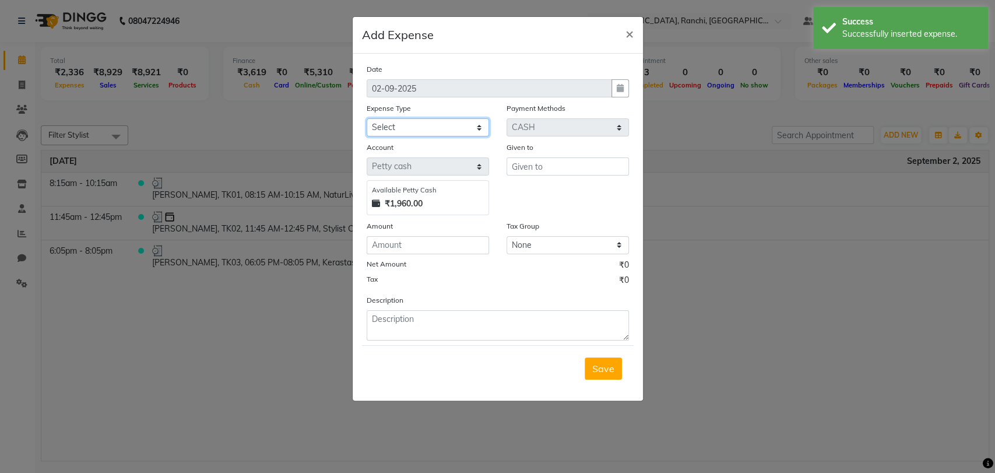
click at [409, 131] on select "Select Bank Deposit Blinkit Cash Handover CLIENT Client ordered food Client Ref…" at bounding box center [428, 127] width 122 height 18
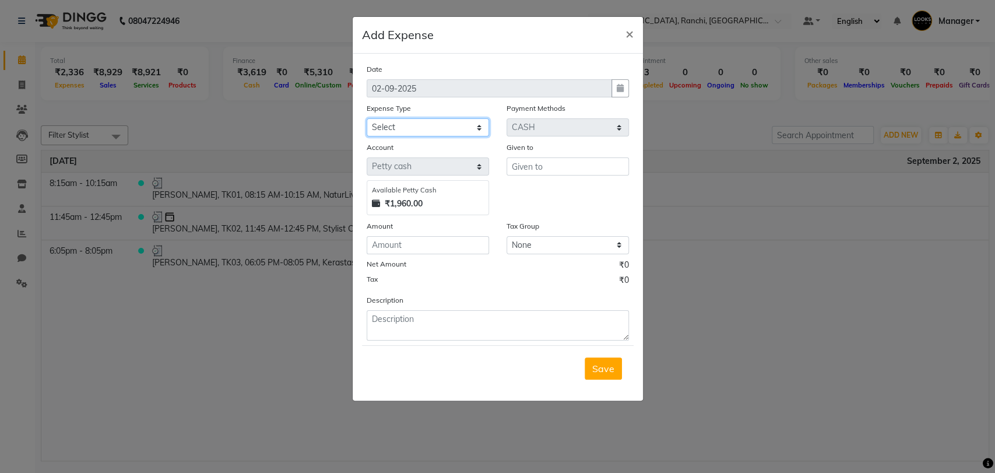
select select "24169"
click at [367, 118] on select "Select Bank Deposit Blinkit Cash Handover CLIENT Client ordered food Client Ref…" at bounding box center [428, 127] width 122 height 18
click at [549, 166] on input "text" at bounding box center [568, 166] width 122 height 18
type input "ABHISHEK"
click at [406, 241] on input "number" at bounding box center [428, 245] width 122 height 18
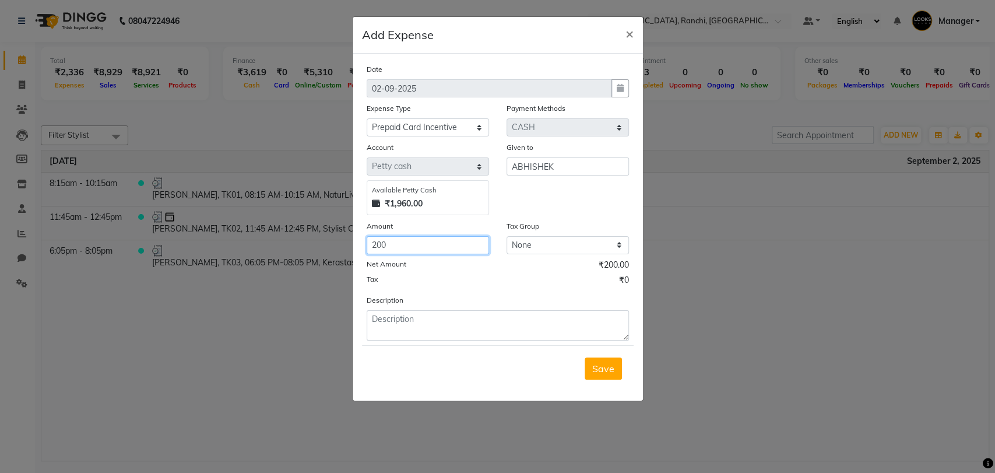
type input "200"
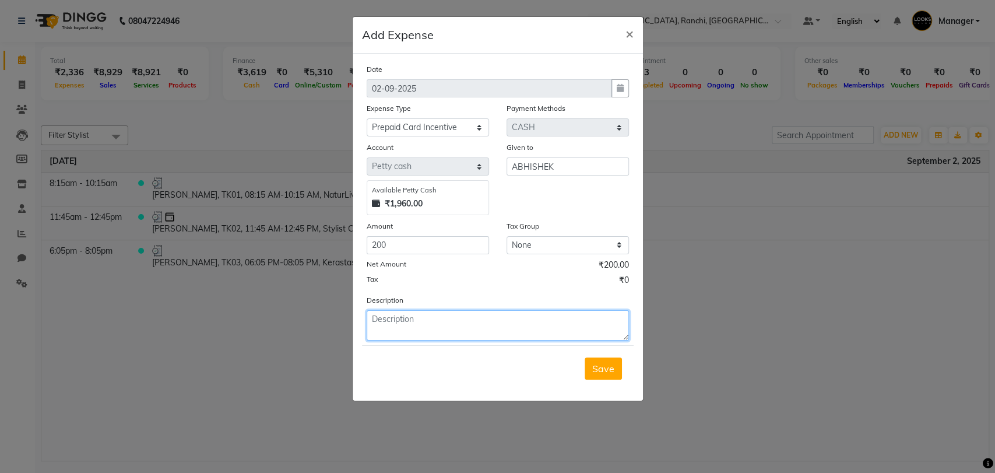
click at [399, 328] on textarea at bounding box center [498, 325] width 262 height 30
type textarea "INCENTIVE PAID TO ABHISHEK (PREPAID CARD 31ST JULY)"
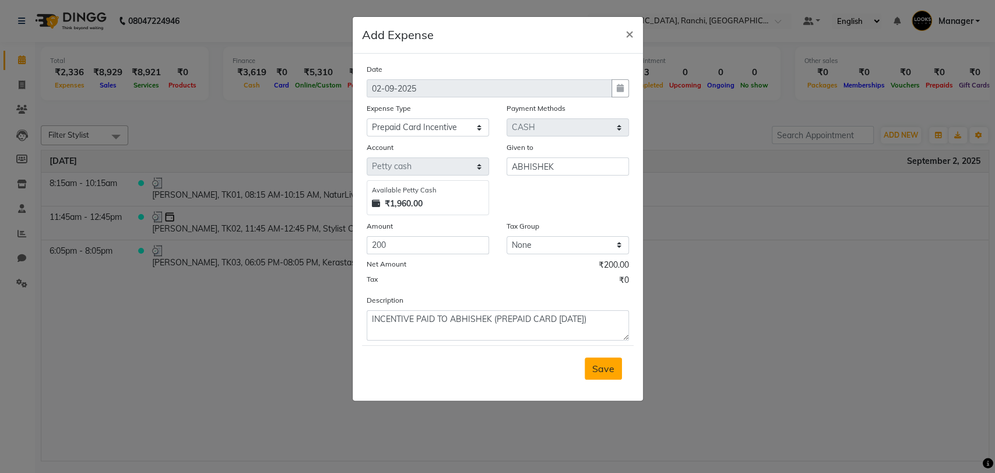
click at [606, 366] on span "Save" at bounding box center [603, 369] width 22 height 12
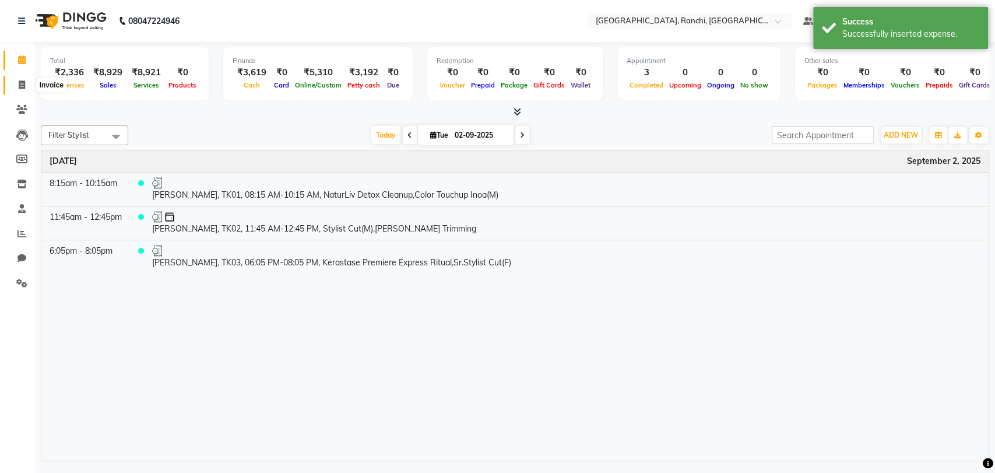
click at [19, 81] on icon at bounding box center [22, 84] width 6 height 9
select select "service"
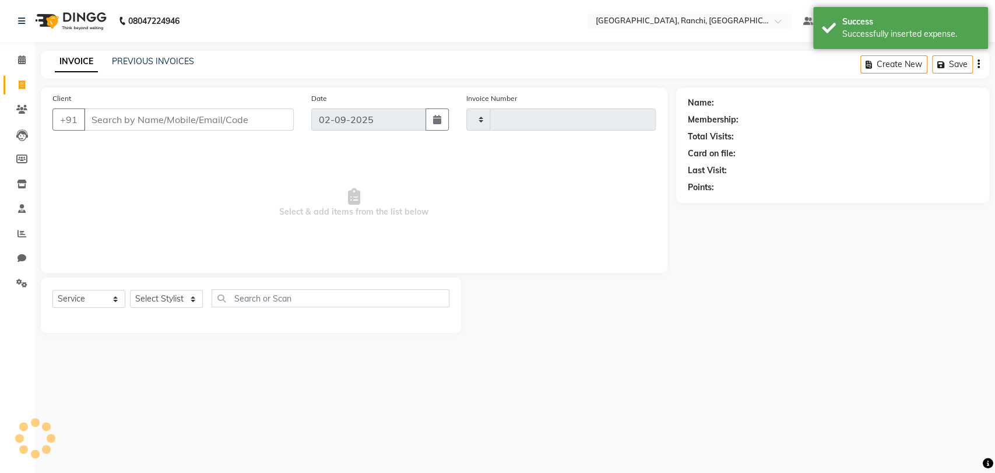
type input "1365"
select select "6463"
click at [147, 59] on link "PREVIOUS INVOICES" at bounding box center [153, 61] width 82 height 10
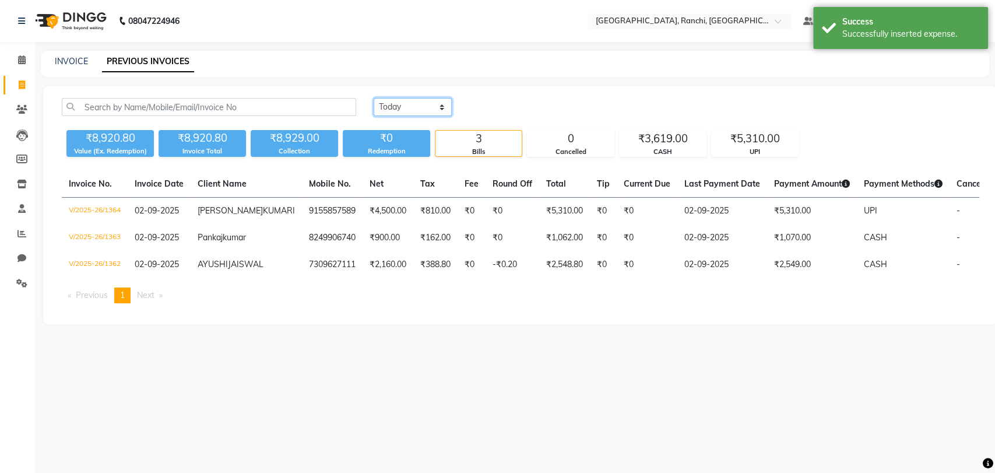
click at [413, 107] on select "Today Yesterday Custom Range" at bounding box center [413, 107] width 78 height 18
select select "range"
click at [374, 98] on select "Today Yesterday Custom Range" at bounding box center [413, 107] width 78 height 18
click at [508, 106] on input "02-09-2025" at bounding box center [508, 107] width 82 height 16
select select "9"
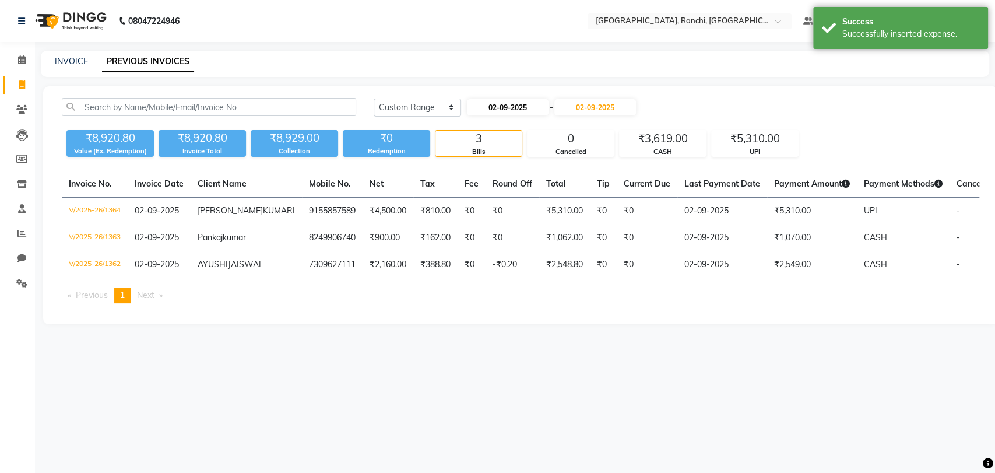
select select "2025"
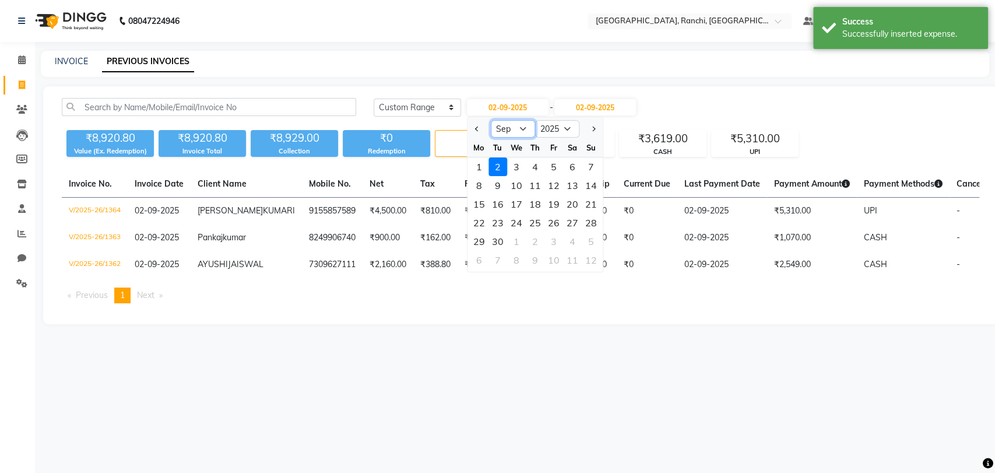
click at [523, 131] on select "Jan Feb Mar Apr May Jun Jul Aug Sep Oct Nov Dec" at bounding box center [513, 128] width 44 height 17
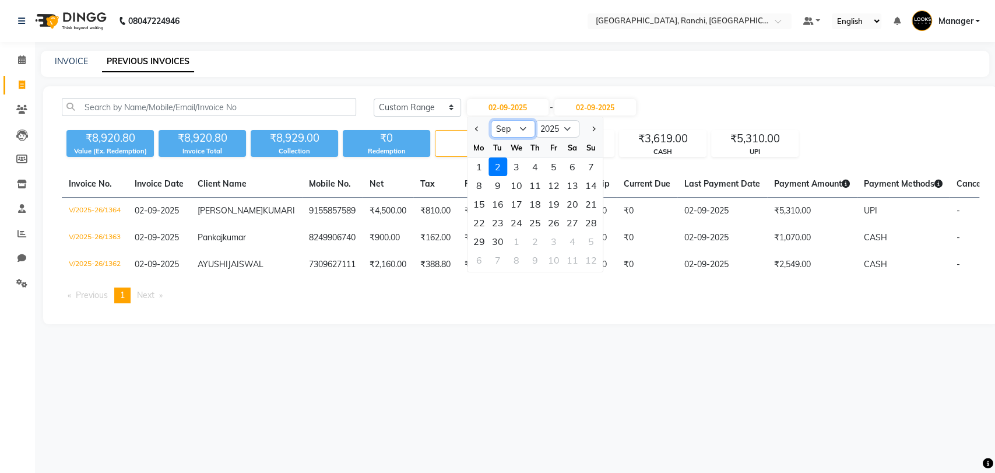
select select "8"
click at [491, 120] on select "Jan Feb Mar Apr May Jun Jul Aug Sep Oct Nov Dec" at bounding box center [513, 128] width 44 height 17
click at [591, 243] on div "31" at bounding box center [591, 241] width 19 height 19
type input "31-08-2025"
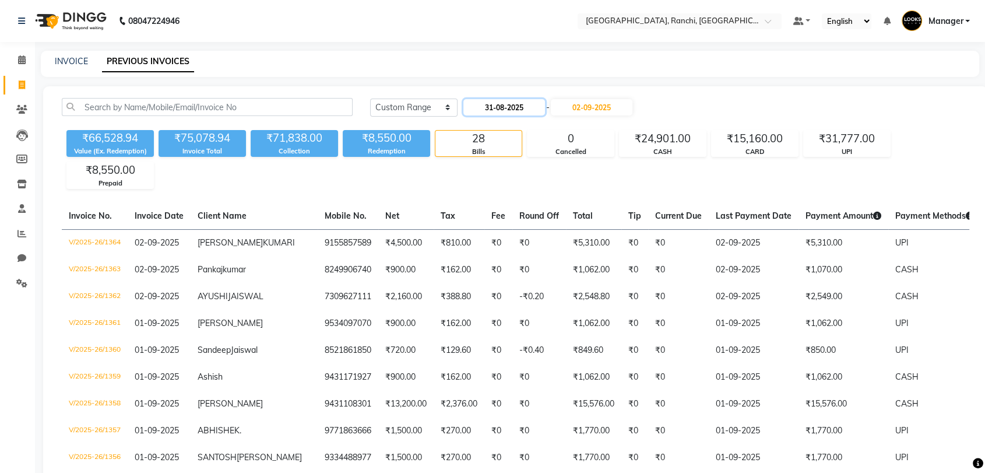
click at [518, 107] on input "31-08-2025" at bounding box center [504, 107] width 82 height 16
select select "8"
select select "2025"
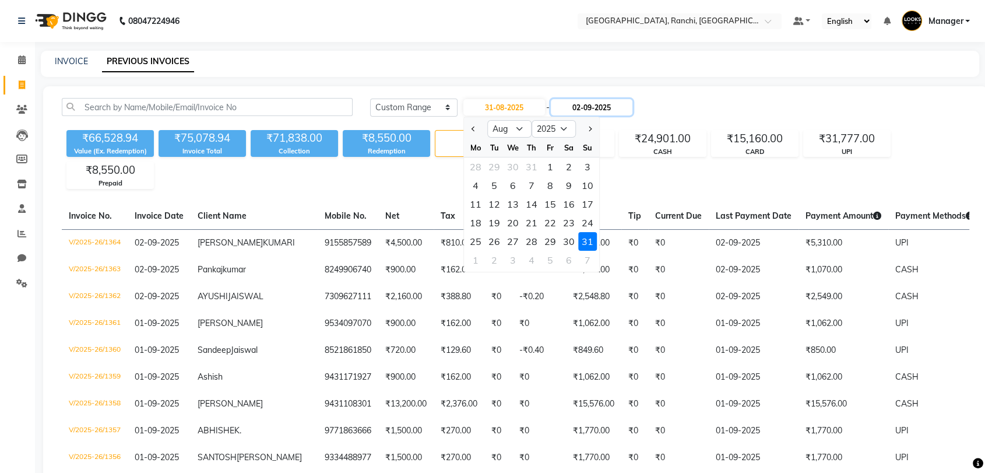
click at [582, 103] on input "02-09-2025" at bounding box center [592, 107] width 82 height 16
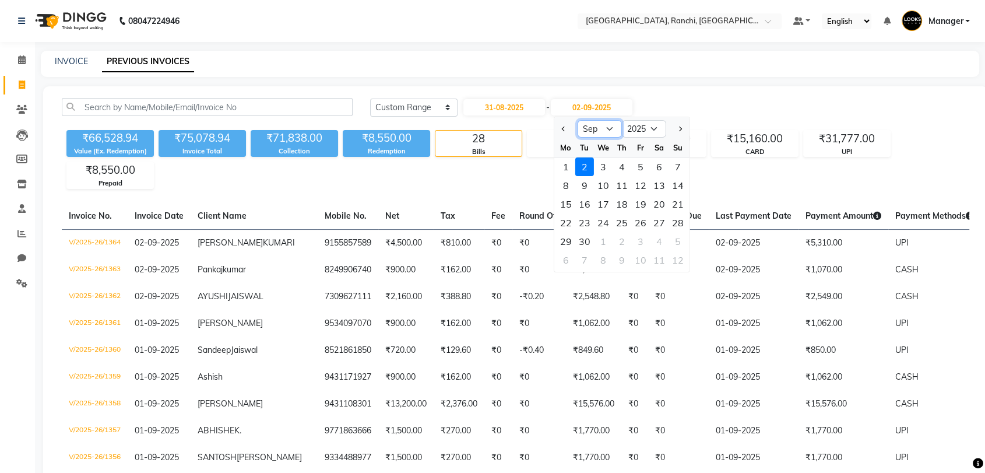
drag, startPoint x: 592, startPoint y: 131, endPoint x: 593, endPoint y: 148, distance: 17.6
click at [593, 148] on ngb-datepicker "Aug Sep Oct Nov Dec 2025 2026 2027 2028 2029 2030 2031 2032 2033 2034 2035 Mo T…" at bounding box center [622, 195] width 136 height 156
select select "8"
click at [578, 120] on select "Aug Sep Oct Nov Dec" at bounding box center [600, 128] width 44 height 17
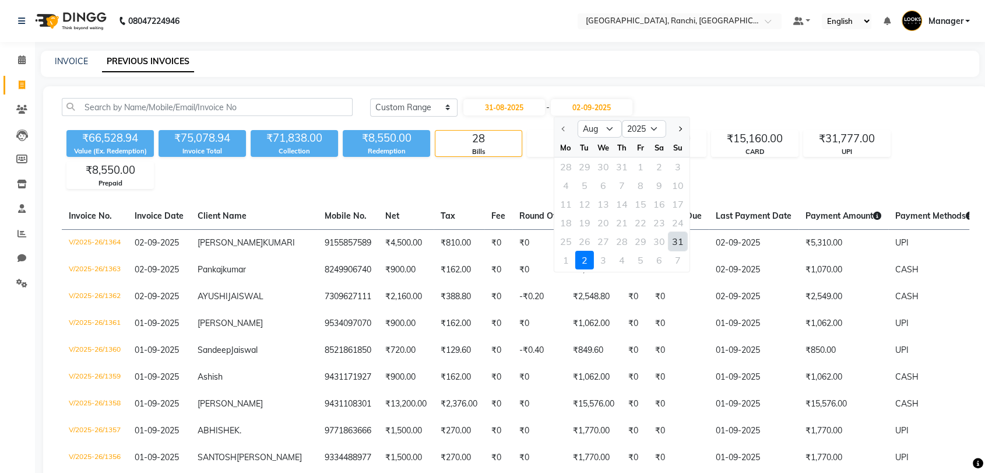
click at [684, 240] on div "31" at bounding box center [678, 241] width 19 height 19
type input "31-08-2025"
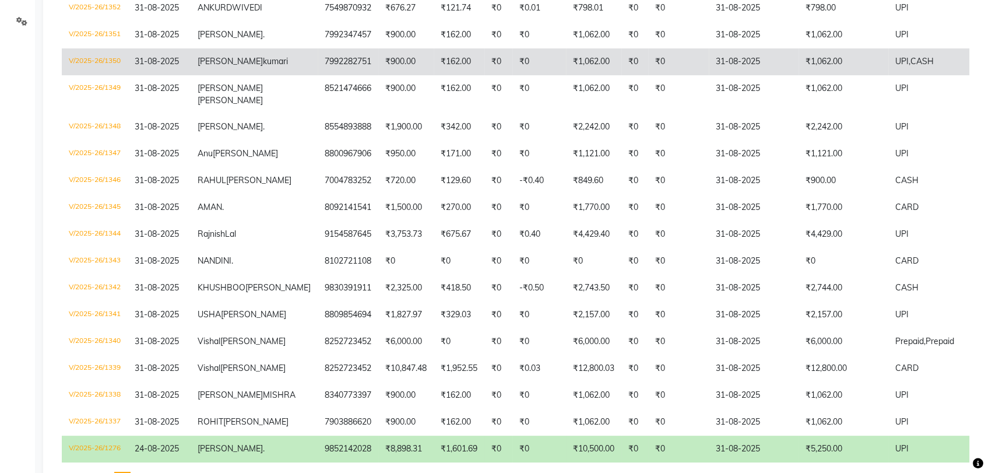
scroll to position [319, 0]
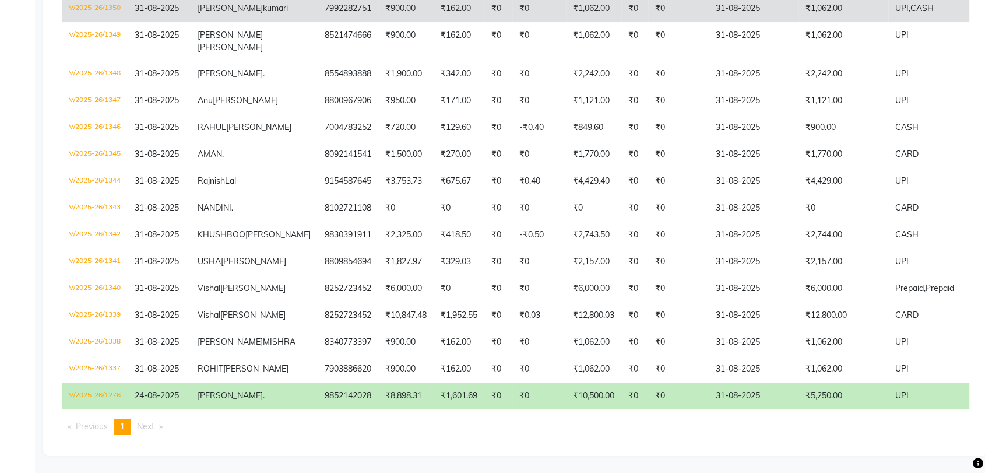
click at [378, 302] on td "₹6,000.00" at bounding box center [405, 288] width 55 height 27
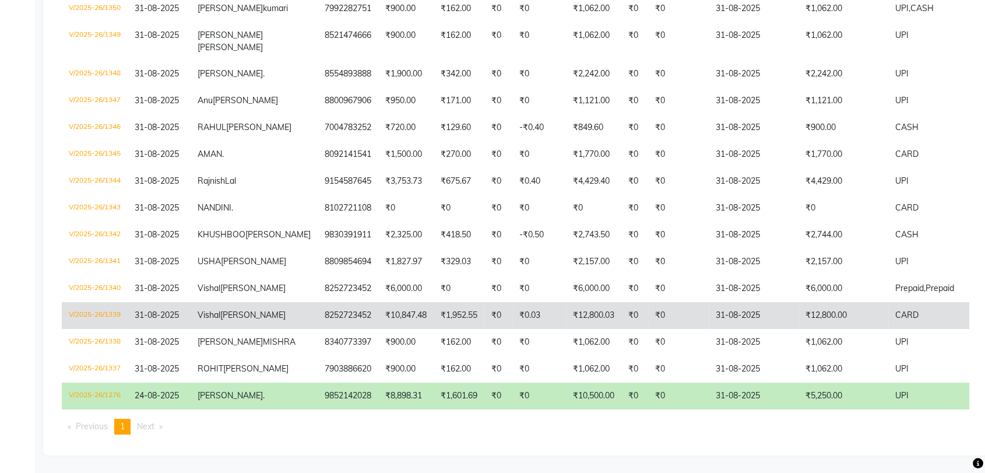
click at [566, 329] on td "₹12,800.03" at bounding box center [593, 315] width 55 height 27
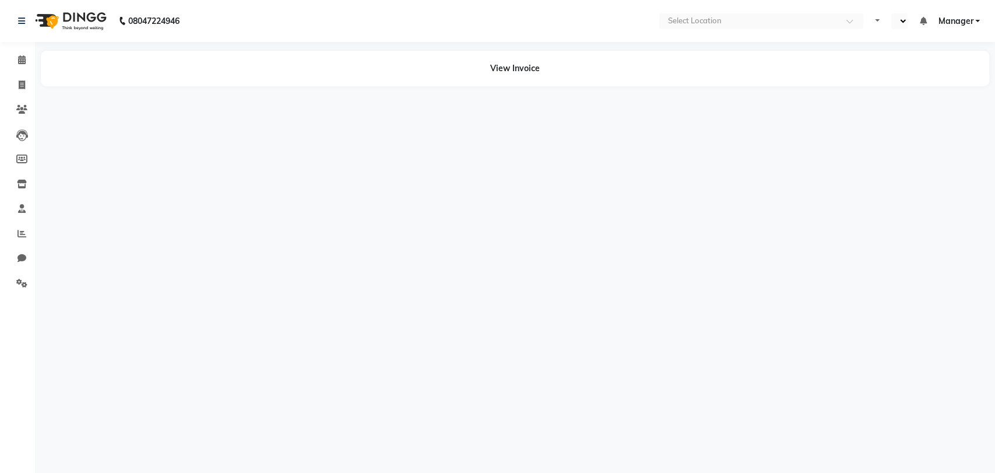
select select "en"
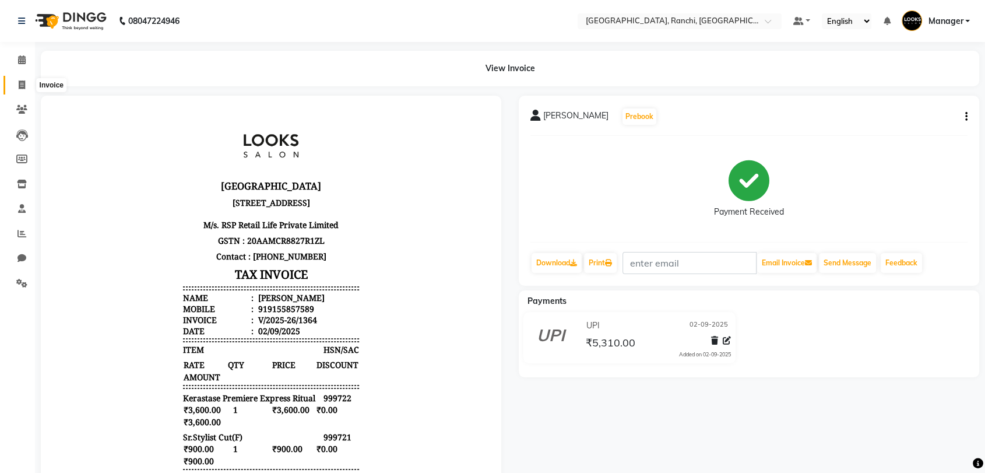
click at [20, 82] on icon at bounding box center [22, 84] width 6 height 9
select select "6463"
select select "service"
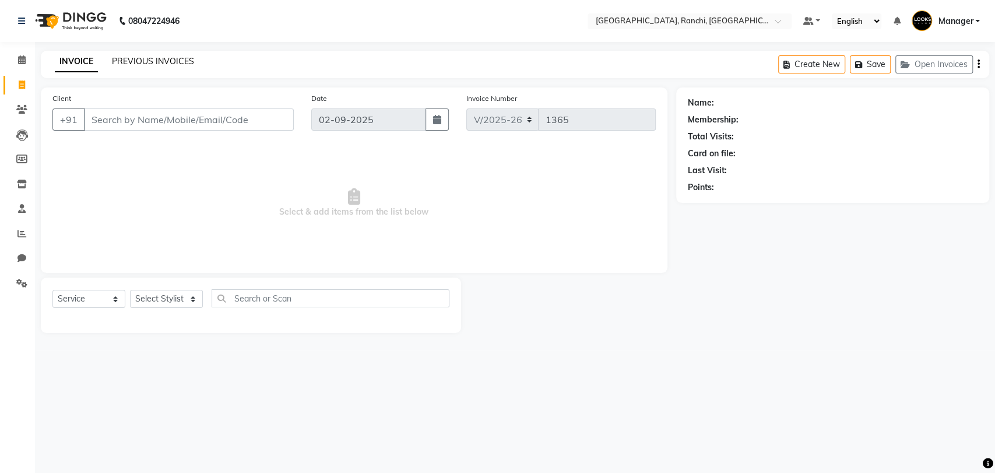
click at [170, 59] on link "PREVIOUS INVOICES" at bounding box center [153, 61] width 82 height 10
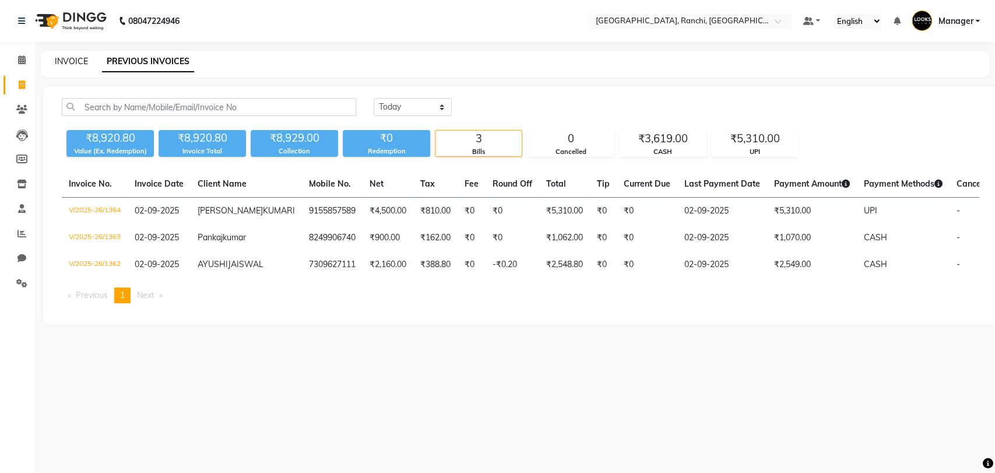
click at [75, 57] on link "INVOICE" at bounding box center [71, 61] width 33 height 10
select select "service"
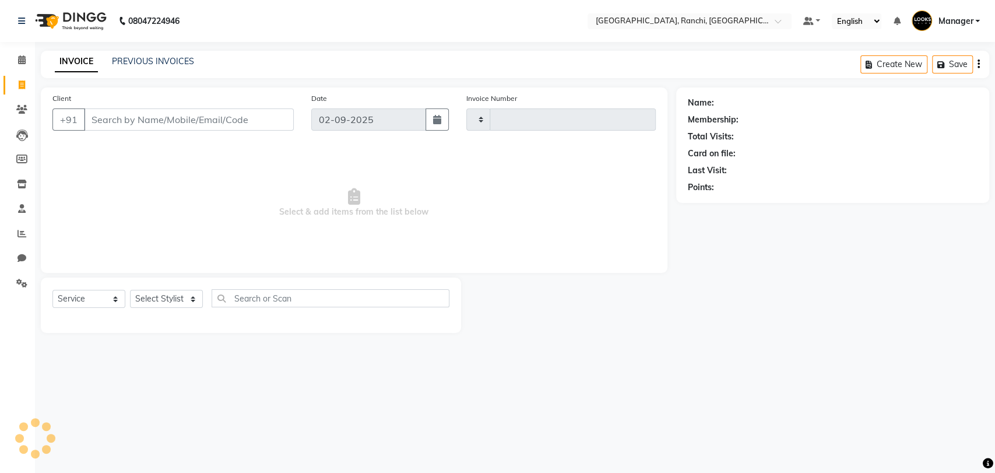
type input "1365"
select select "6463"
click at [178, 62] on link "PREVIOUS INVOICES" at bounding box center [153, 61] width 82 height 10
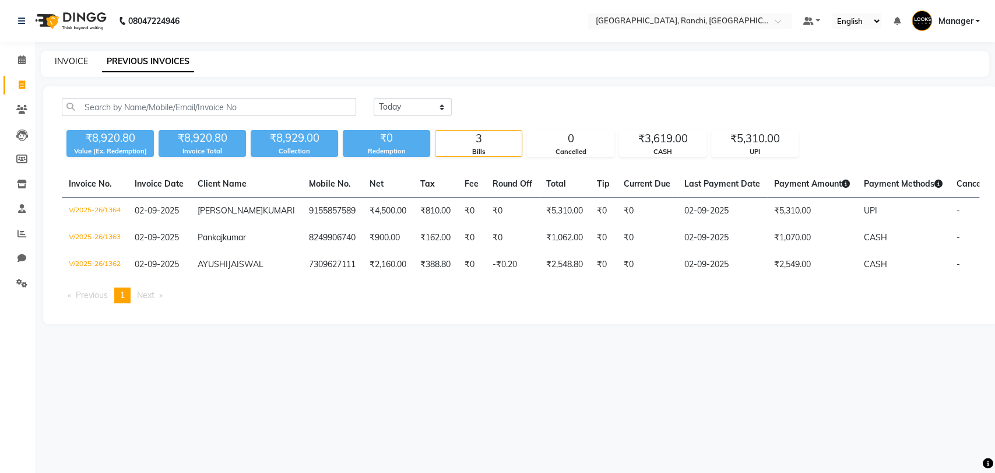
click at [69, 62] on link "INVOICE" at bounding box center [71, 61] width 33 height 10
select select "6463"
select select "service"
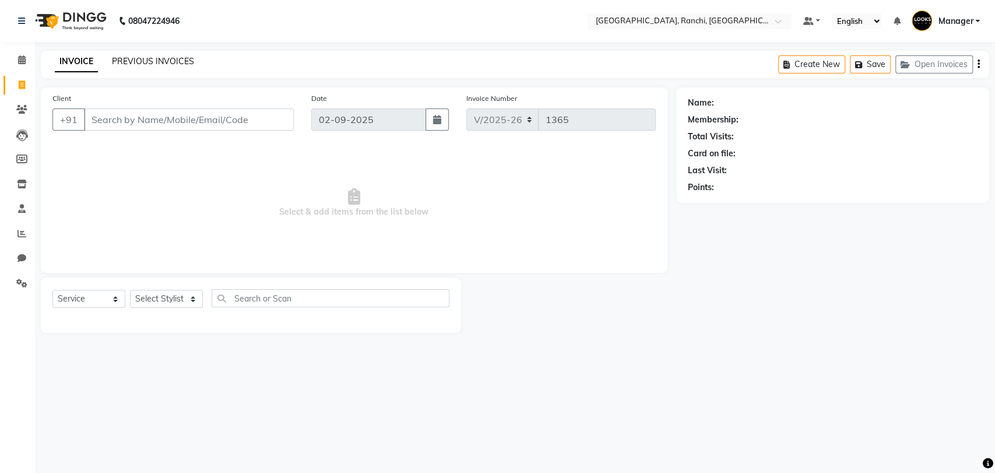
click at [149, 58] on link "PREVIOUS INVOICES" at bounding box center [153, 61] width 82 height 10
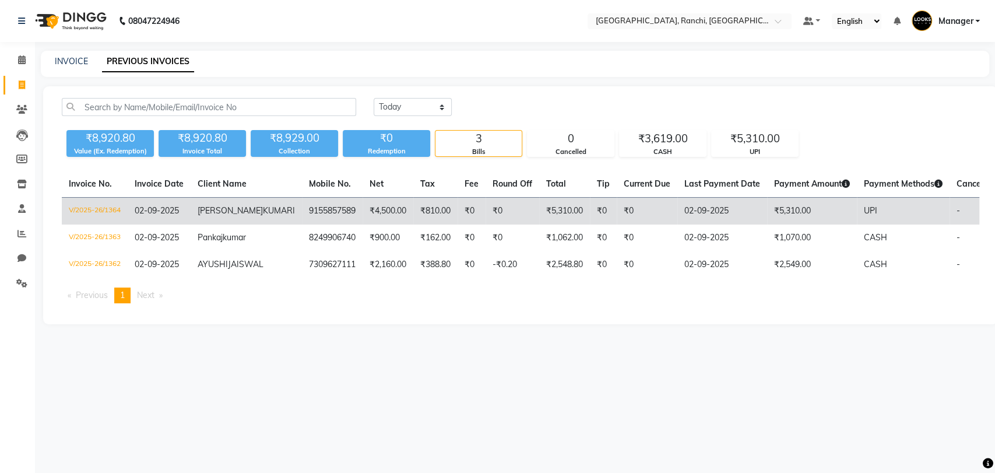
click at [100, 208] on td "V/2025-26/1364" at bounding box center [95, 211] width 66 height 27
click at [116, 215] on td "V/2025-26/1364" at bounding box center [95, 211] width 66 height 27
